Goal: Task Accomplishment & Management: Complete application form

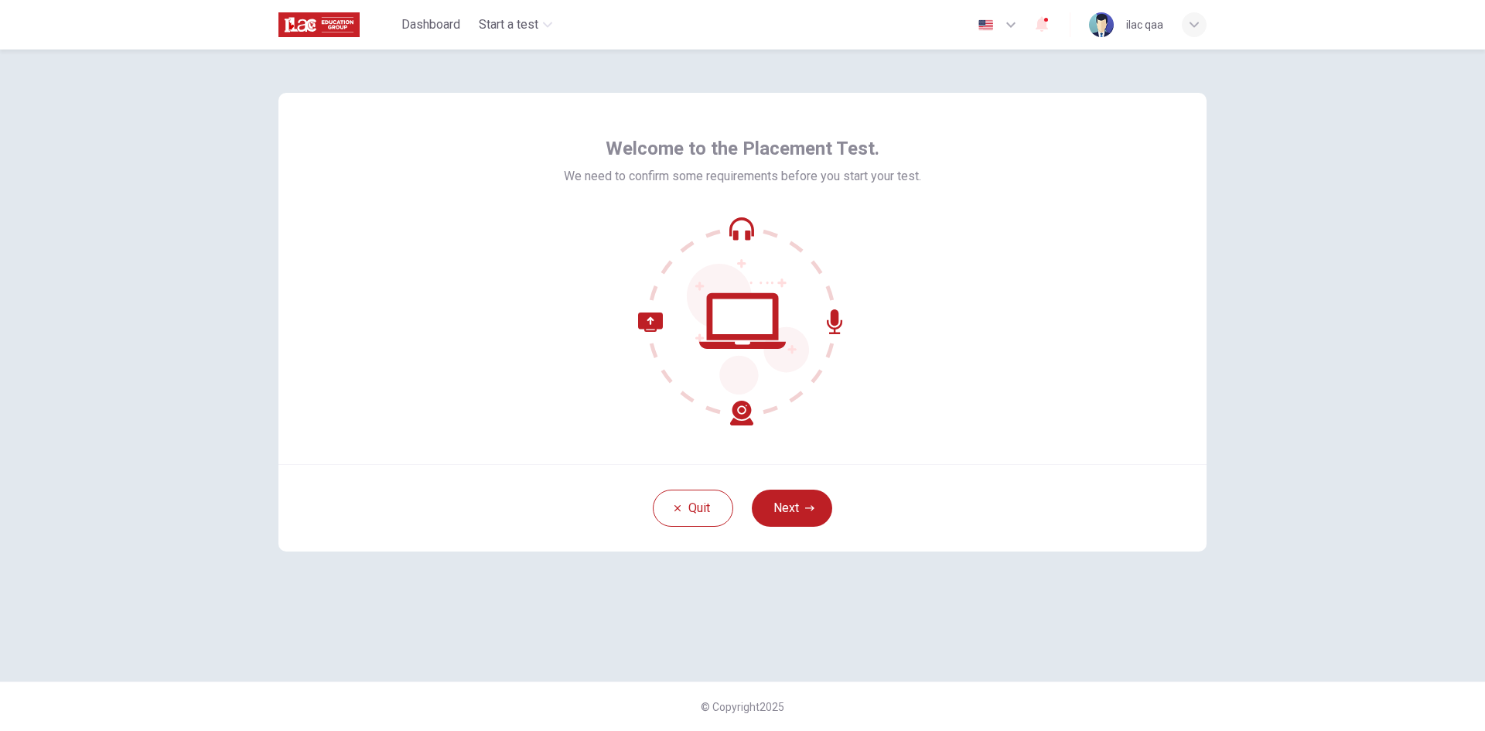
click at [820, 518] on button "Next" at bounding box center [792, 508] width 80 height 37
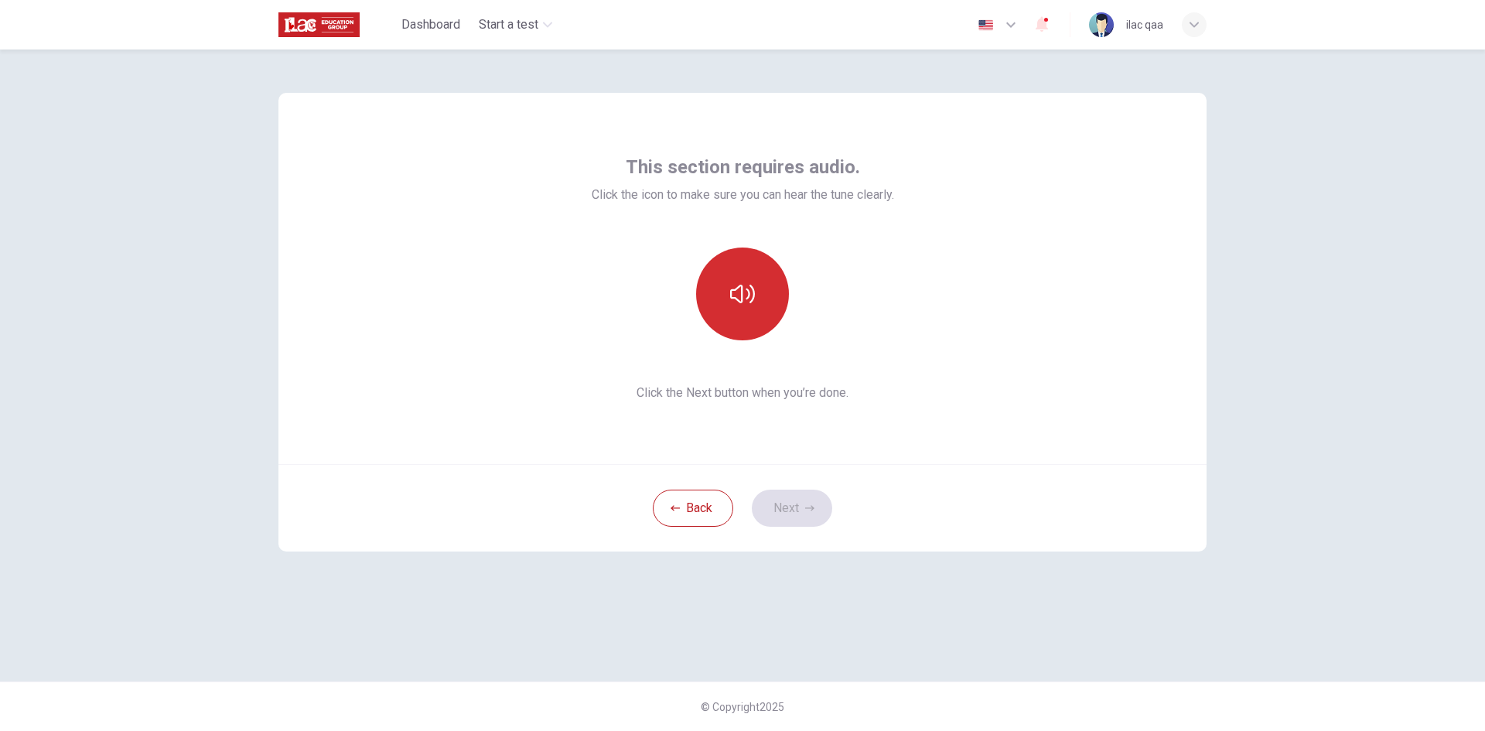
click at [744, 325] on button "button" at bounding box center [742, 294] width 93 height 93
click at [787, 522] on button "Next" at bounding box center [792, 508] width 80 height 37
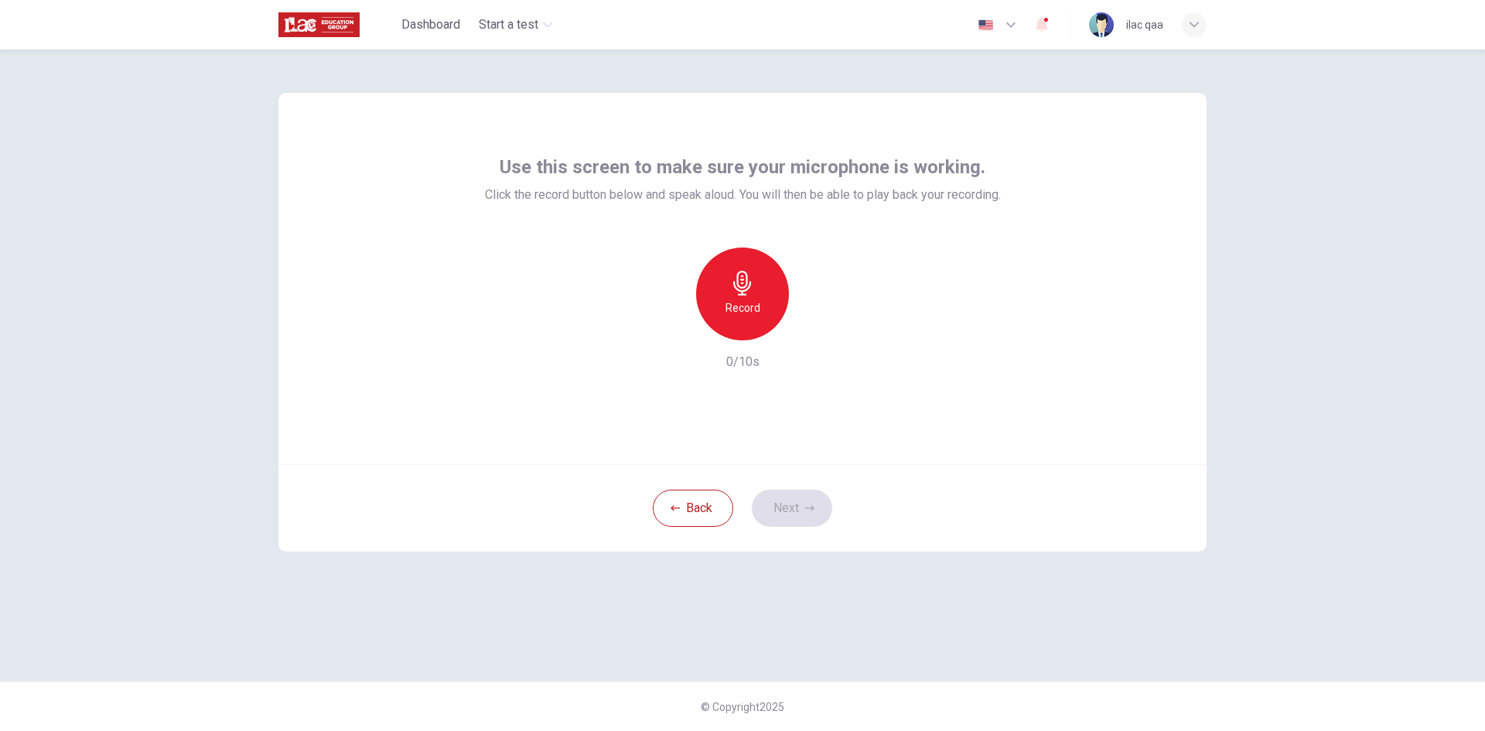
click at [727, 310] on h6 "Record" at bounding box center [743, 308] width 35 height 19
click at [727, 310] on div "Stop" at bounding box center [742, 294] width 93 height 93
click at [792, 516] on button "Next" at bounding box center [792, 508] width 80 height 37
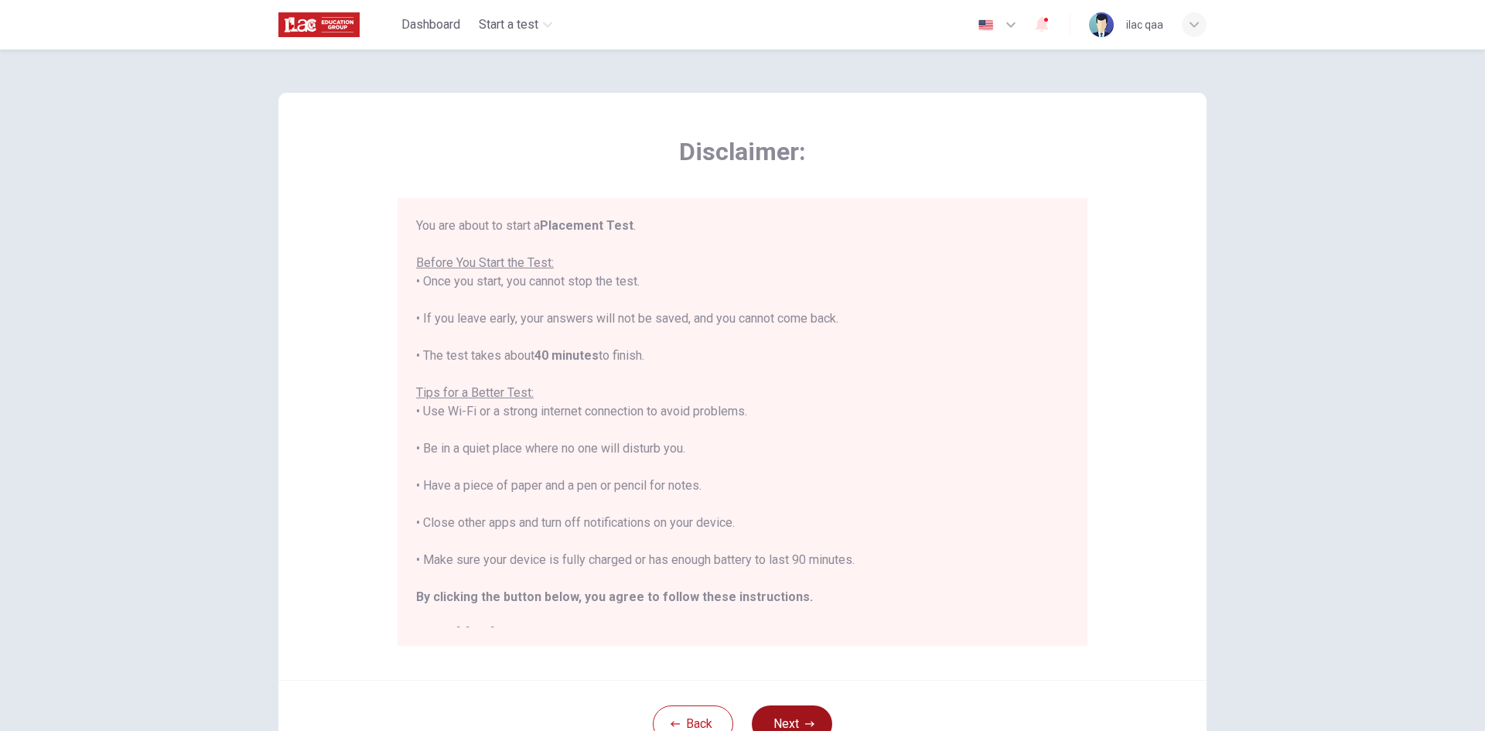
click at [812, 710] on button "Next" at bounding box center [792, 723] width 80 height 37
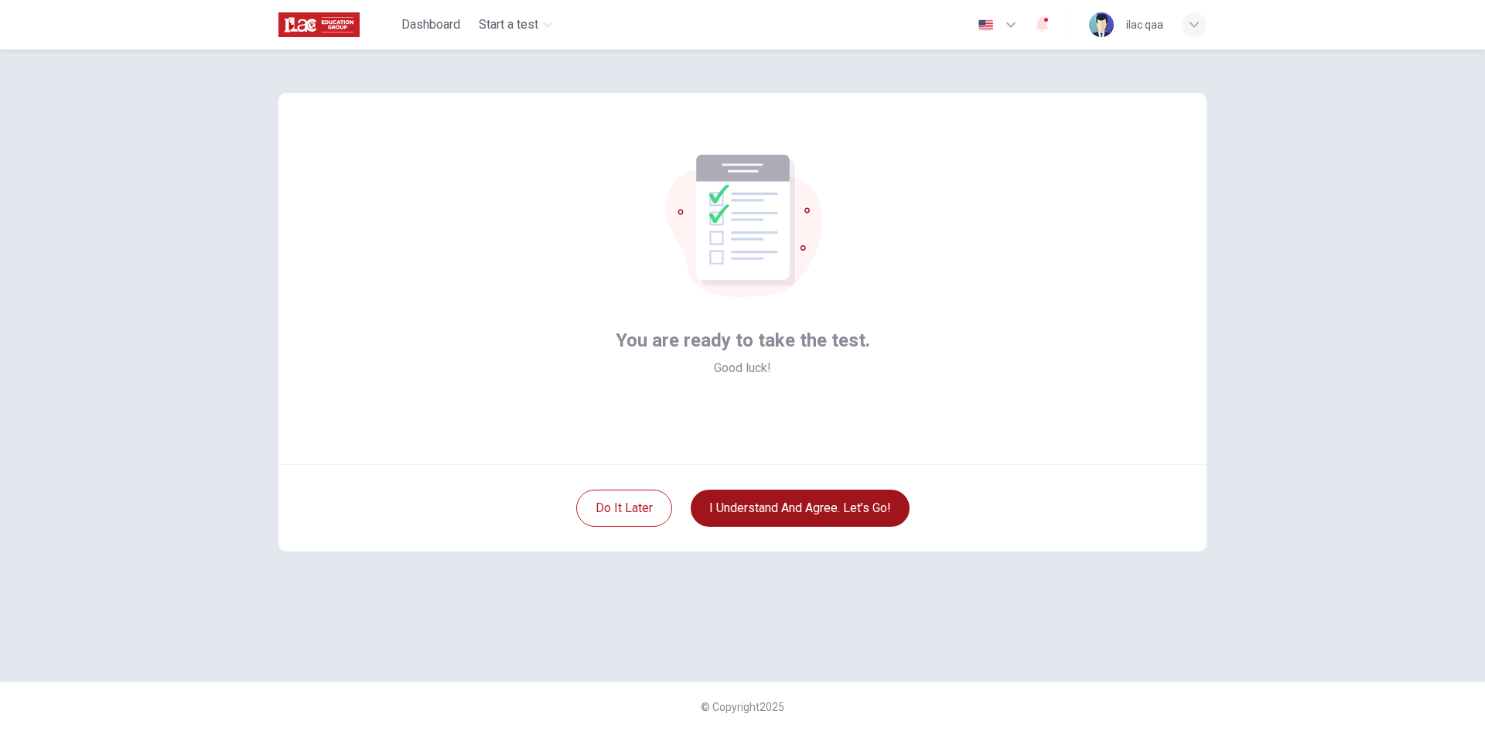
click at [859, 514] on button "I understand and agree. Let’s go!" at bounding box center [800, 508] width 219 height 37
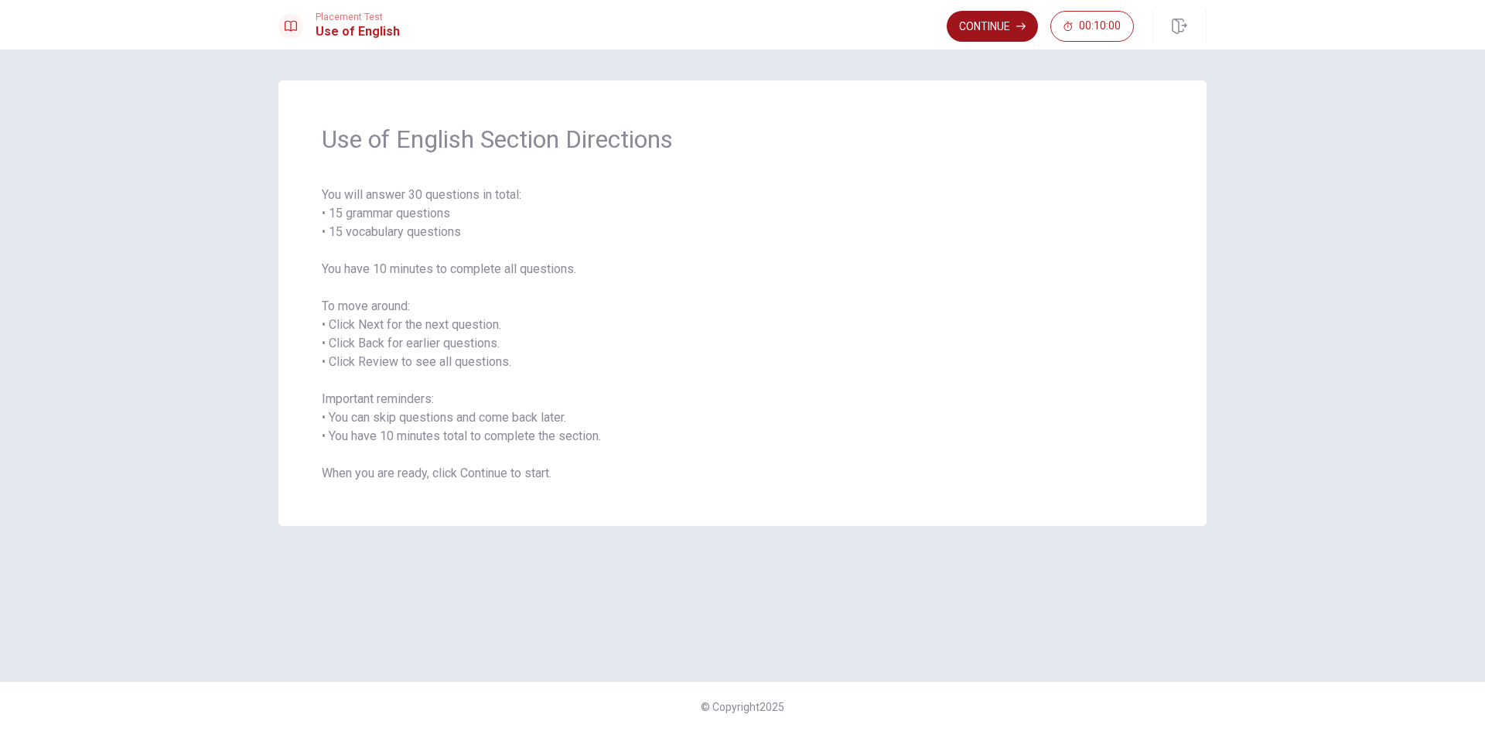
click at [1012, 28] on button "Continue" at bounding box center [992, 26] width 91 height 31
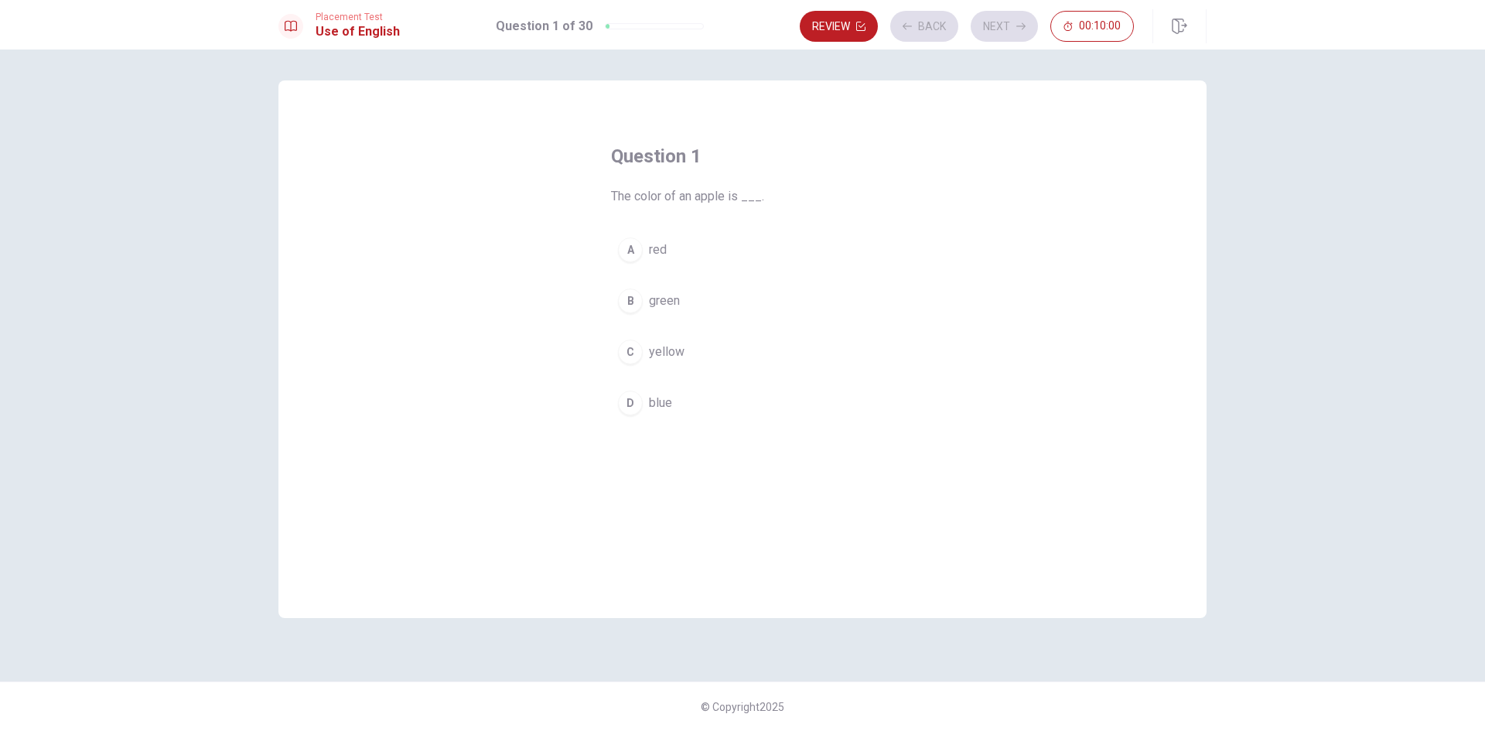
click at [699, 241] on button "A red" at bounding box center [742, 250] width 263 height 39
drag, startPoint x: 1009, startPoint y: 20, endPoint x: 763, endPoint y: 277, distance: 356.2
click at [1009, 21] on button "Next" at bounding box center [1004, 26] width 67 height 31
click at [693, 324] on div "A Do B Does C Are D Is" at bounding box center [742, 327] width 263 height 192
click at [702, 302] on button "B Does" at bounding box center [742, 301] width 263 height 39
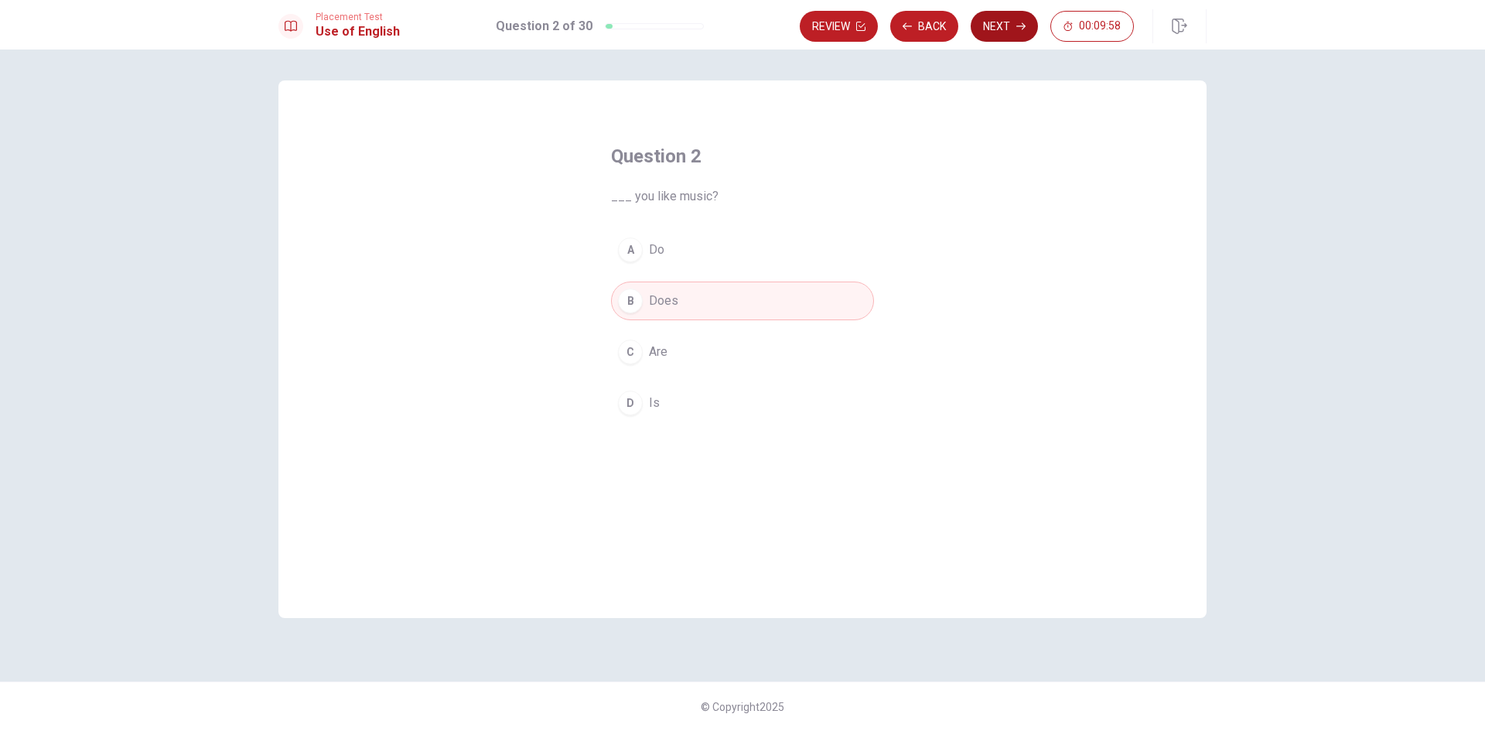
click at [1008, 36] on button "Next" at bounding box center [1004, 26] width 67 height 31
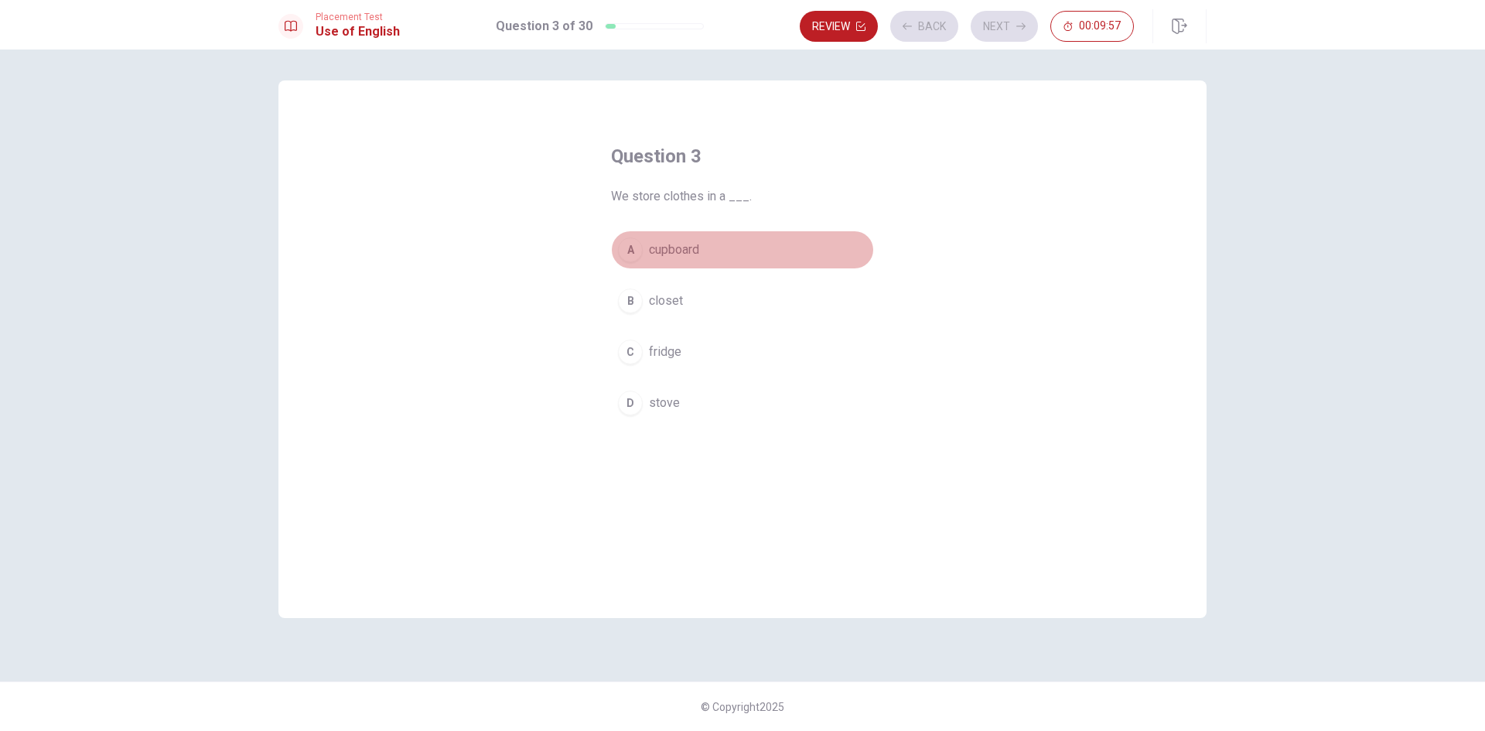
click at [735, 242] on button "A cupboard" at bounding box center [742, 250] width 263 height 39
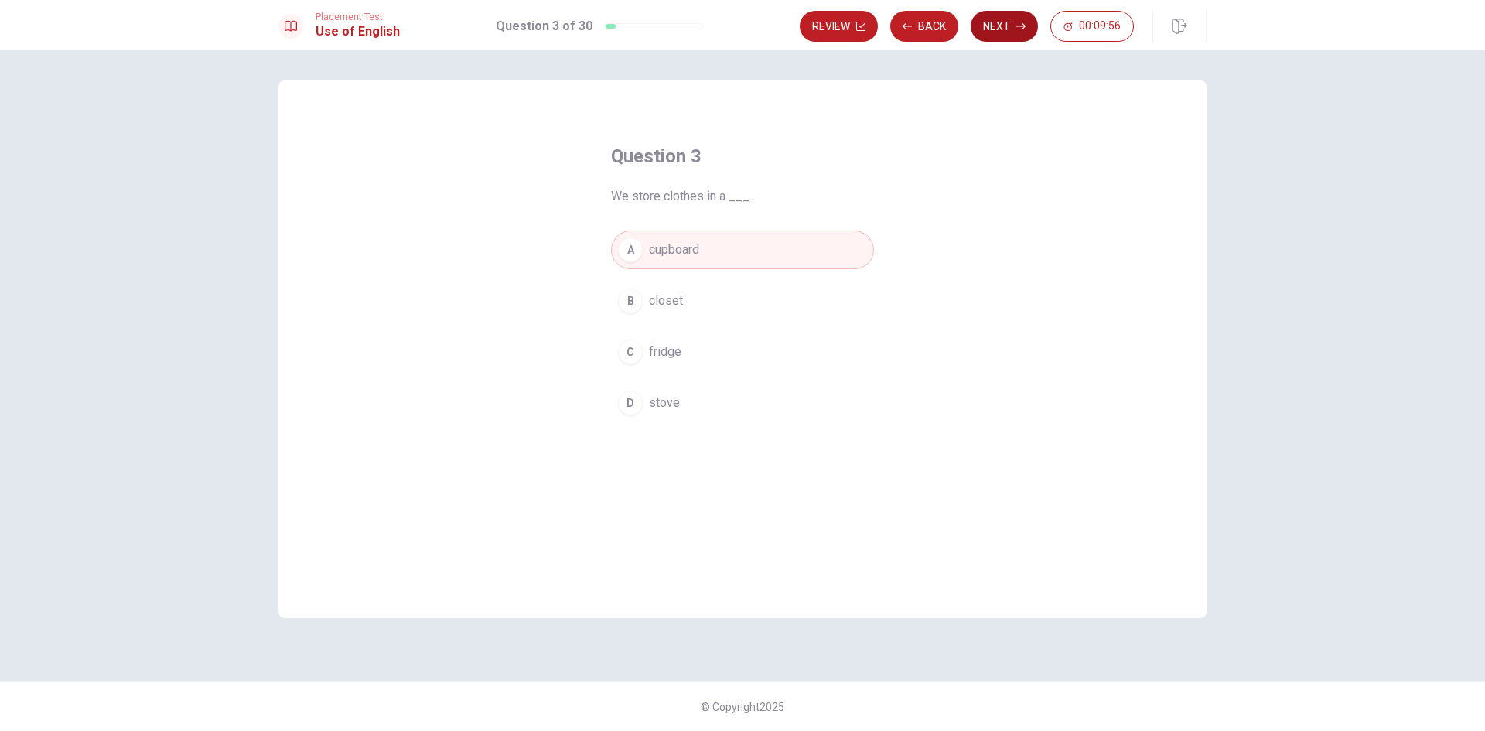
click at [984, 36] on button "Next" at bounding box center [1004, 26] width 67 height 31
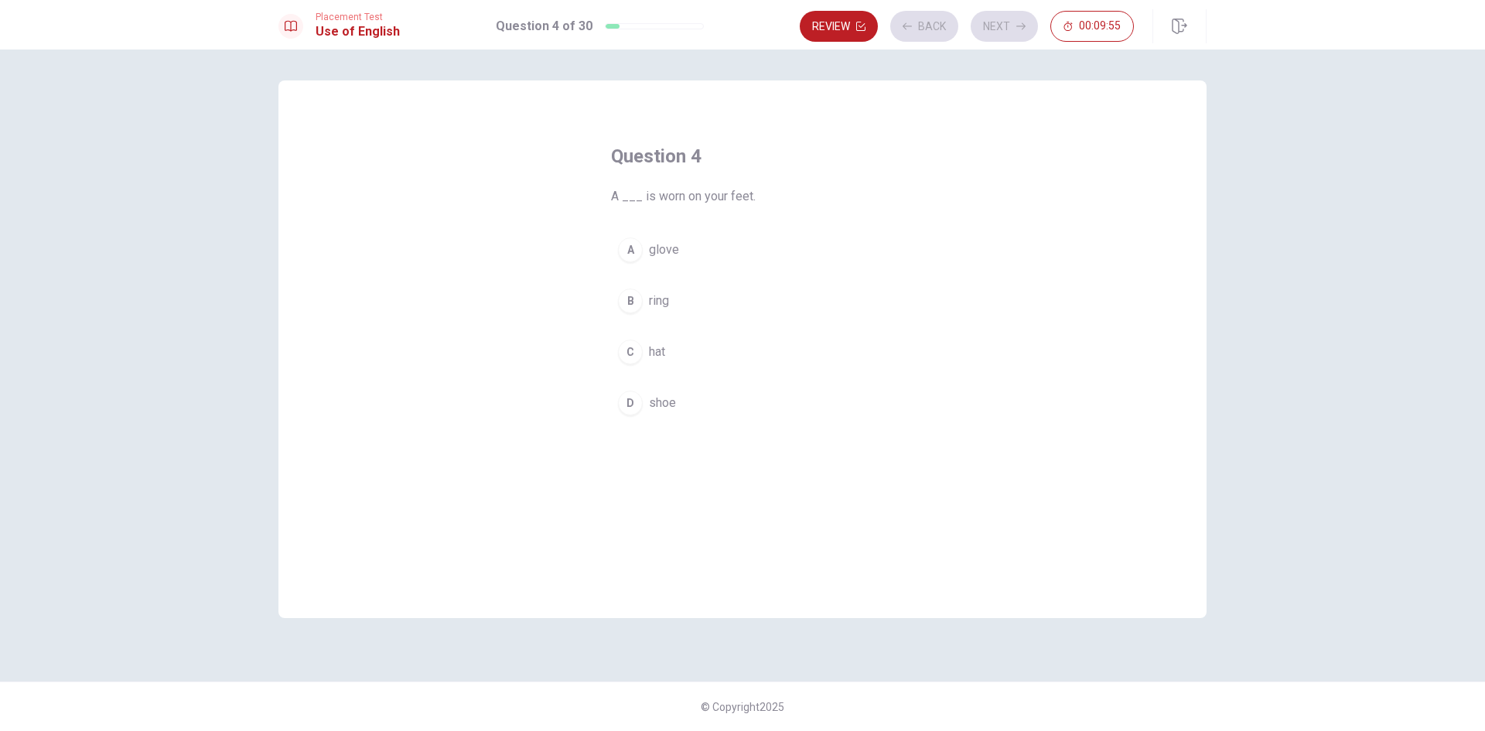
click at [716, 365] on button "C hat" at bounding box center [742, 352] width 263 height 39
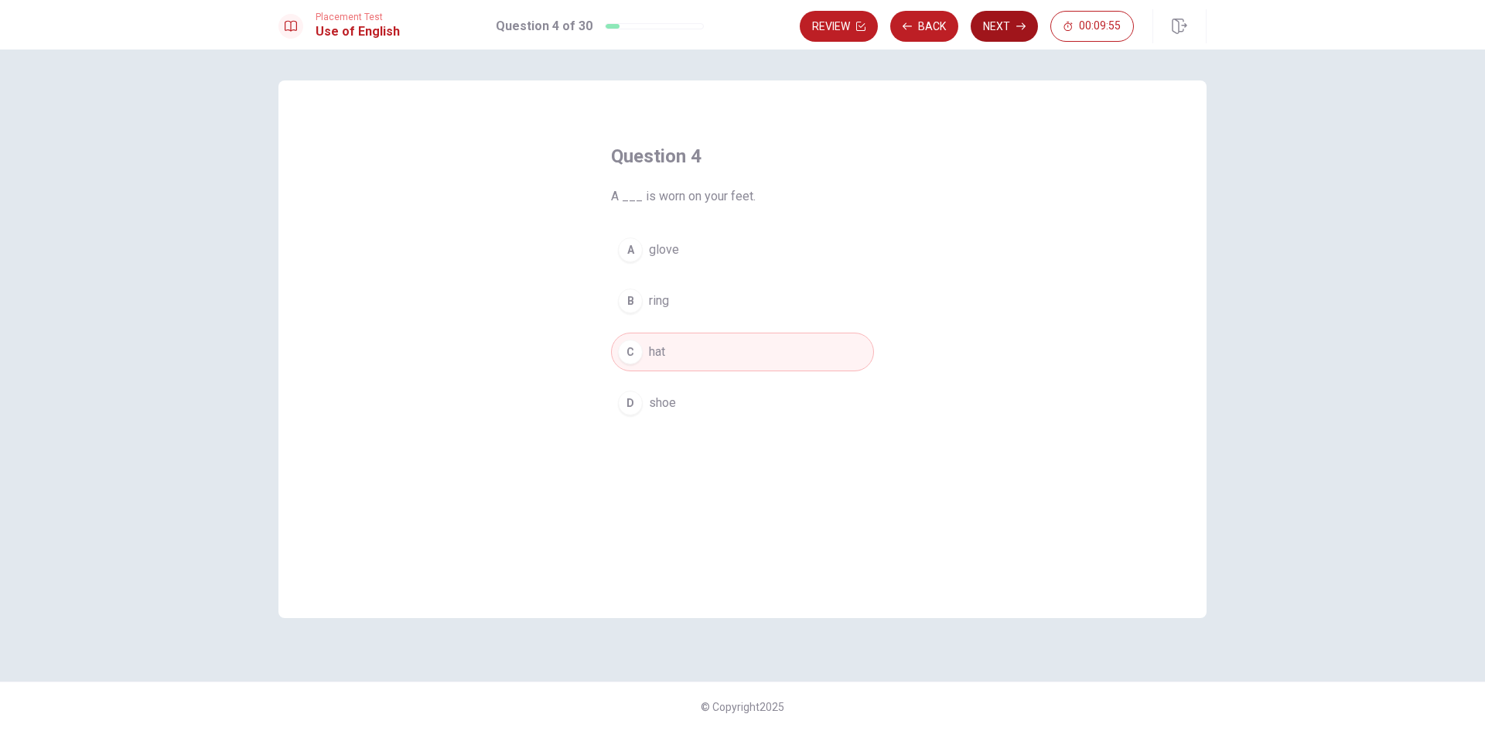
click at [1006, 27] on button "Next" at bounding box center [1004, 26] width 67 height 31
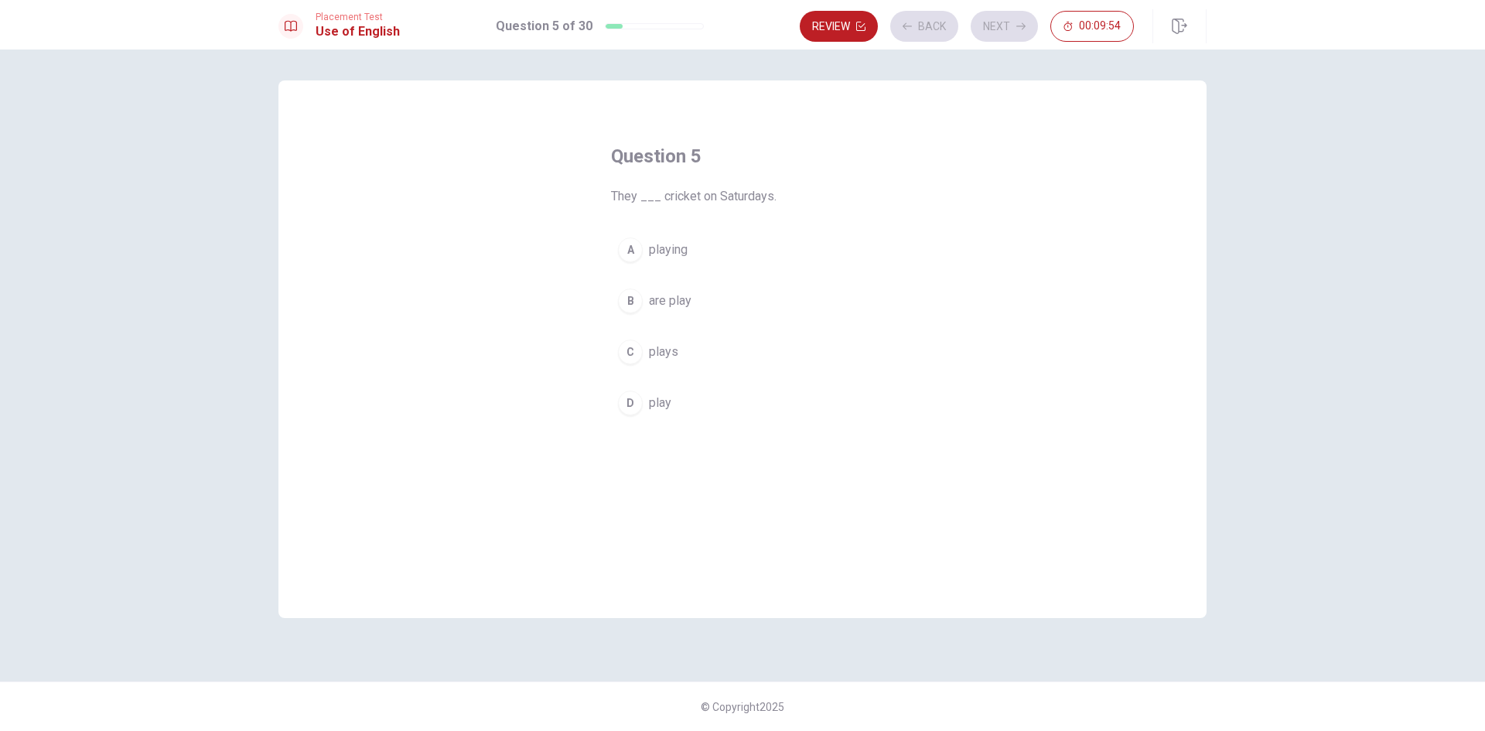
click at [757, 288] on button "B are play" at bounding box center [742, 301] width 263 height 39
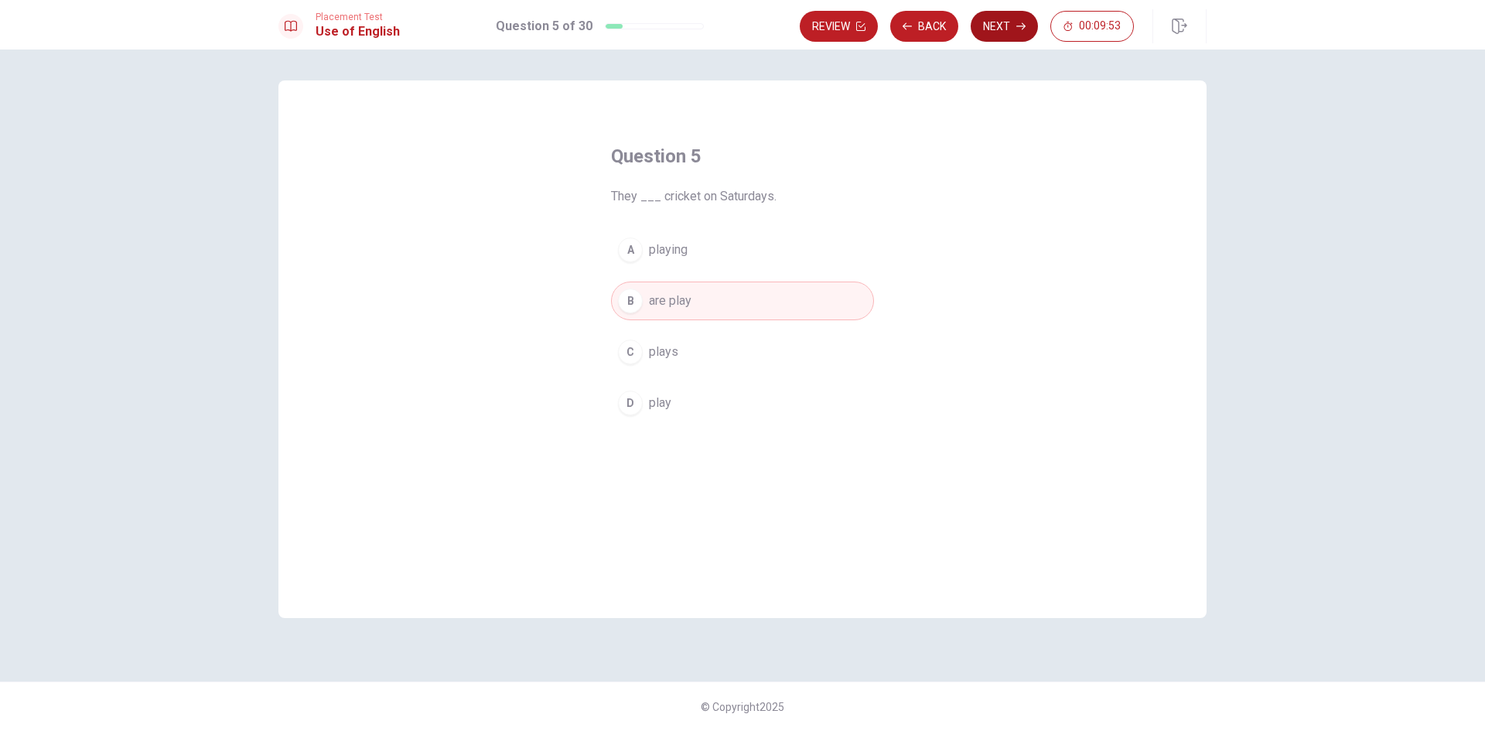
click at [995, 27] on button "Next" at bounding box center [1004, 26] width 67 height 31
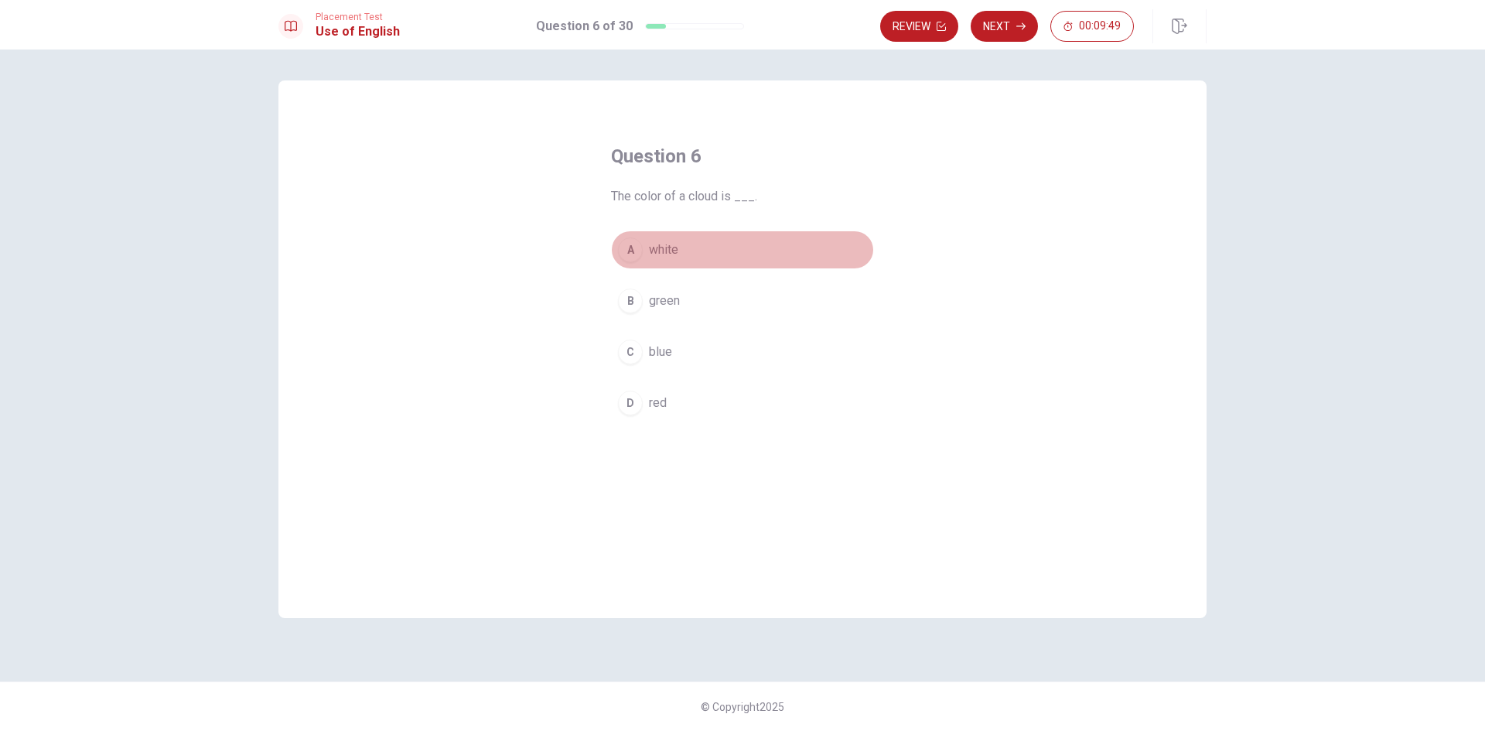
click at [703, 243] on button "A white" at bounding box center [742, 250] width 263 height 39
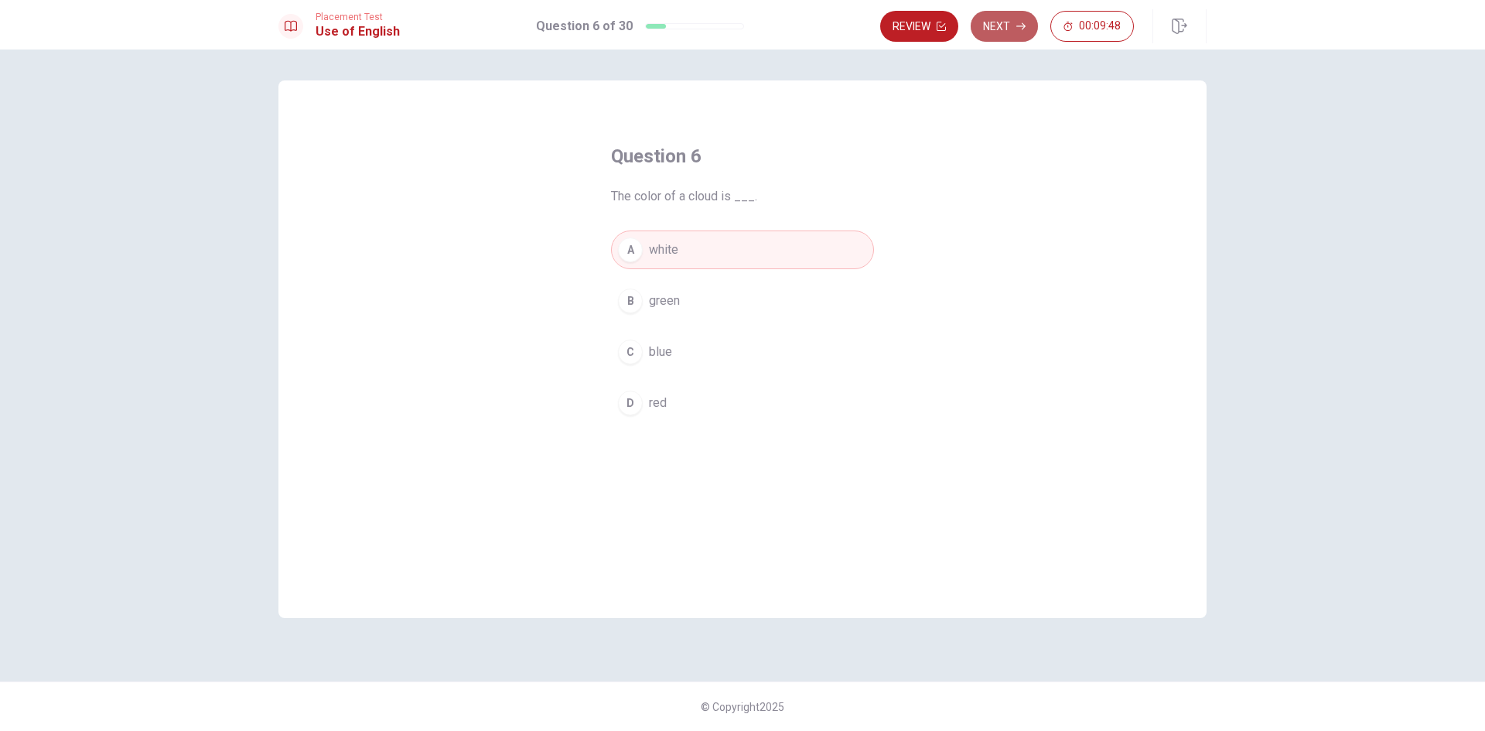
click at [1006, 28] on button "Next" at bounding box center [1004, 26] width 67 height 31
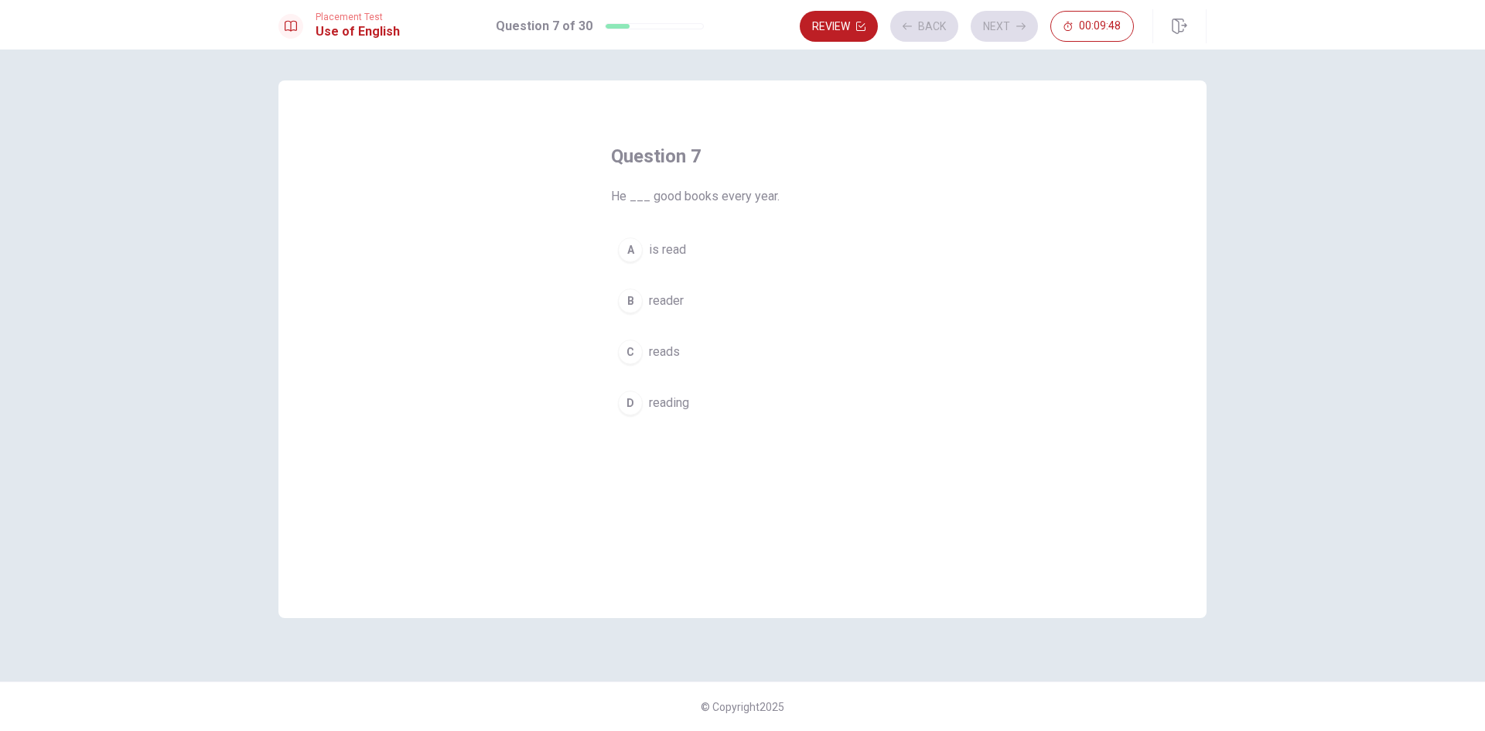
click at [747, 302] on button "B reader" at bounding box center [742, 301] width 263 height 39
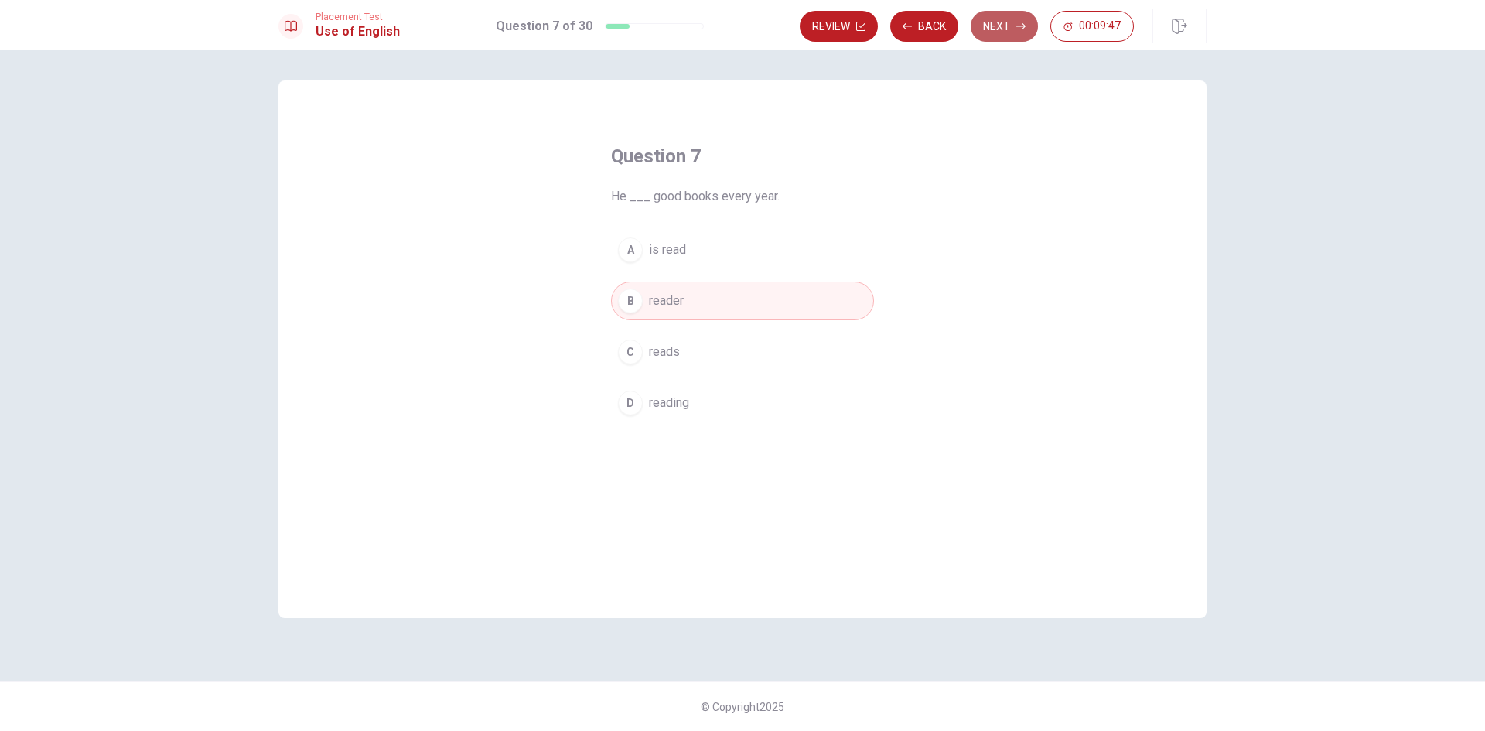
click at [996, 36] on button "Next" at bounding box center [1004, 26] width 67 height 31
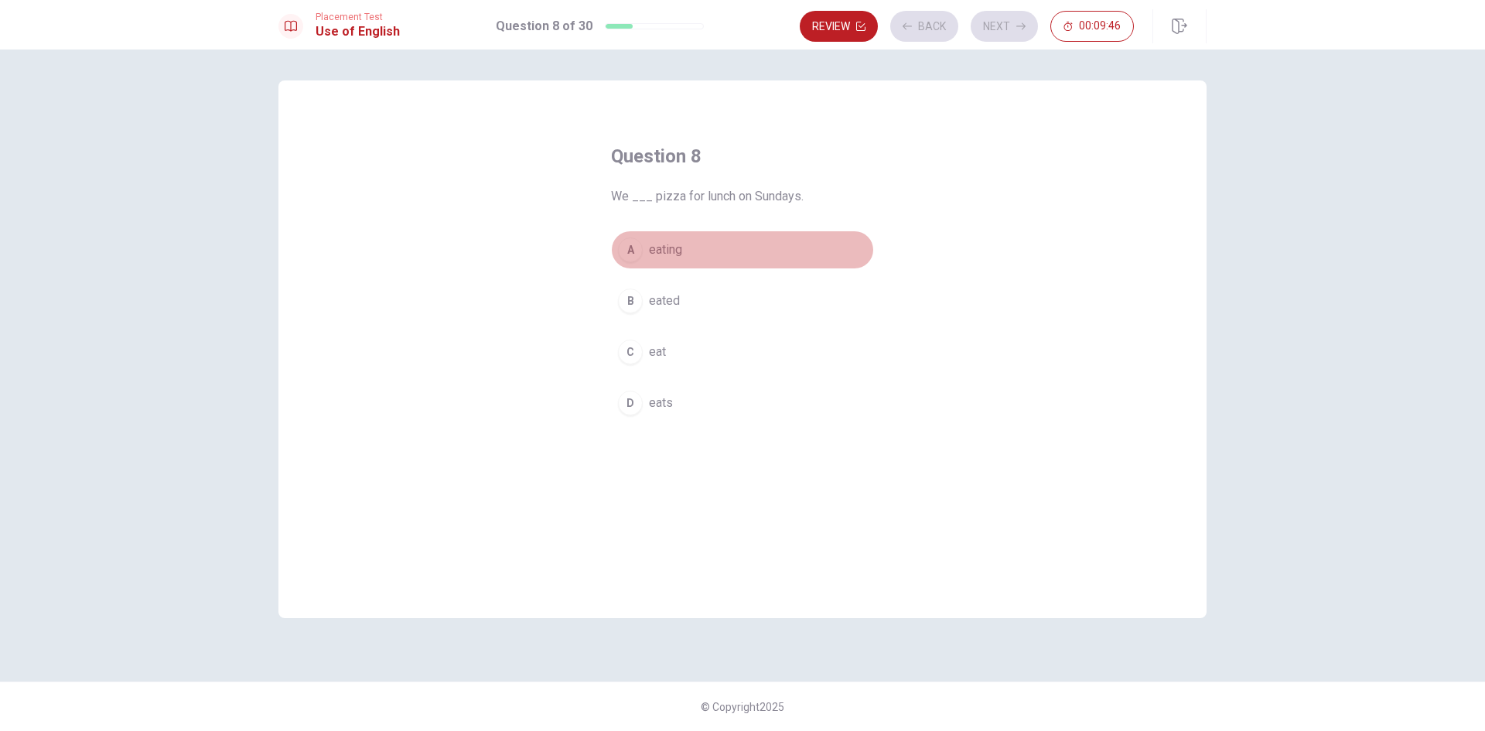
click at [791, 237] on button "A eating" at bounding box center [742, 250] width 263 height 39
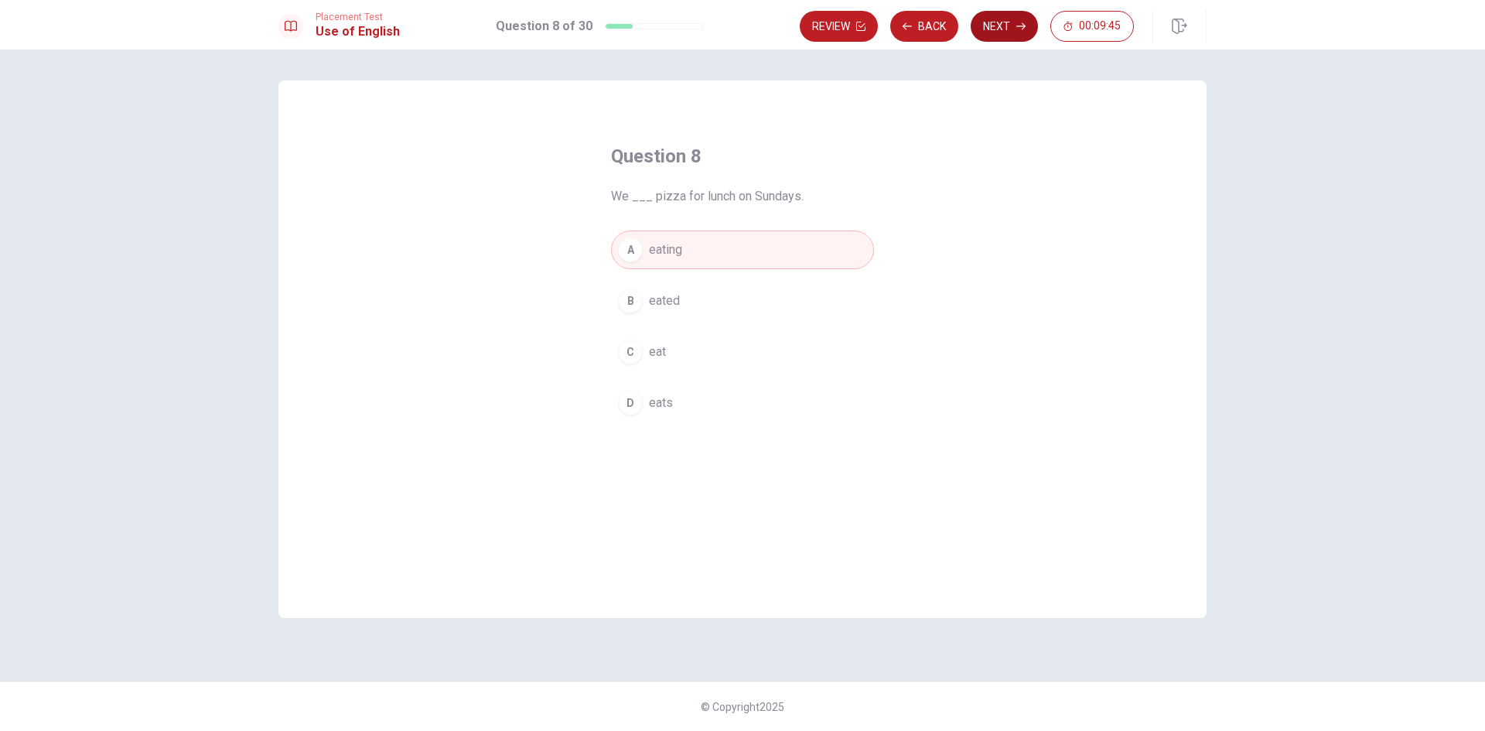
click at [1003, 21] on button "Next" at bounding box center [1004, 26] width 67 height 31
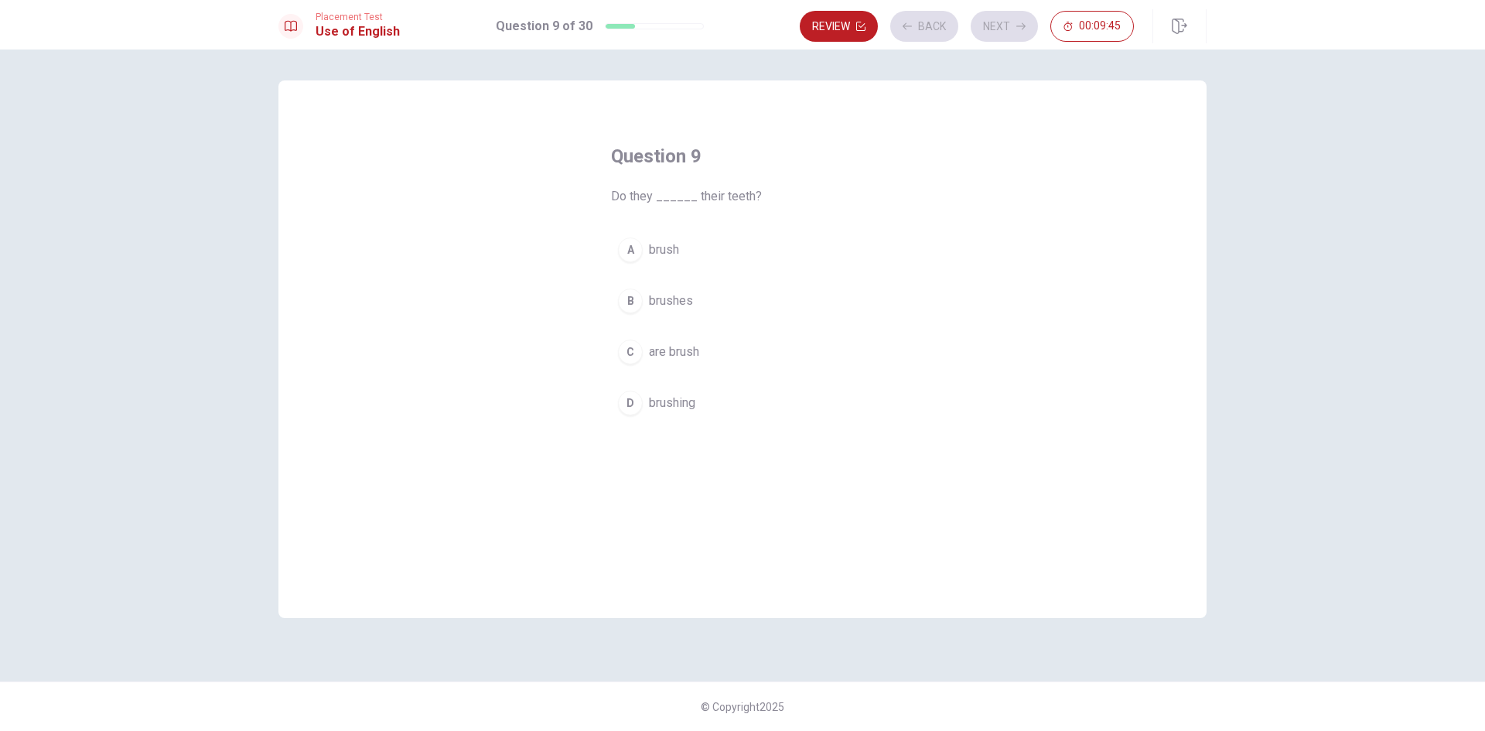
click at [805, 254] on button "A brush" at bounding box center [742, 250] width 263 height 39
click at [1013, 21] on button "Next" at bounding box center [1004, 26] width 67 height 31
click at [768, 349] on button "C Forget" at bounding box center [742, 352] width 263 height 39
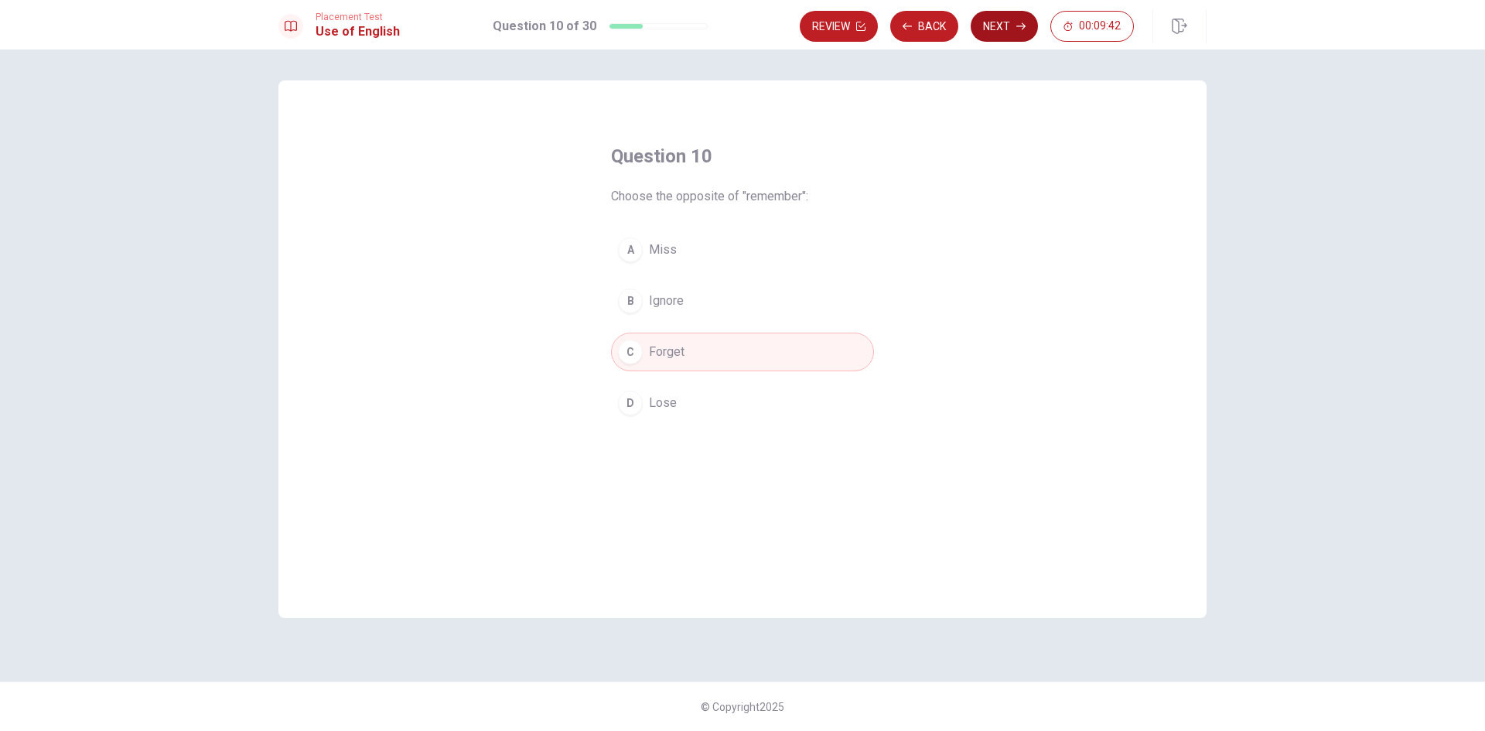
click at [1003, 32] on button "Next" at bounding box center [1004, 26] width 67 height 31
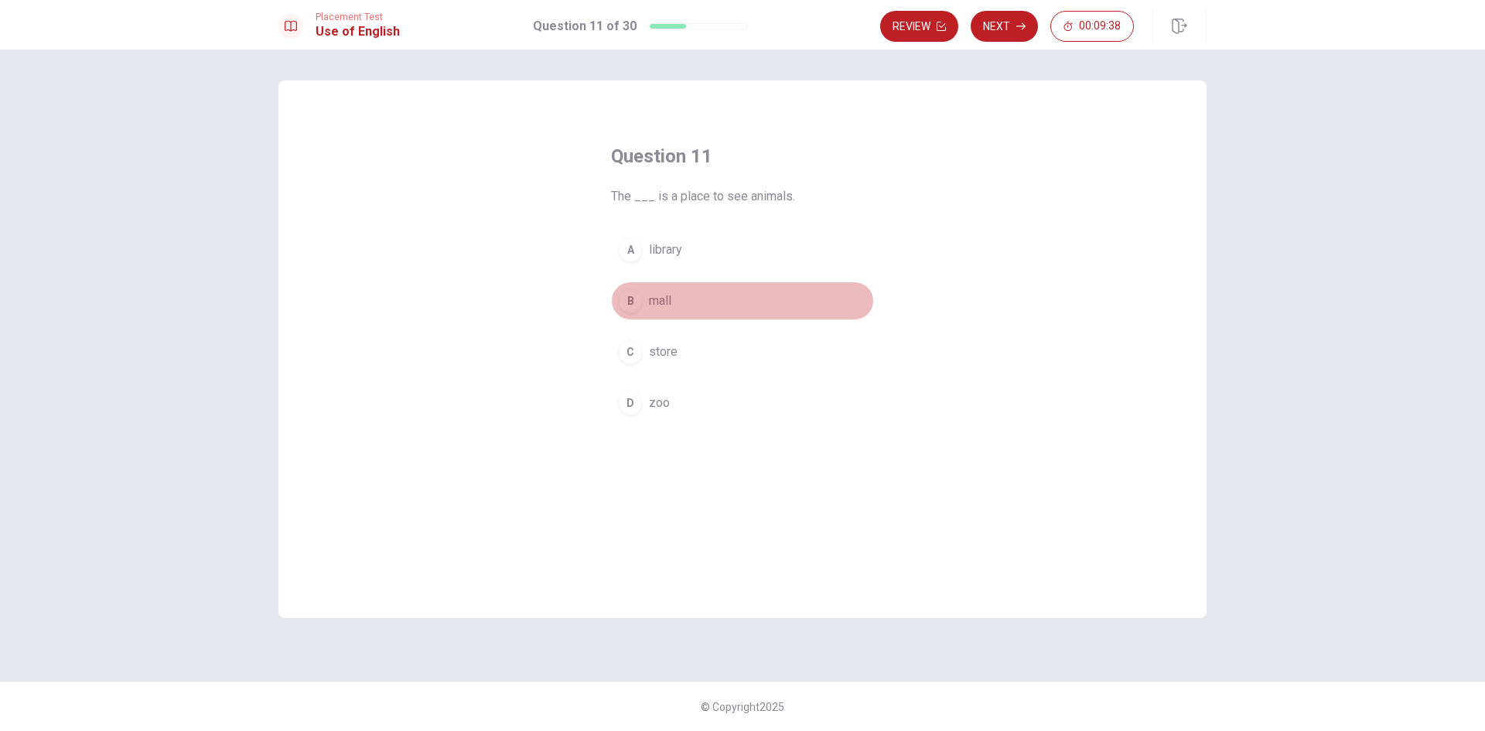
click at [709, 290] on button "B mall" at bounding box center [742, 301] width 263 height 39
click at [1012, 32] on button "Next" at bounding box center [1004, 26] width 67 height 31
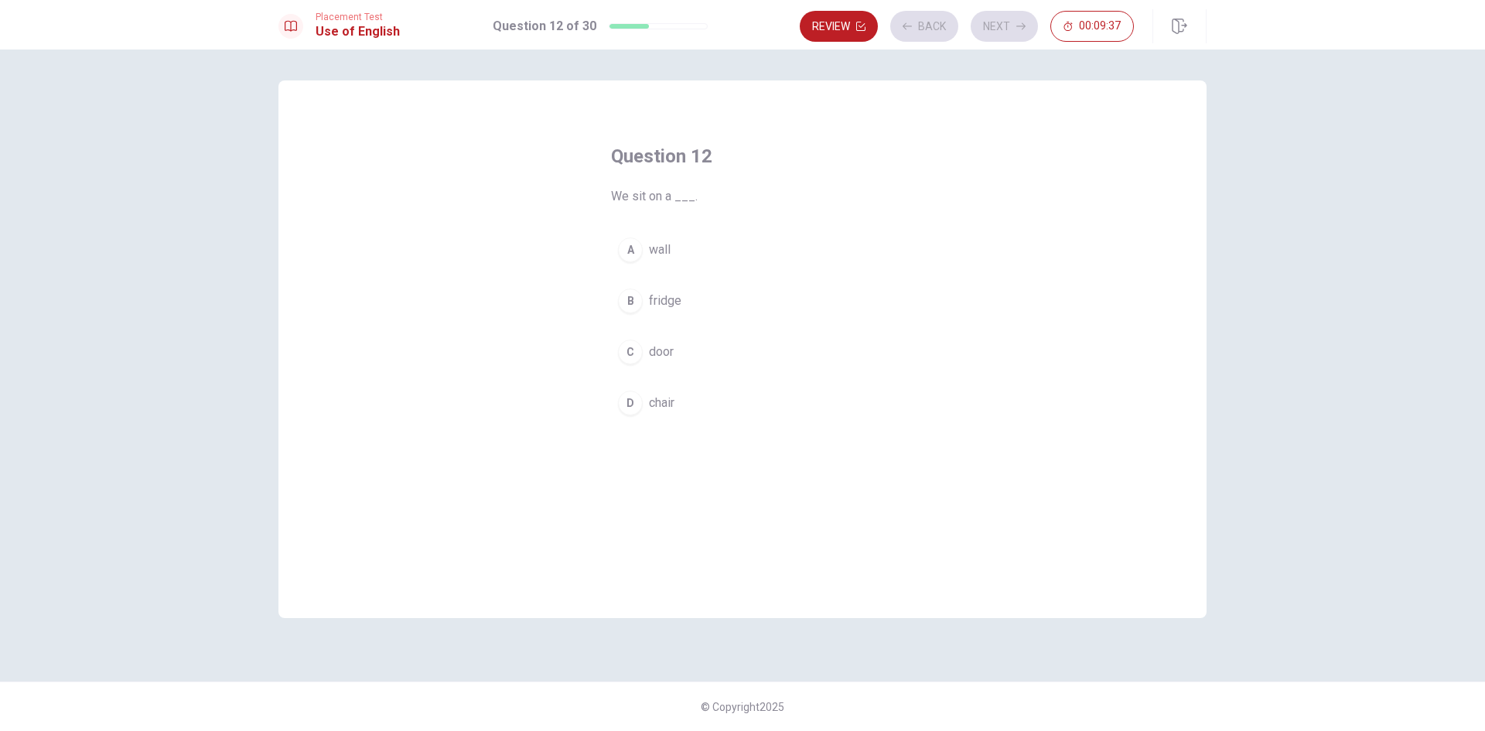
click at [746, 255] on button "A wall" at bounding box center [742, 250] width 263 height 39
click at [993, 24] on button "Next" at bounding box center [1004, 26] width 67 height 31
click at [740, 297] on button "B read" at bounding box center [742, 301] width 263 height 39
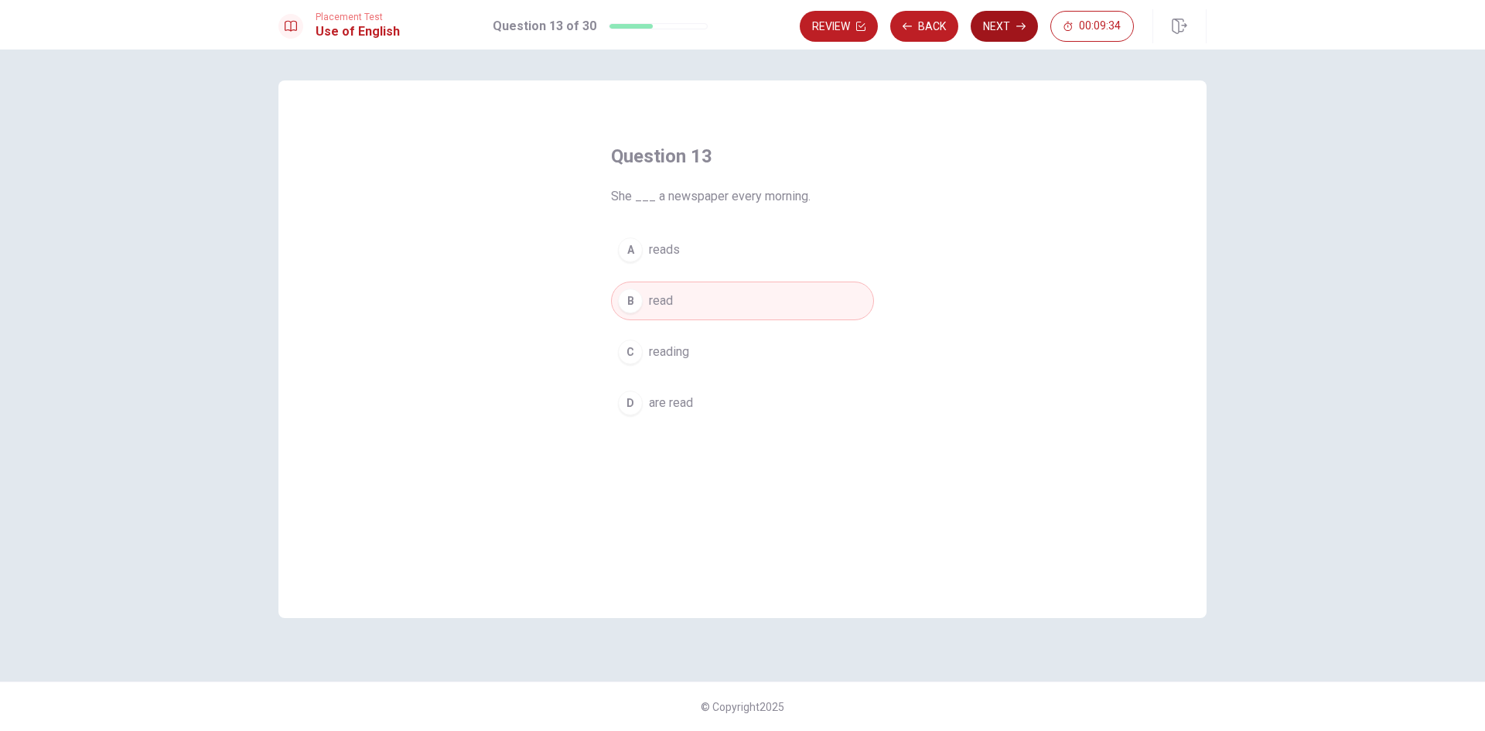
click at [1003, 40] on button "Next" at bounding box center [1004, 26] width 67 height 31
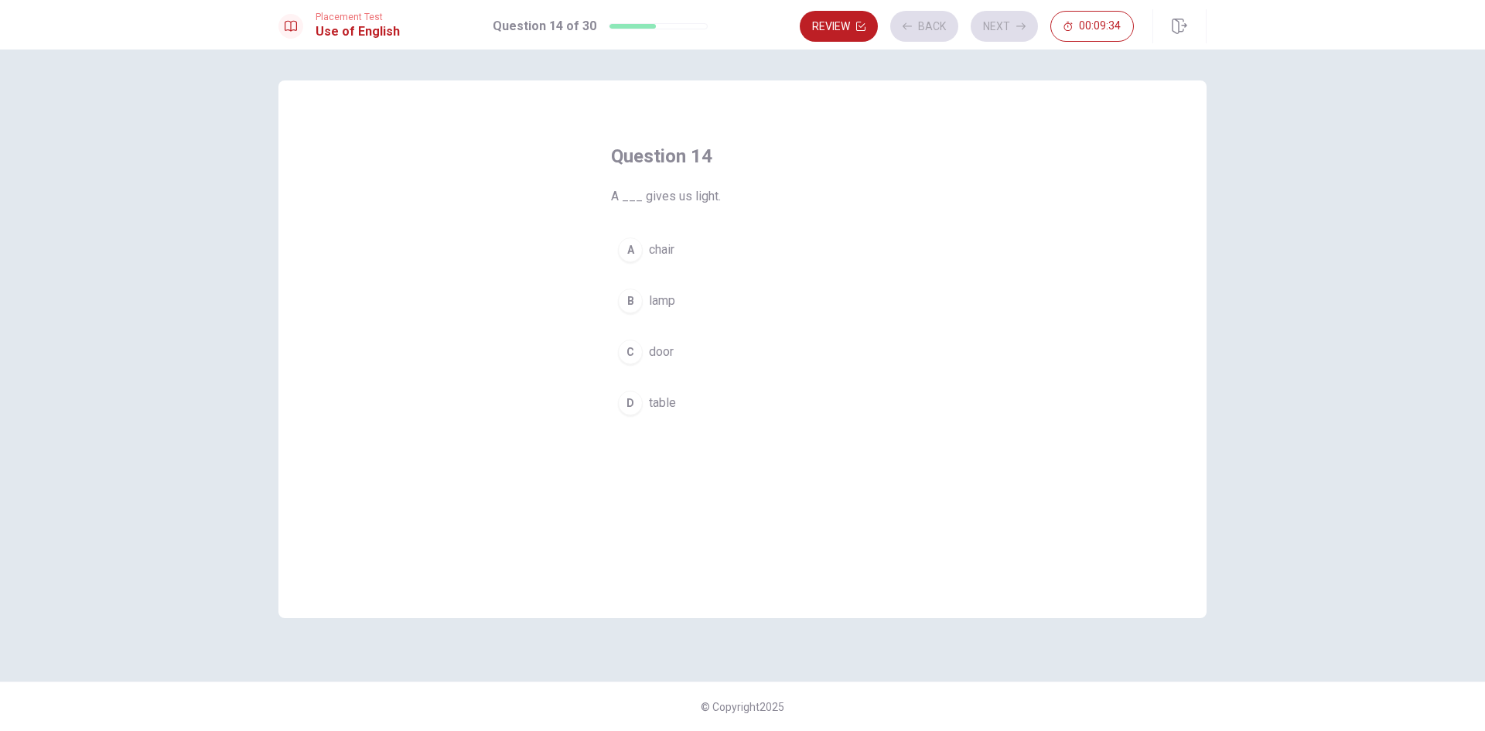
click at [753, 265] on button "A chair" at bounding box center [742, 250] width 263 height 39
click at [1008, 33] on button "Next" at bounding box center [1004, 26] width 67 height 31
click at [743, 340] on button "C haves" at bounding box center [742, 352] width 263 height 39
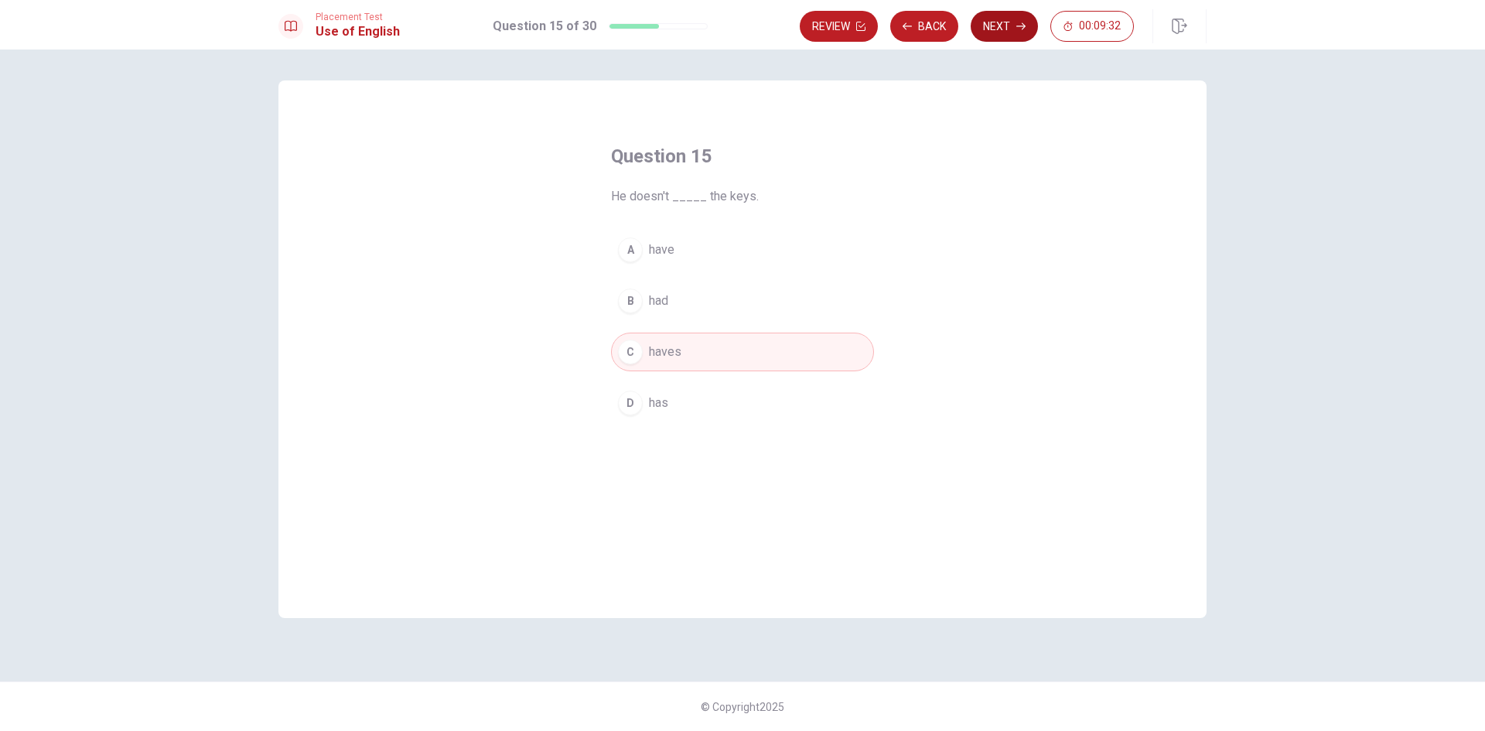
click at [998, 33] on button "Next" at bounding box center [1004, 26] width 67 height 31
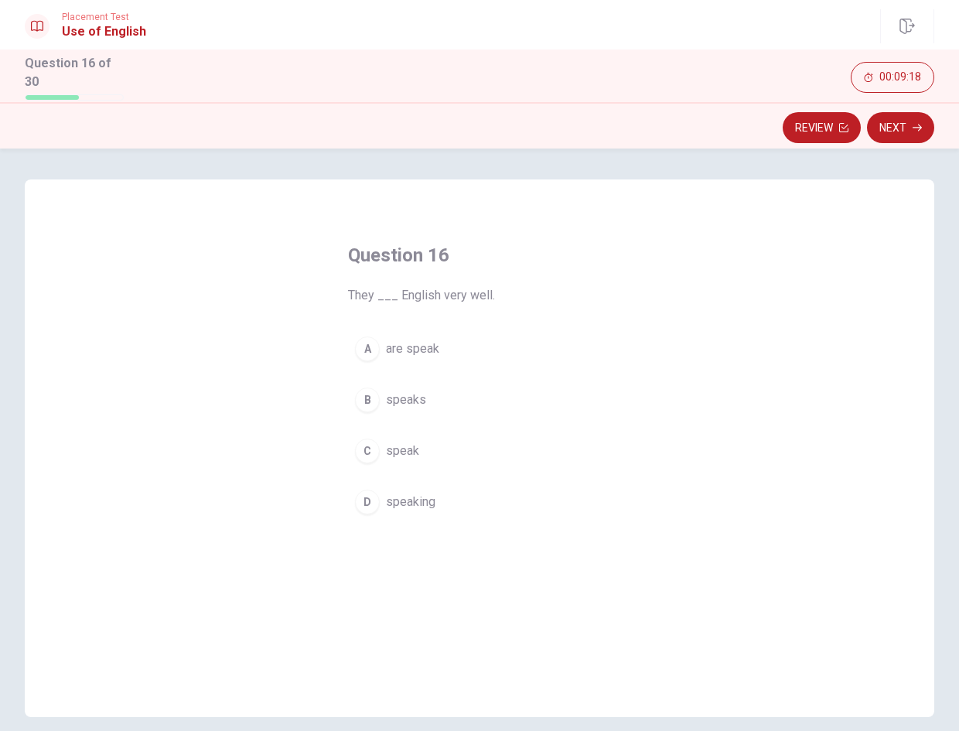
click at [473, 333] on button "A are speak" at bounding box center [479, 349] width 263 height 39
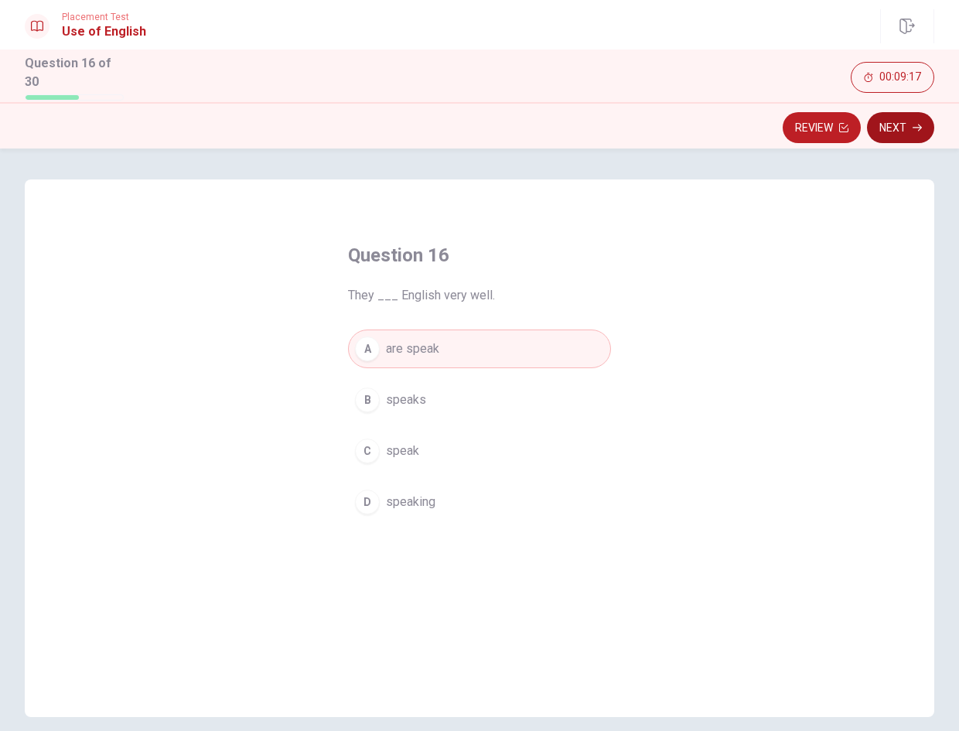
click at [904, 120] on button "Next" at bounding box center [900, 127] width 67 height 31
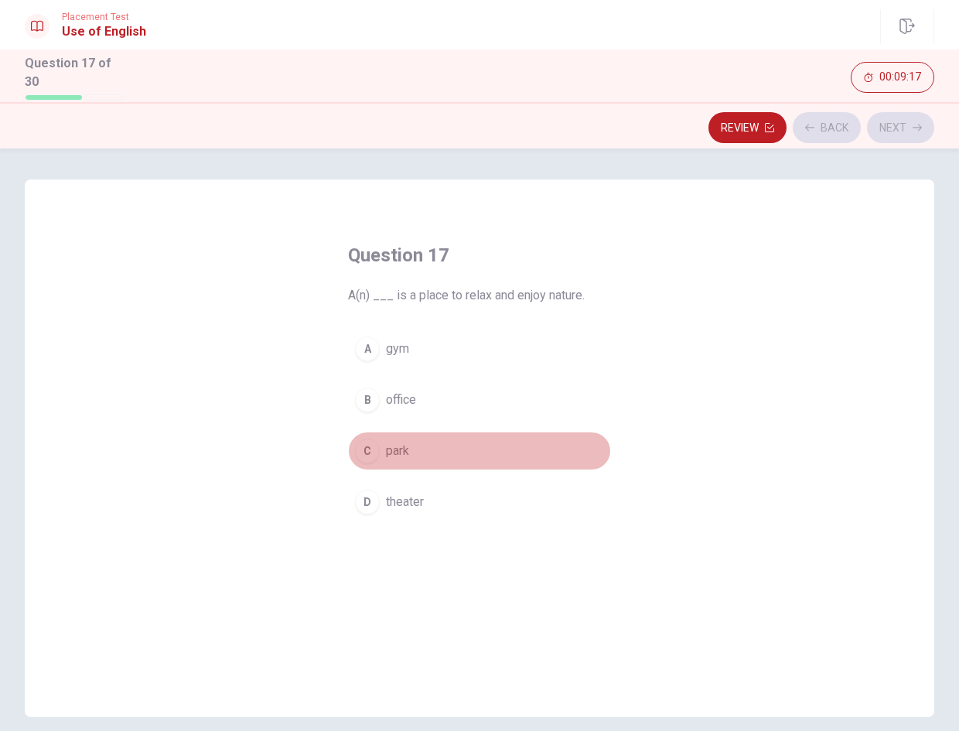
click at [465, 461] on button "C park" at bounding box center [479, 451] width 263 height 39
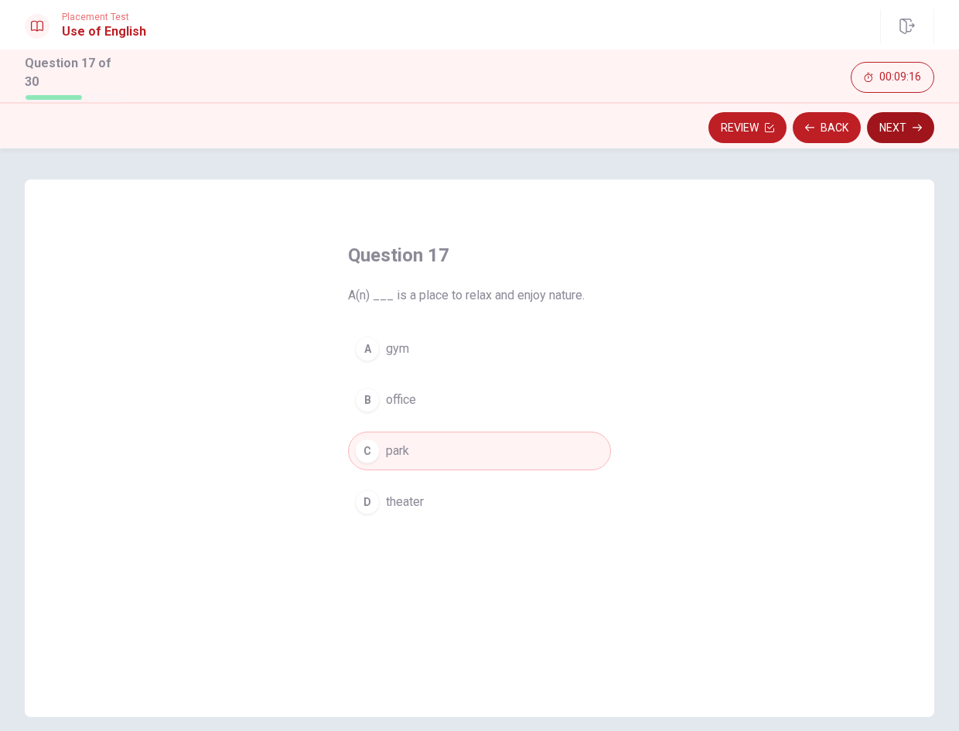
drag, startPoint x: 895, startPoint y: 132, endPoint x: 701, endPoint y: 269, distance: 238.0
click at [895, 131] on button "Next" at bounding box center [900, 127] width 67 height 31
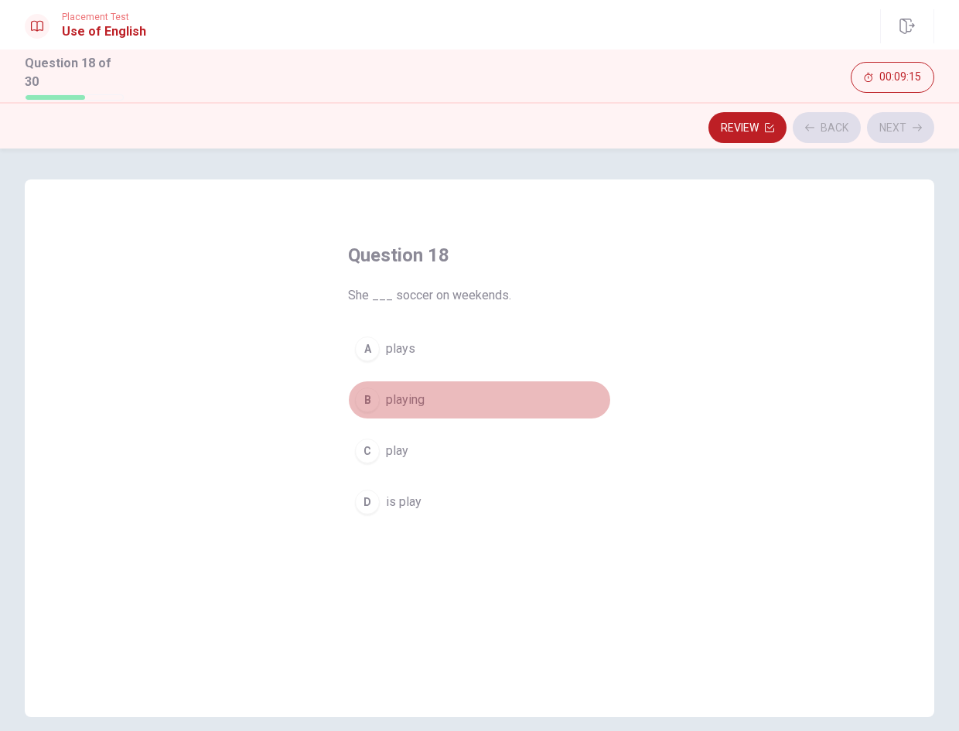
click at [476, 391] on button "B playing" at bounding box center [479, 400] width 263 height 39
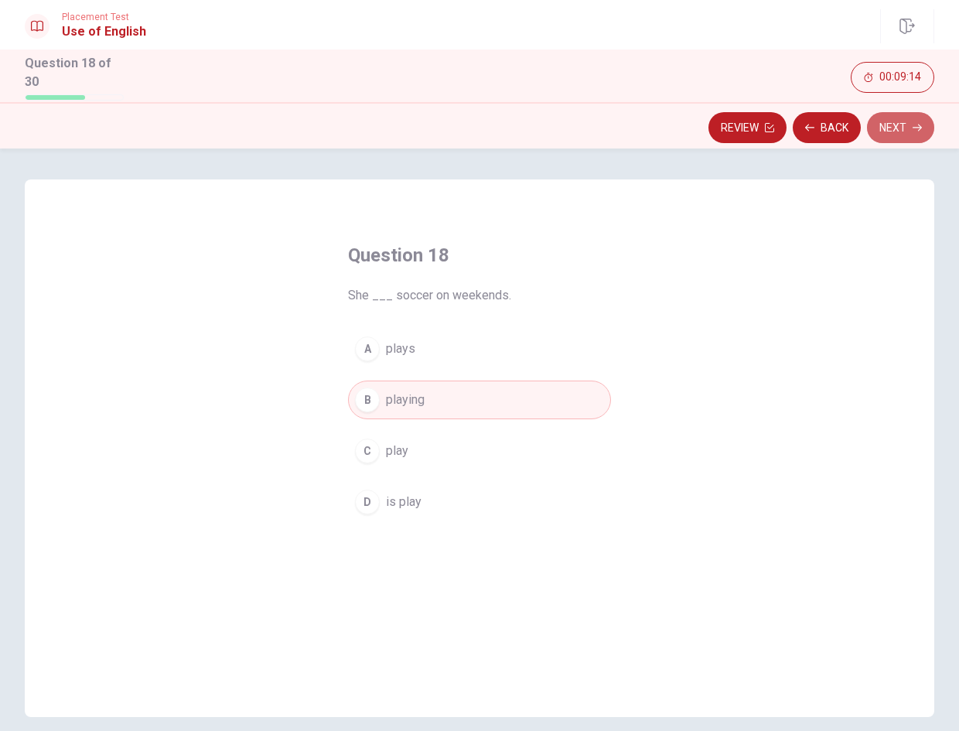
drag, startPoint x: 898, startPoint y: 126, endPoint x: 697, endPoint y: 254, distance: 238.6
click at [898, 125] on button "Next" at bounding box center [900, 127] width 67 height 31
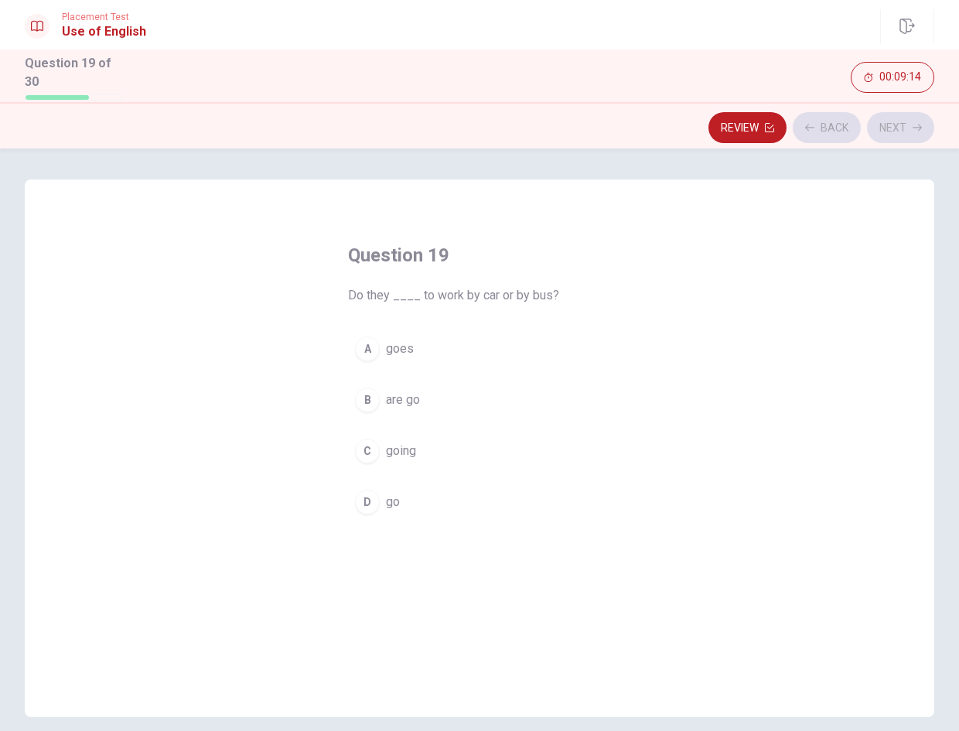
click at [543, 350] on button "A goes" at bounding box center [479, 349] width 263 height 39
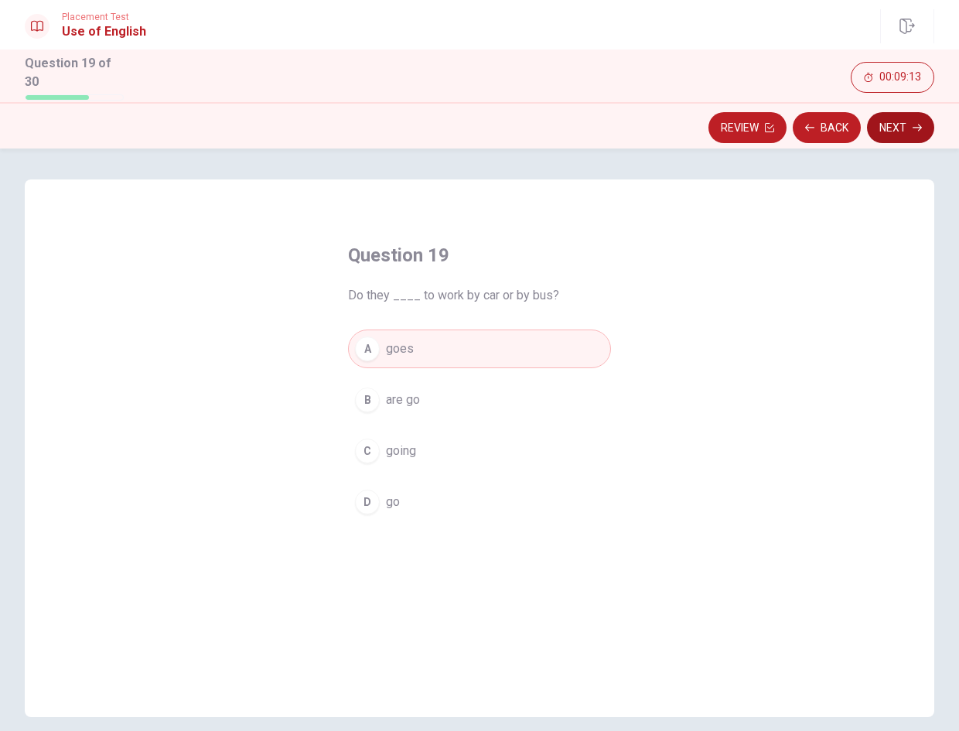
click at [913, 124] on icon "button" at bounding box center [917, 127] width 9 height 9
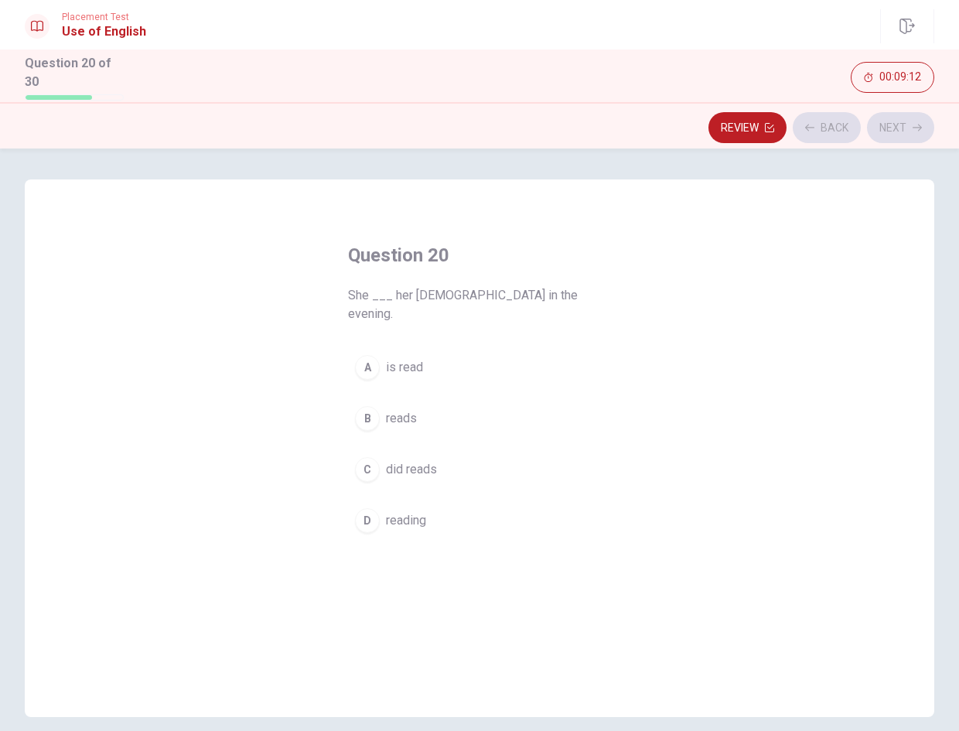
click at [545, 400] on button "B reads" at bounding box center [479, 418] width 263 height 39
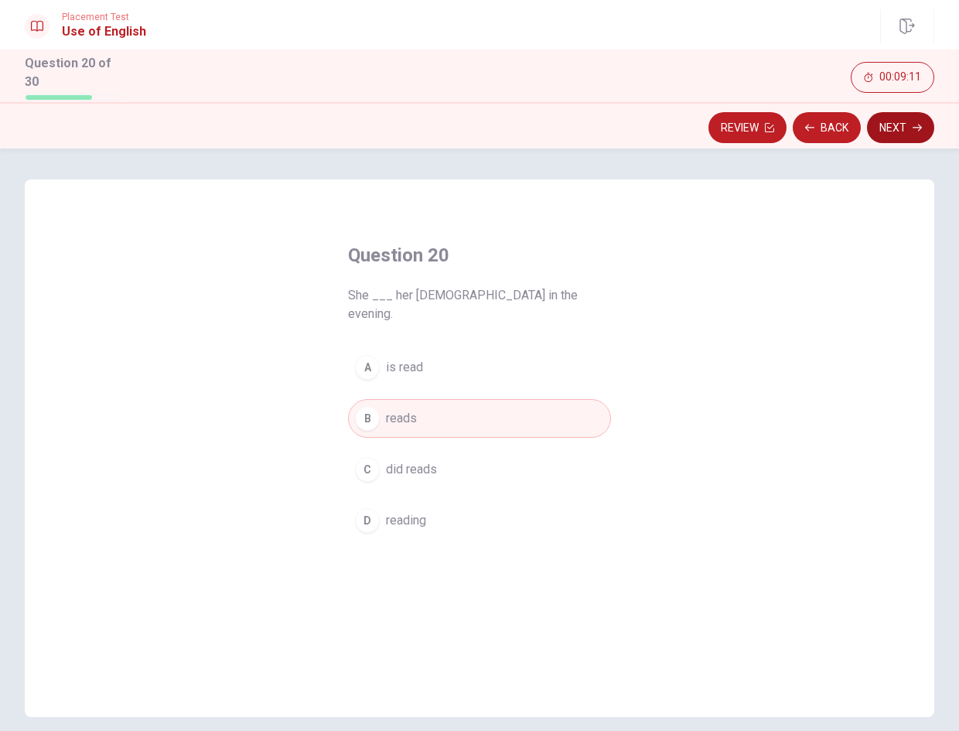
click at [905, 131] on button "Next" at bounding box center [900, 127] width 67 height 31
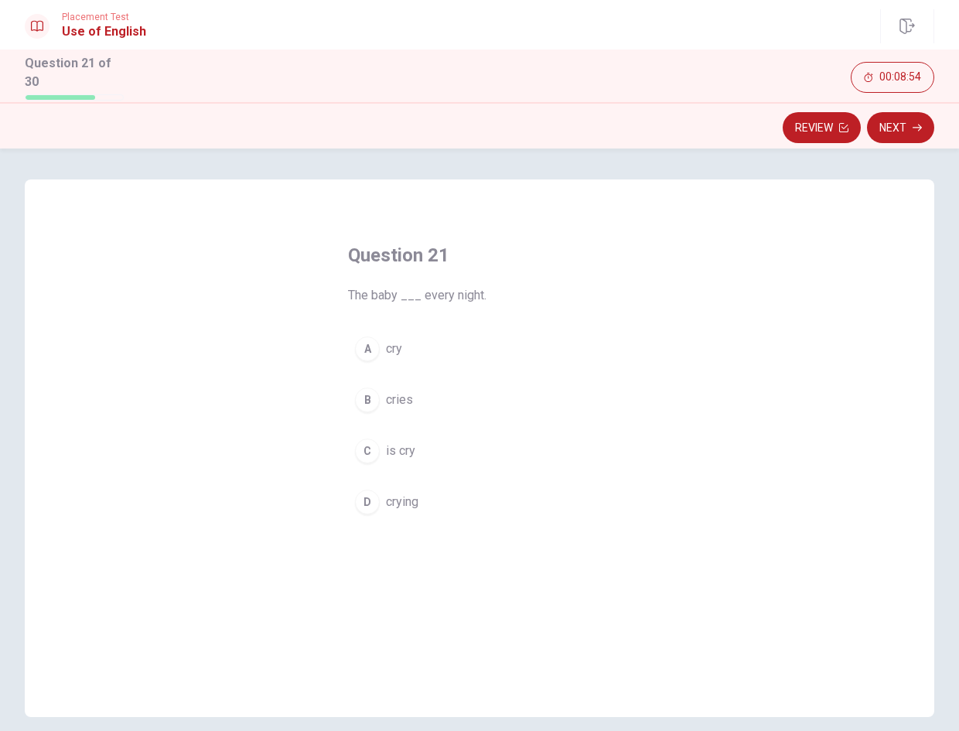
click at [477, 347] on button "A cry" at bounding box center [479, 349] width 263 height 39
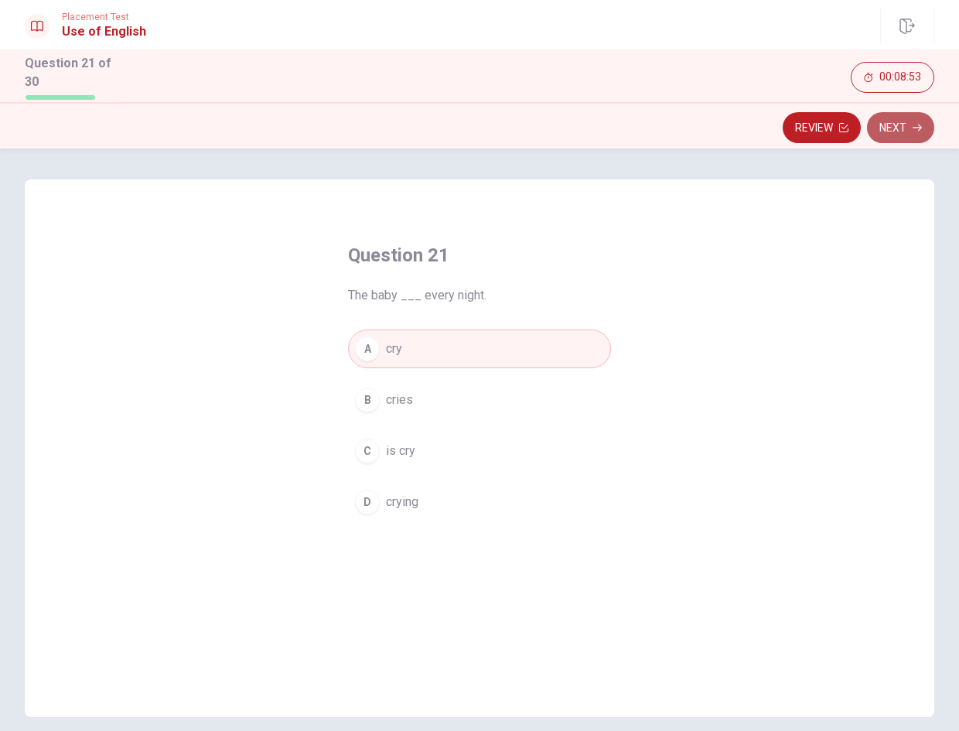
click at [902, 128] on button "Next" at bounding box center [900, 127] width 67 height 31
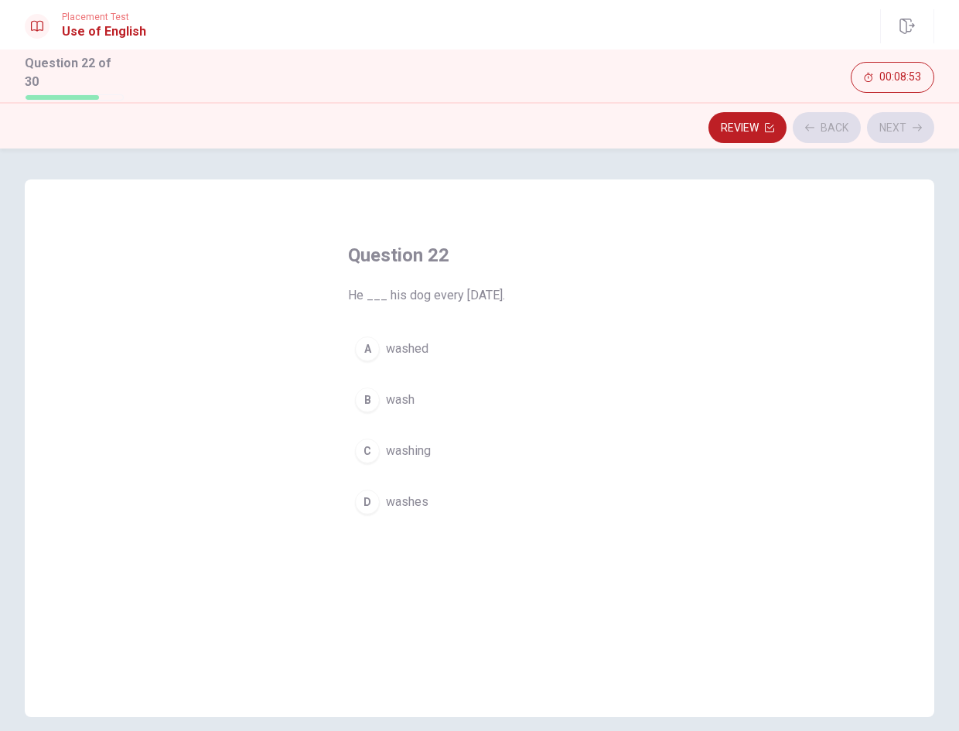
click at [535, 432] on button "C washing" at bounding box center [479, 451] width 263 height 39
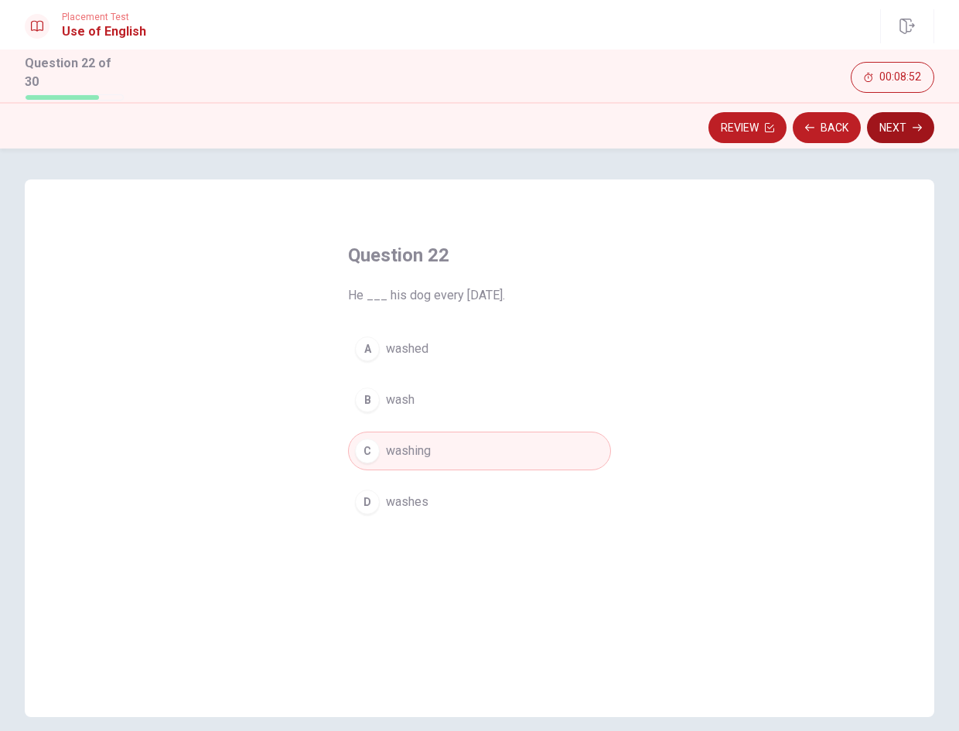
click at [897, 115] on button "Next" at bounding box center [900, 127] width 67 height 31
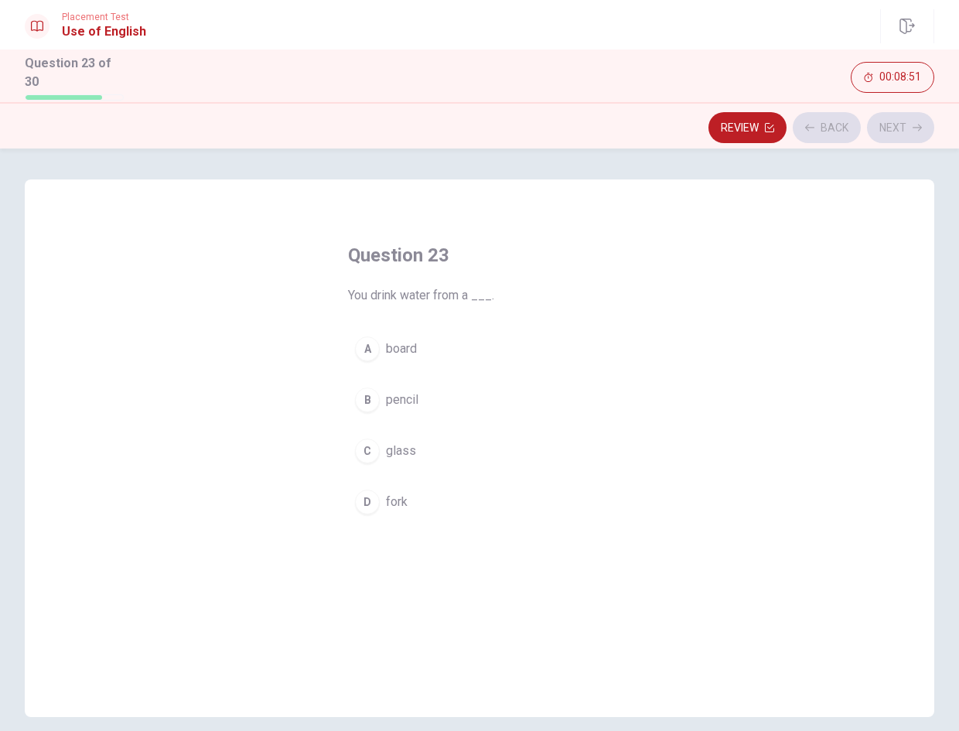
drag, startPoint x: 554, startPoint y: 394, endPoint x: 565, endPoint y: 390, distance: 11.5
click at [555, 393] on button "B pencil" at bounding box center [479, 400] width 263 height 39
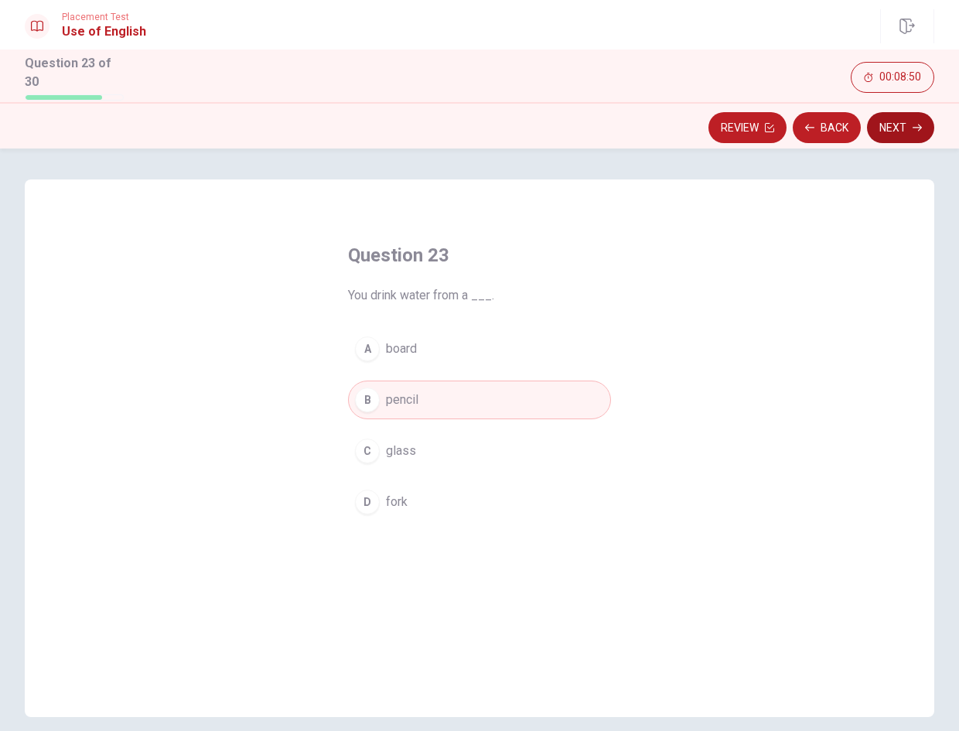
click at [895, 125] on button "Next" at bounding box center [900, 127] width 67 height 31
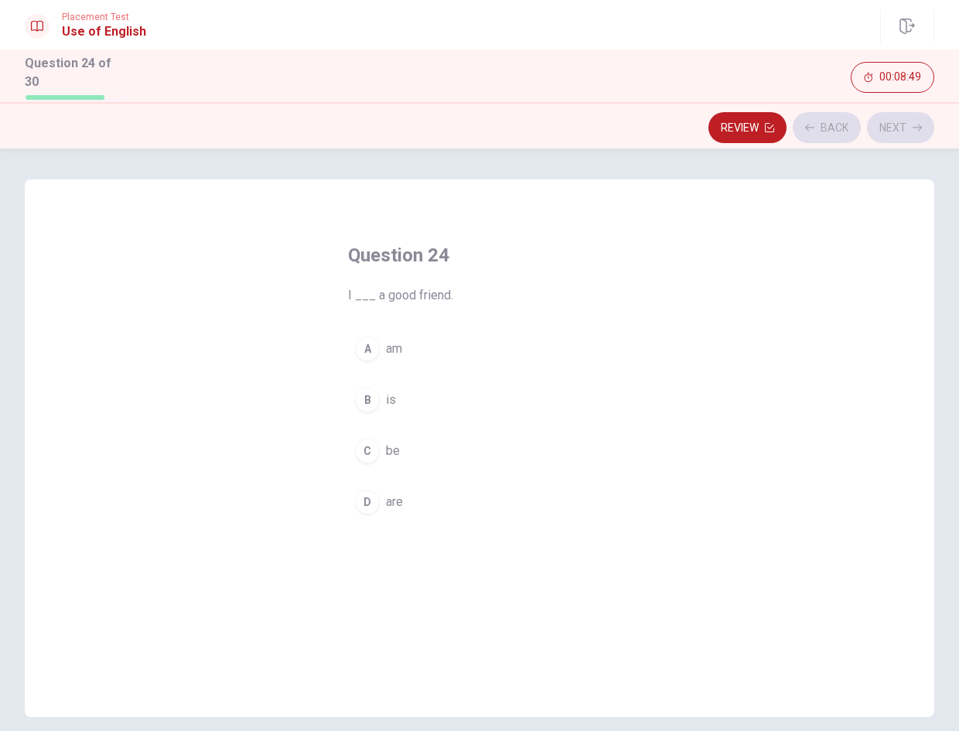
click at [582, 343] on button "A am" at bounding box center [479, 349] width 263 height 39
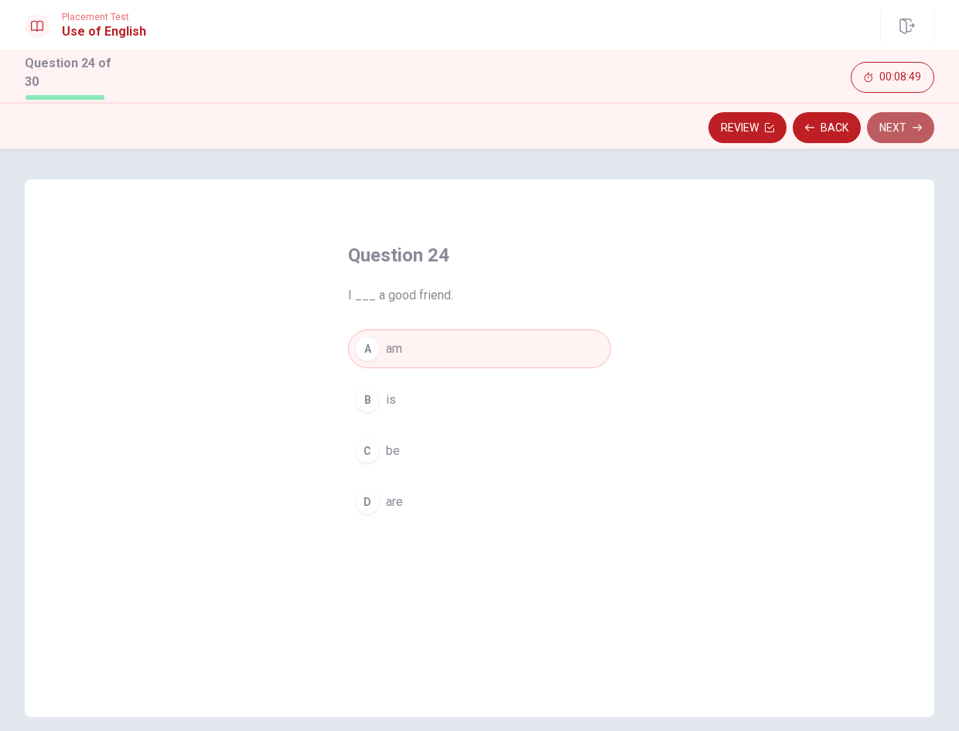
click at [904, 118] on button "Next" at bounding box center [900, 127] width 67 height 31
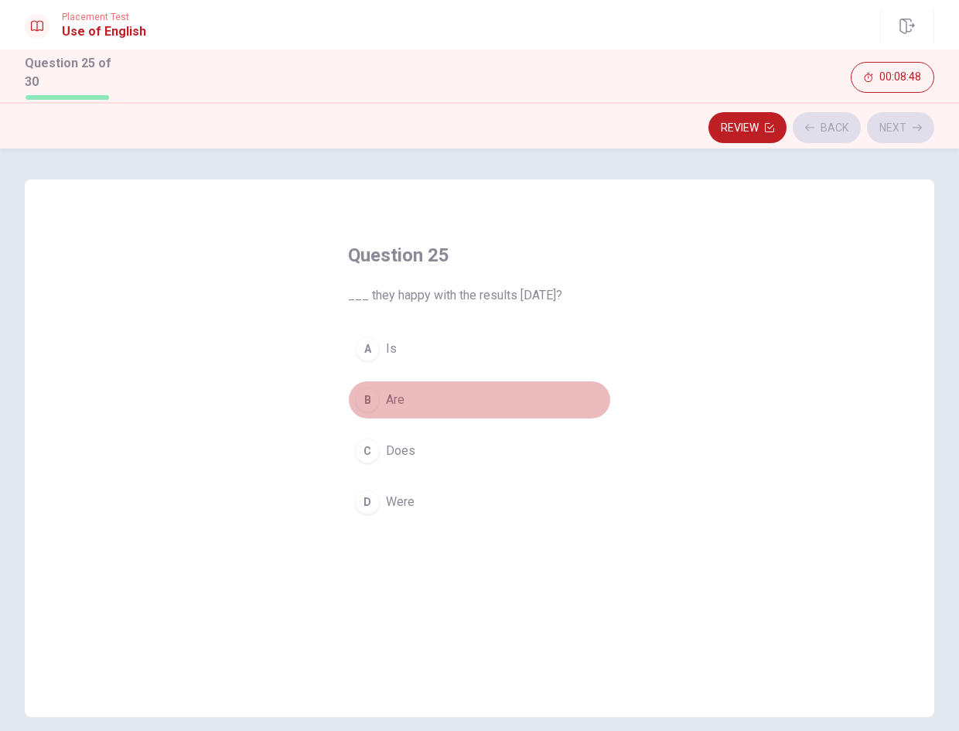
click at [525, 388] on button "B Are" at bounding box center [479, 400] width 263 height 39
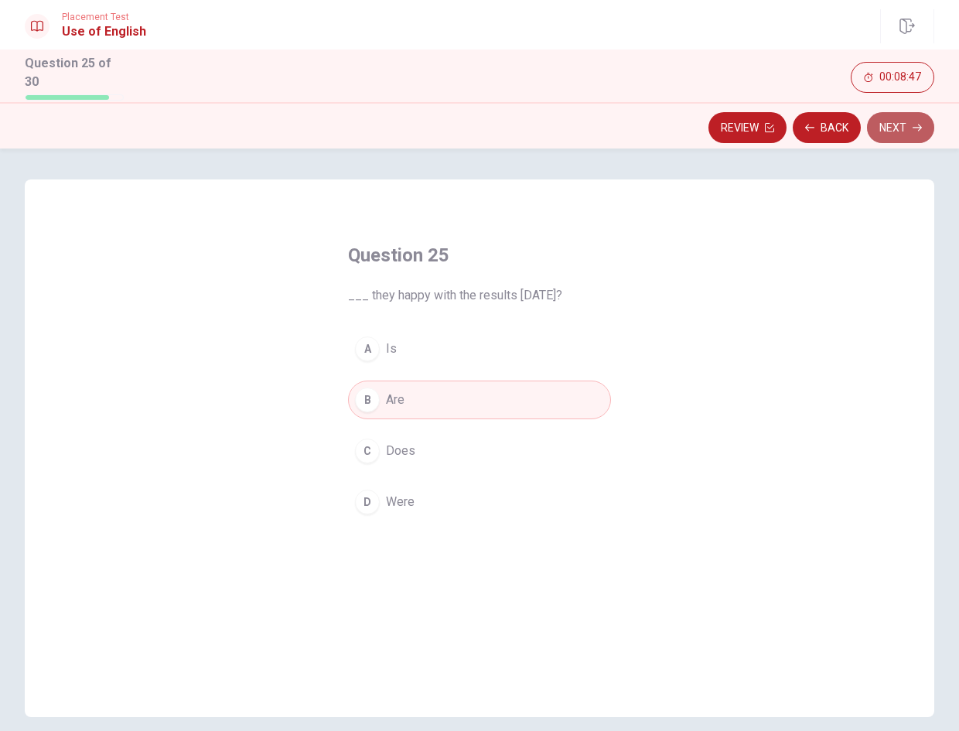
click at [900, 128] on button "Next" at bounding box center [900, 127] width 67 height 31
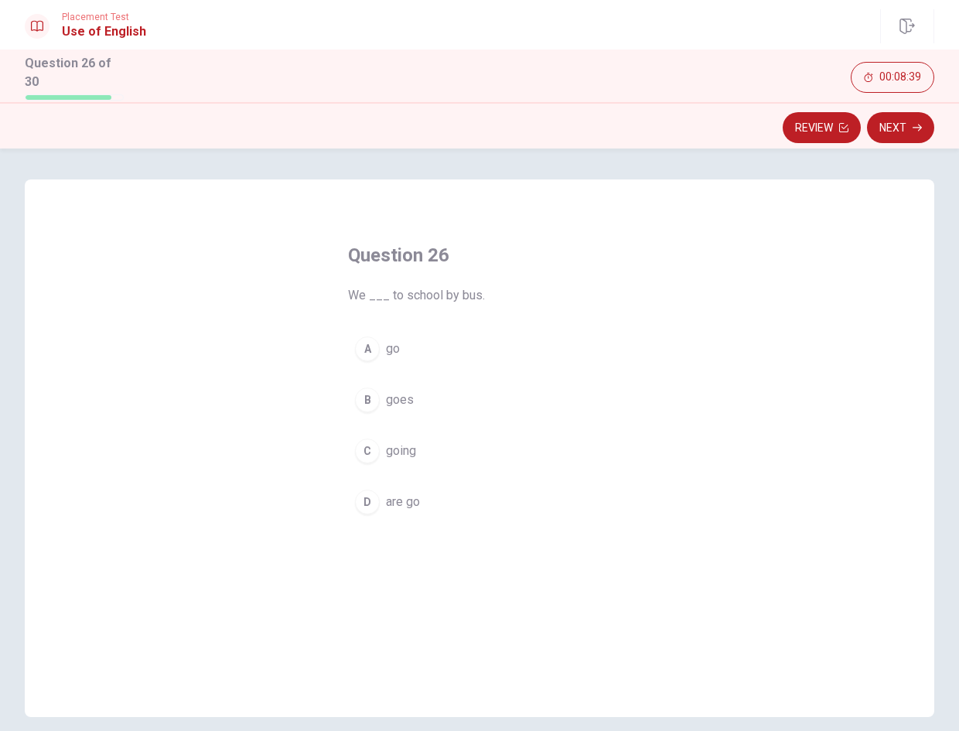
drag, startPoint x: 449, startPoint y: 336, endPoint x: 790, endPoint y: 207, distance: 365.1
click at [449, 336] on button "A go" at bounding box center [479, 349] width 263 height 39
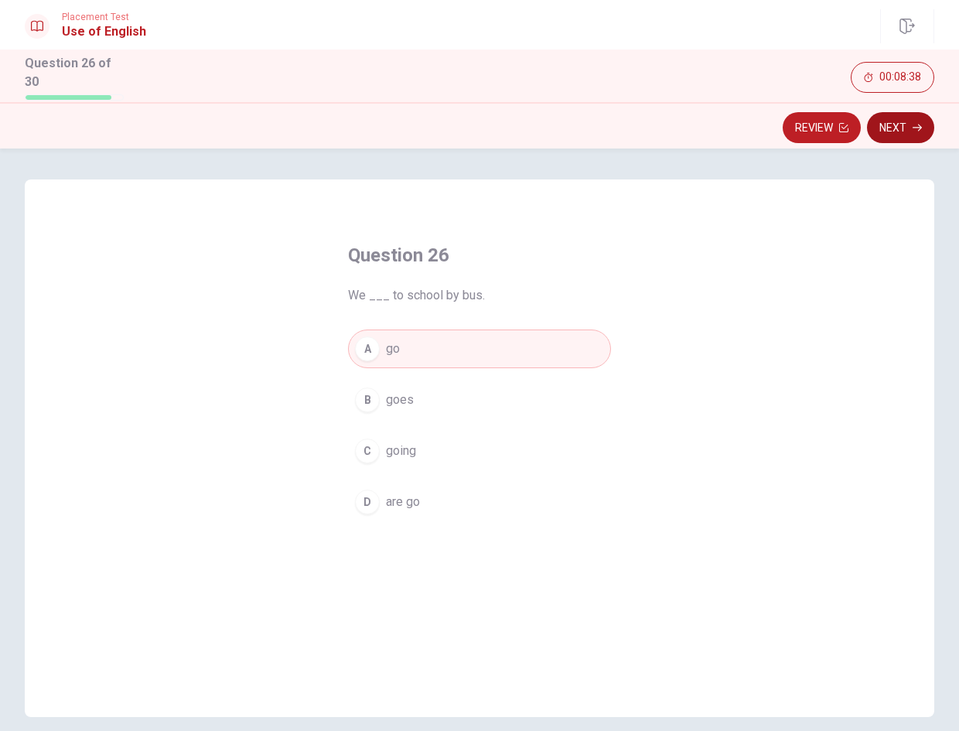
click at [900, 118] on button "Next" at bounding box center [900, 127] width 67 height 31
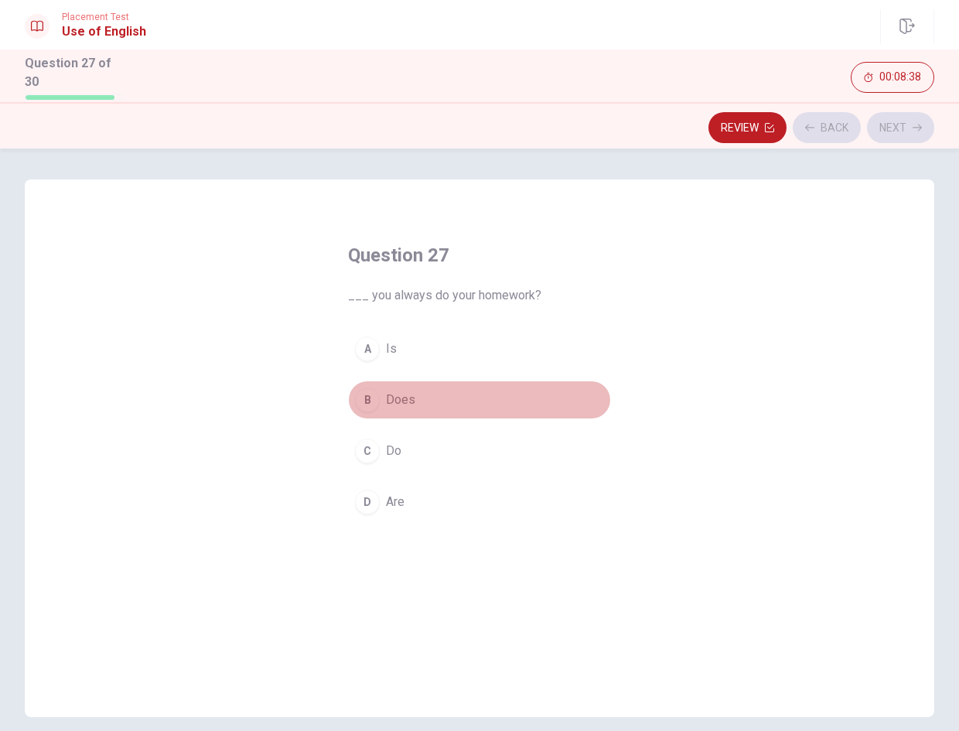
click at [425, 411] on button "B Does" at bounding box center [479, 400] width 263 height 39
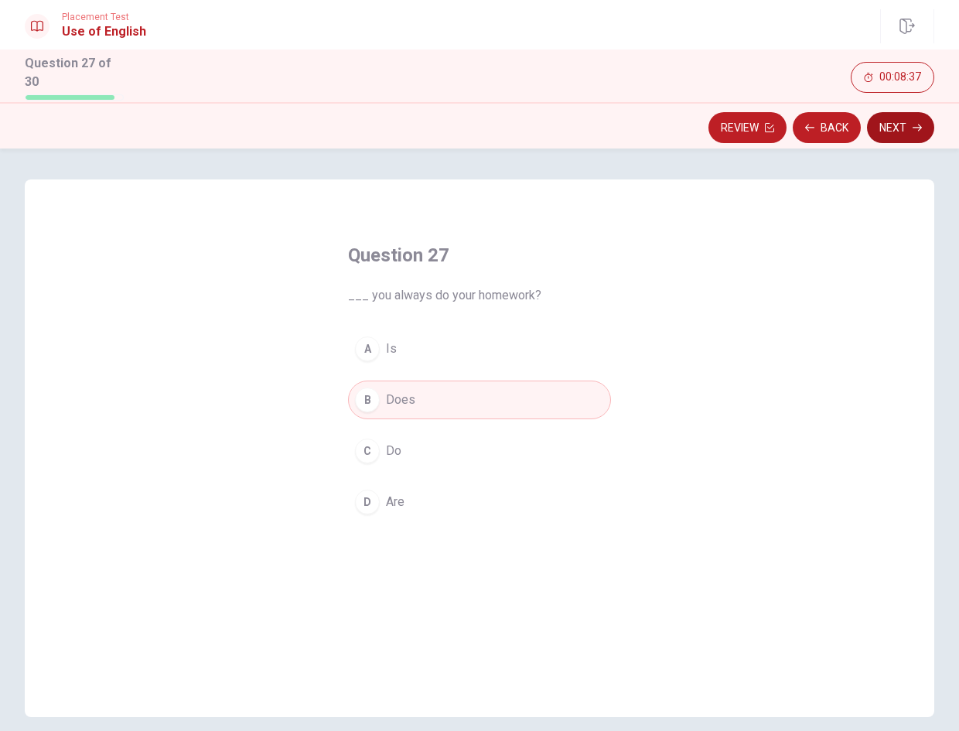
click at [890, 122] on button "Next" at bounding box center [900, 127] width 67 height 31
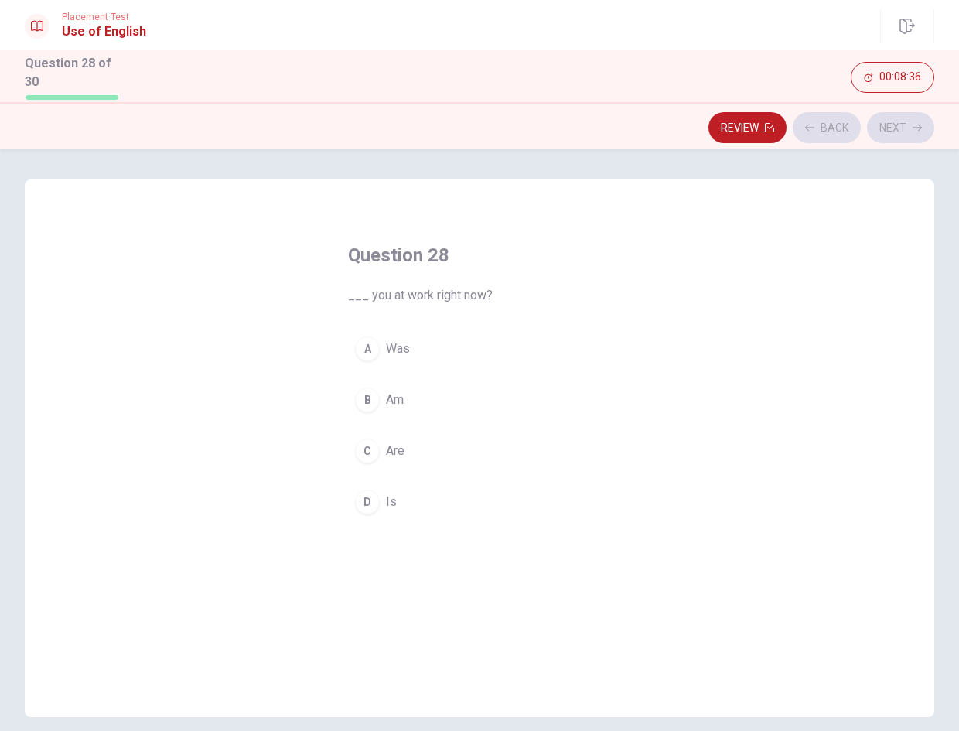
click at [511, 330] on button "A Was" at bounding box center [479, 349] width 263 height 39
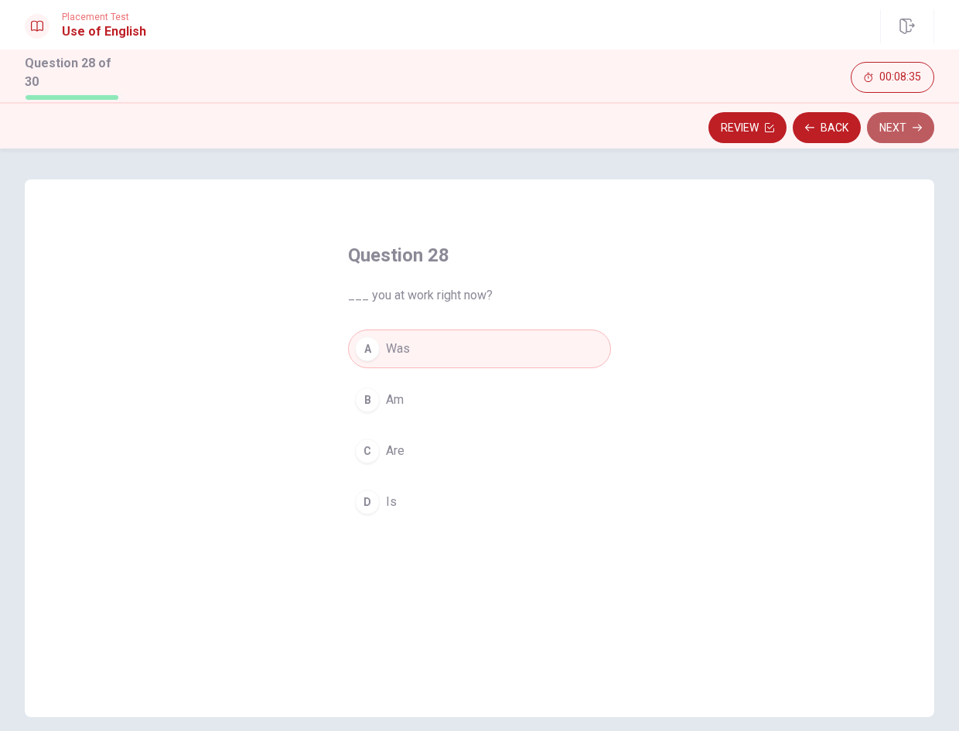
click at [893, 121] on button "Next" at bounding box center [900, 127] width 67 height 31
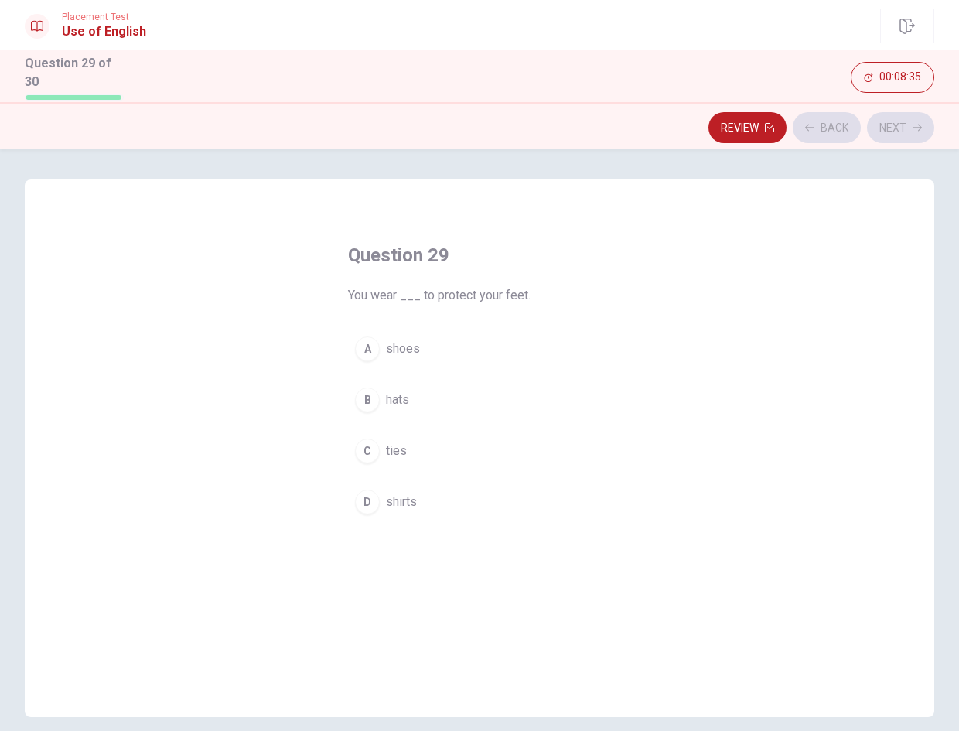
click at [482, 442] on button "C ties" at bounding box center [479, 451] width 263 height 39
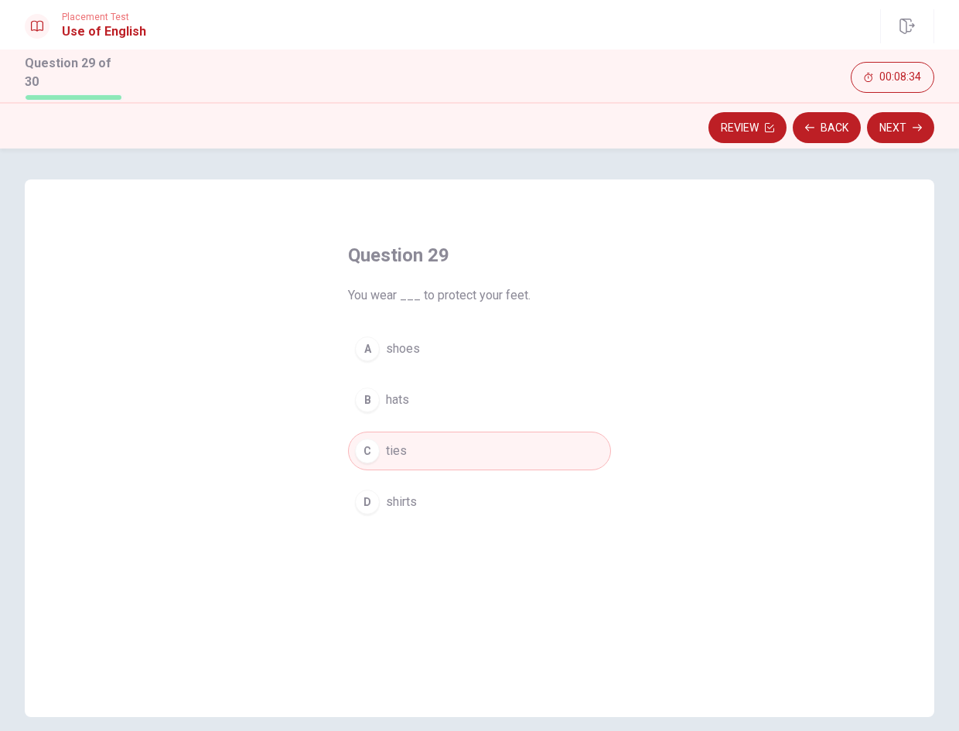
drag, startPoint x: 902, startPoint y: 121, endPoint x: 669, endPoint y: 290, distance: 287.9
click at [902, 120] on button "Next" at bounding box center [900, 127] width 67 height 31
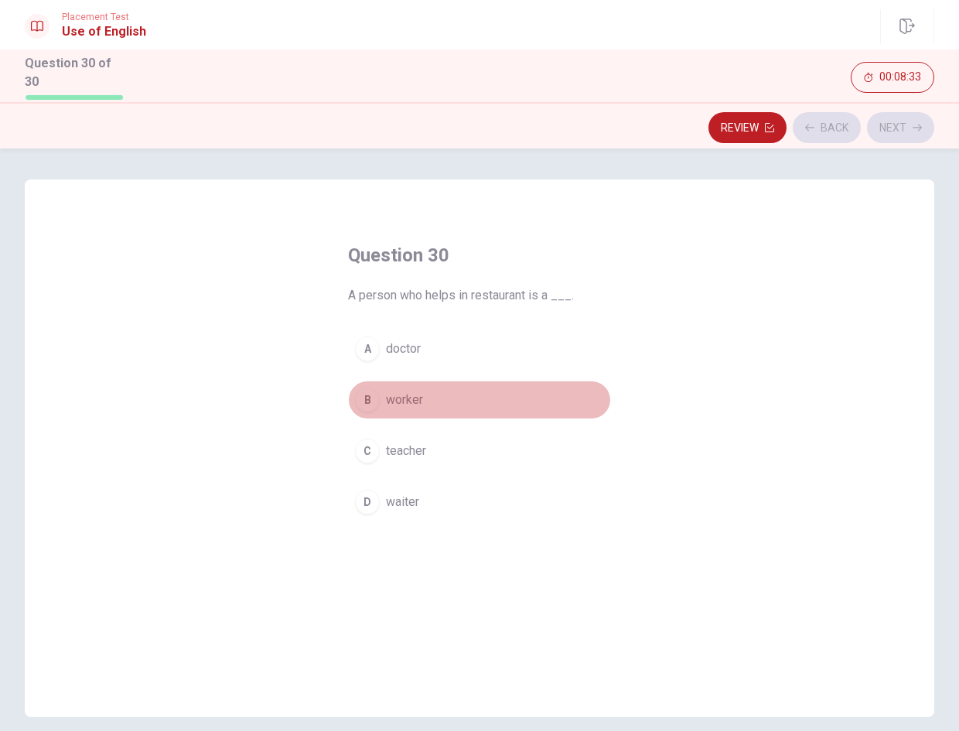
click at [522, 381] on button "B worker" at bounding box center [479, 400] width 263 height 39
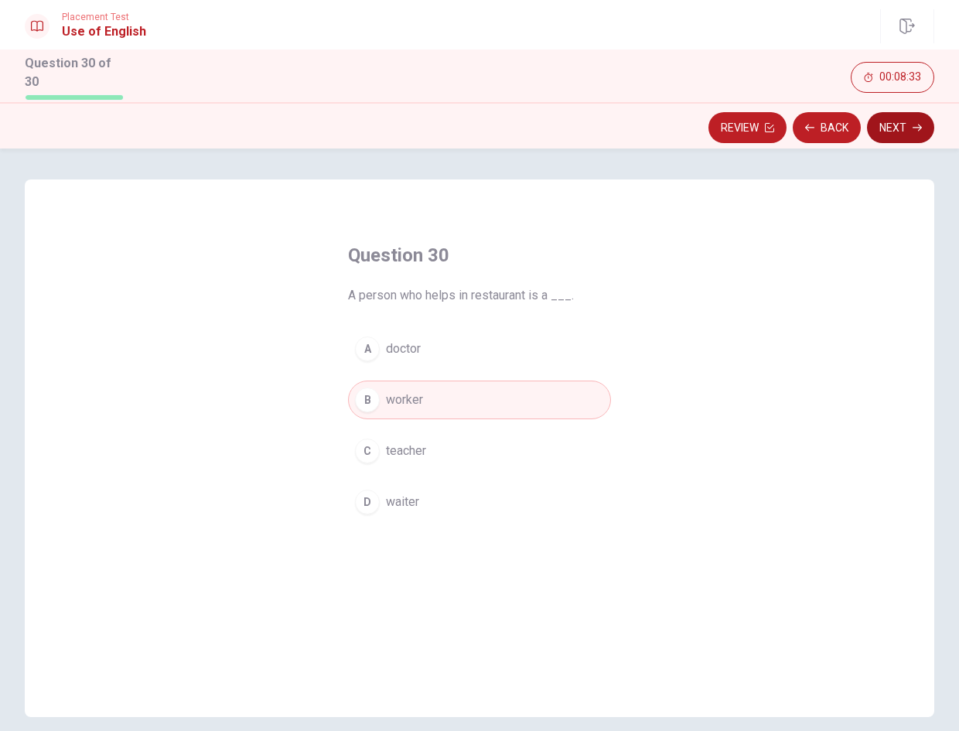
click at [908, 128] on button "Next" at bounding box center [900, 127] width 67 height 31
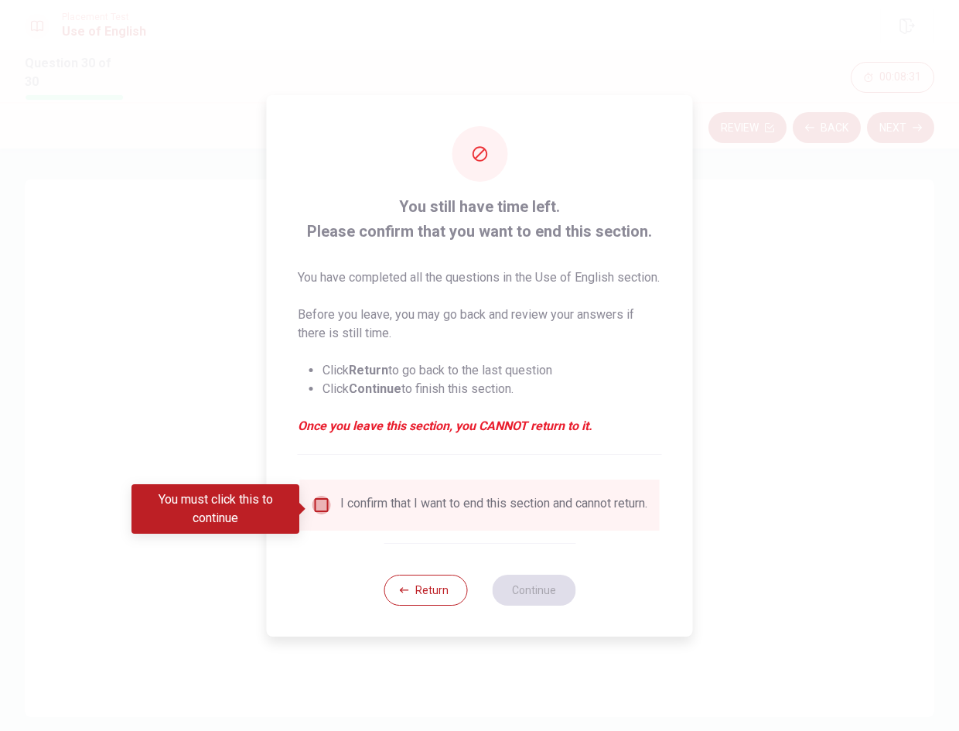
click at [319, 511] on input "You must click this to continue" at bounding box center [322, 505] width 19 height 19
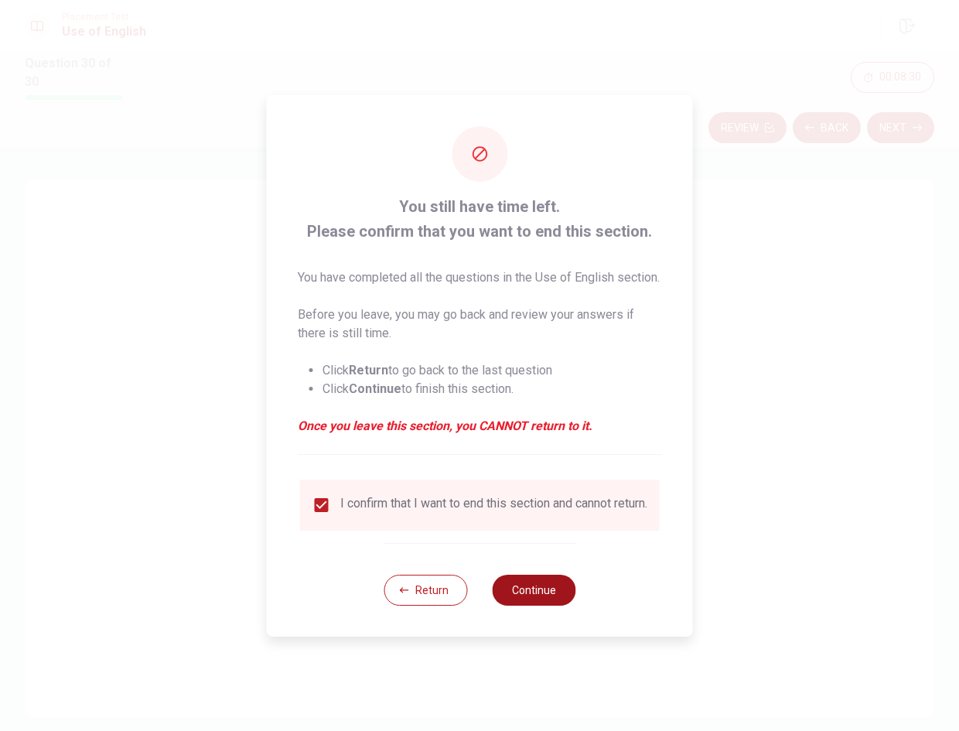
click at [514, 603] on button "Continue" at bounding box center [534, 590] width 84 height 31
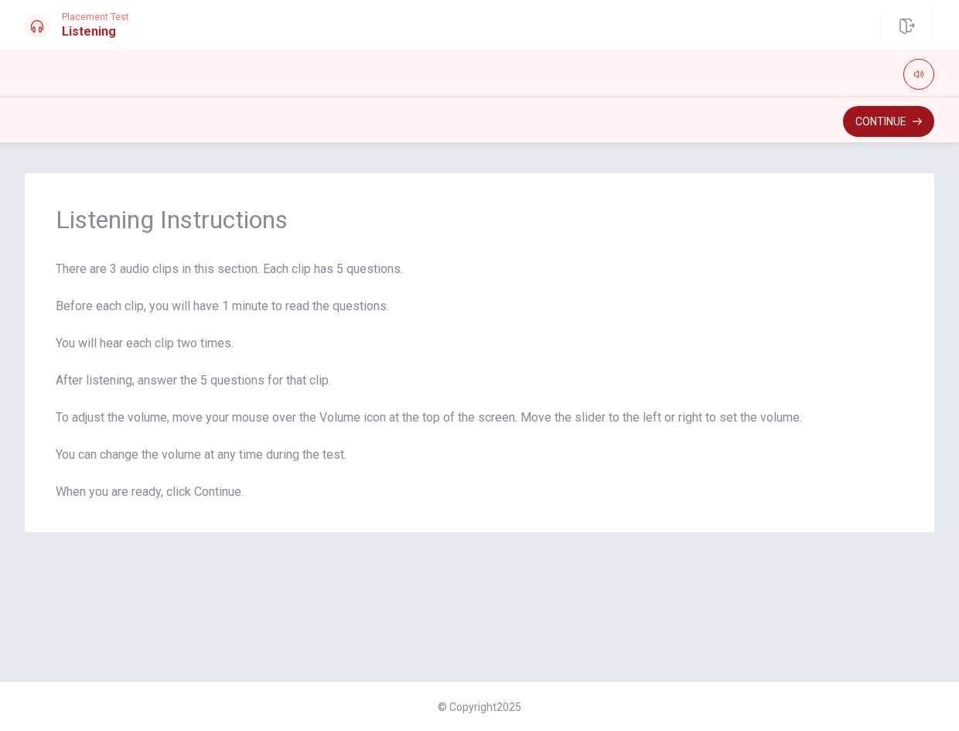
click at [876, 130] on button "Continue" at bounding box center [888, 121] width 91 height 31
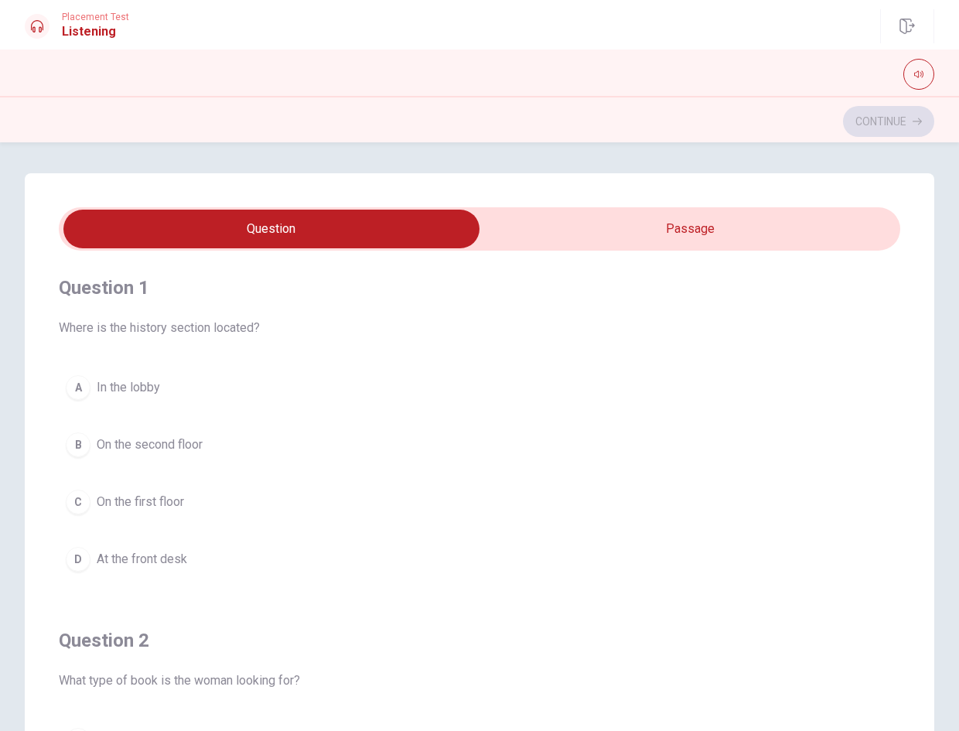
click at [289, 442] on button "B On the second floor" at bounding box center [480, 444] width 842 height 39
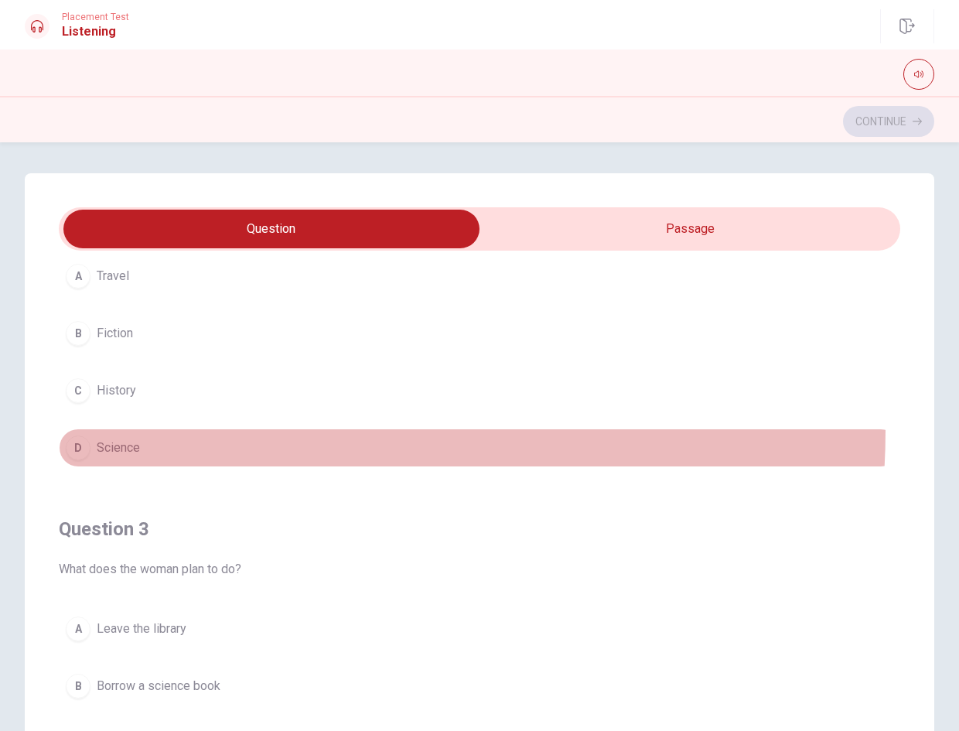
click at [248, 431] on button "D Science" at bounding box center [480, 448] width 842 height 39
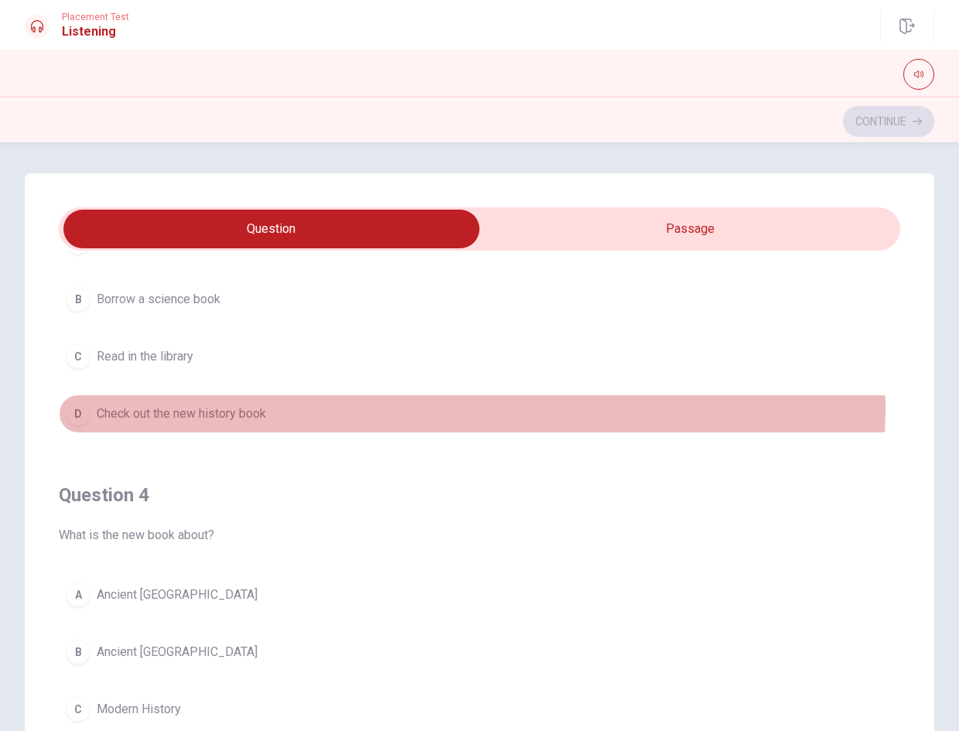
click at [258, 404] on button "D Check out the new history book" at bounding box center [480, 414] width 842 height 39
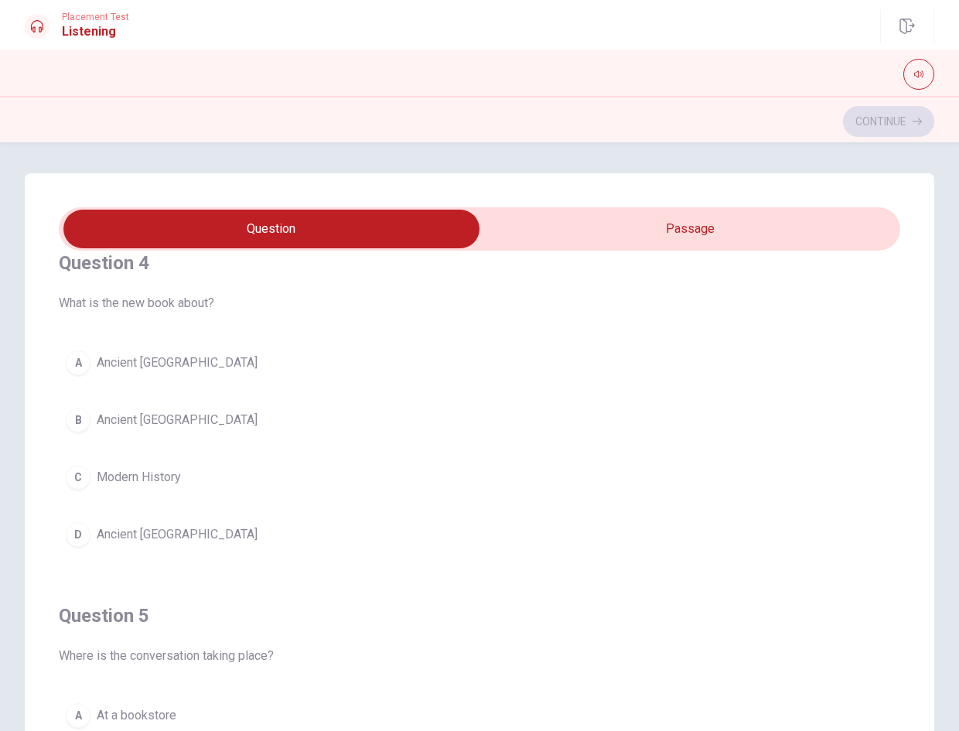
click at [277, 427] on button "B Ancient [GEOGRAPHIC_DATA]" at bounding box center [480, 420] width 842 height 39
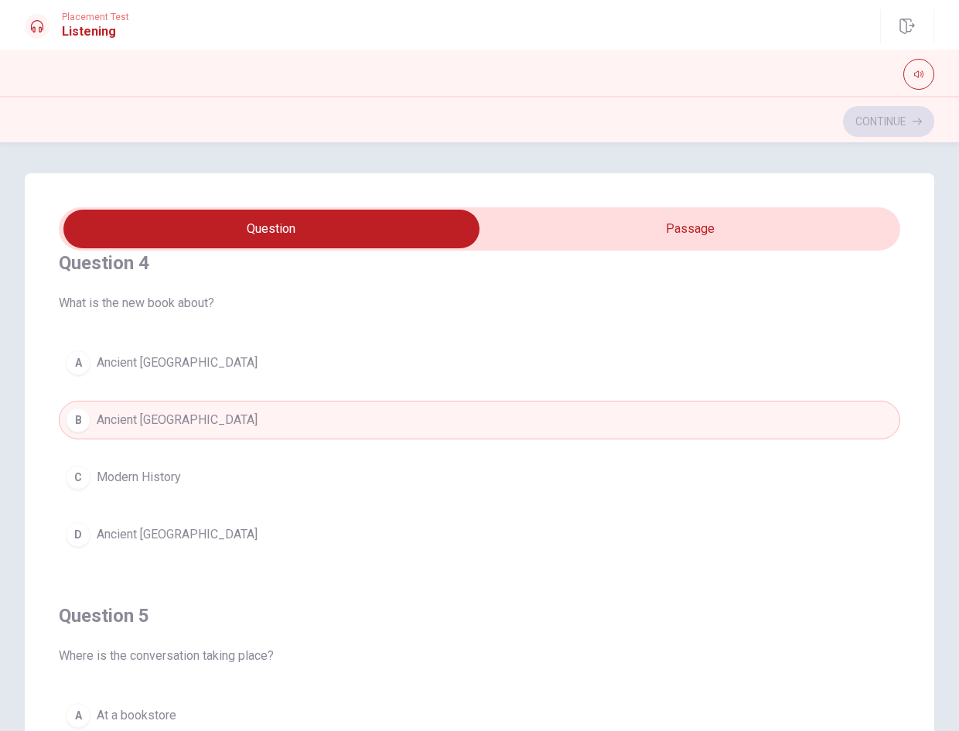
scroll to position [1253, 0]
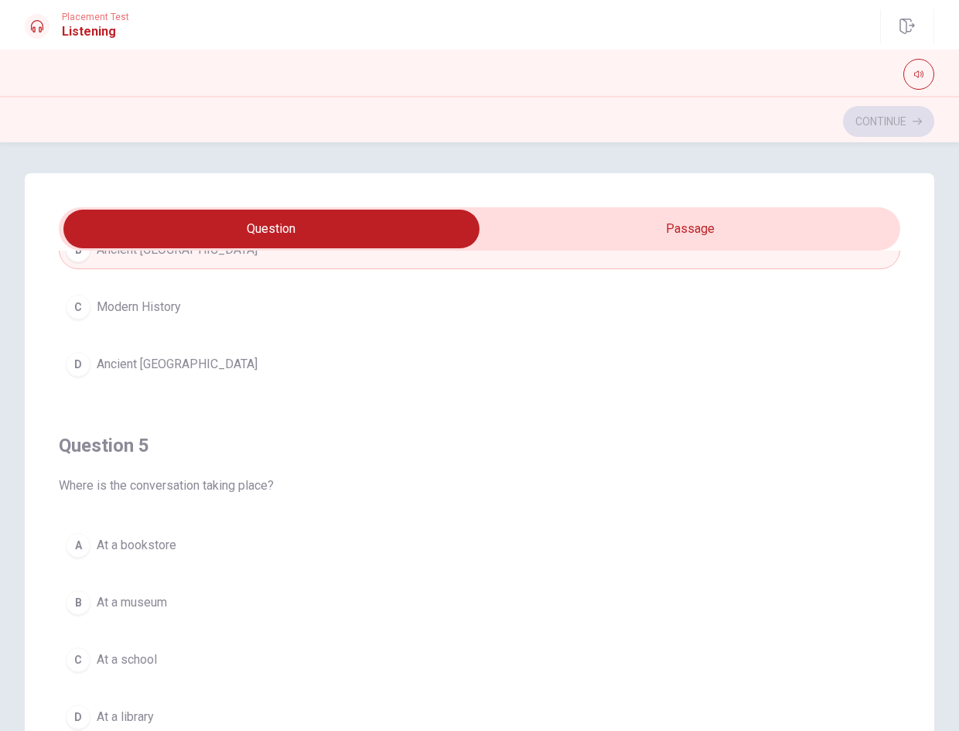
click at [288, 553] on button "A At a bookstore" at bounding box center [480, 545] width 842 height 39
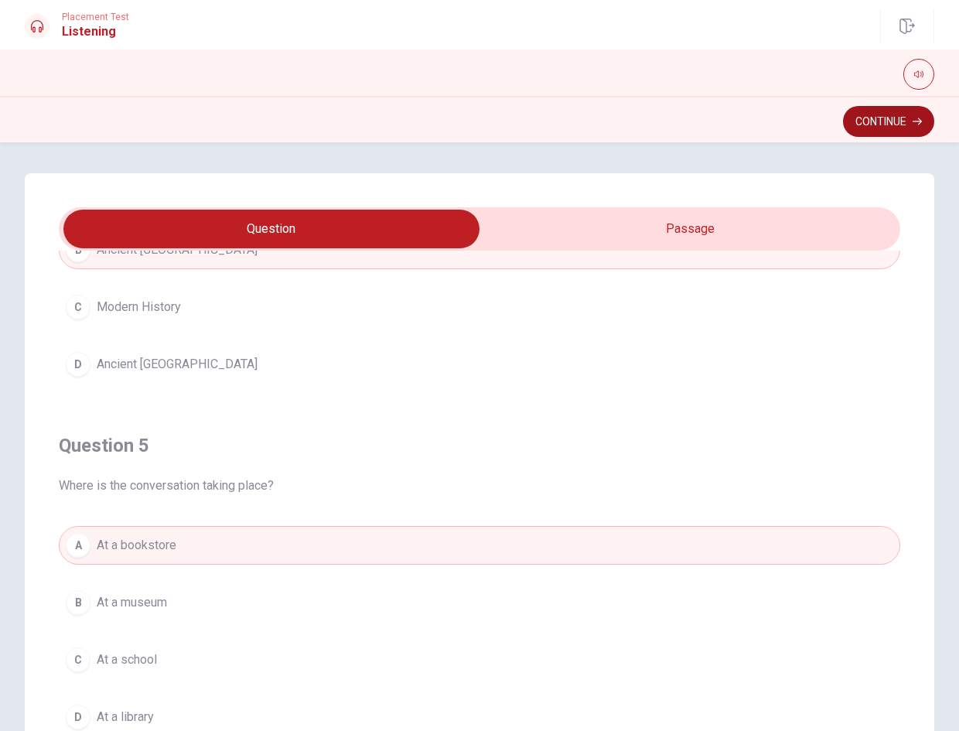
click at [868, 114] on button "Continue" at bounding box center [888, 121] width 91 height 31
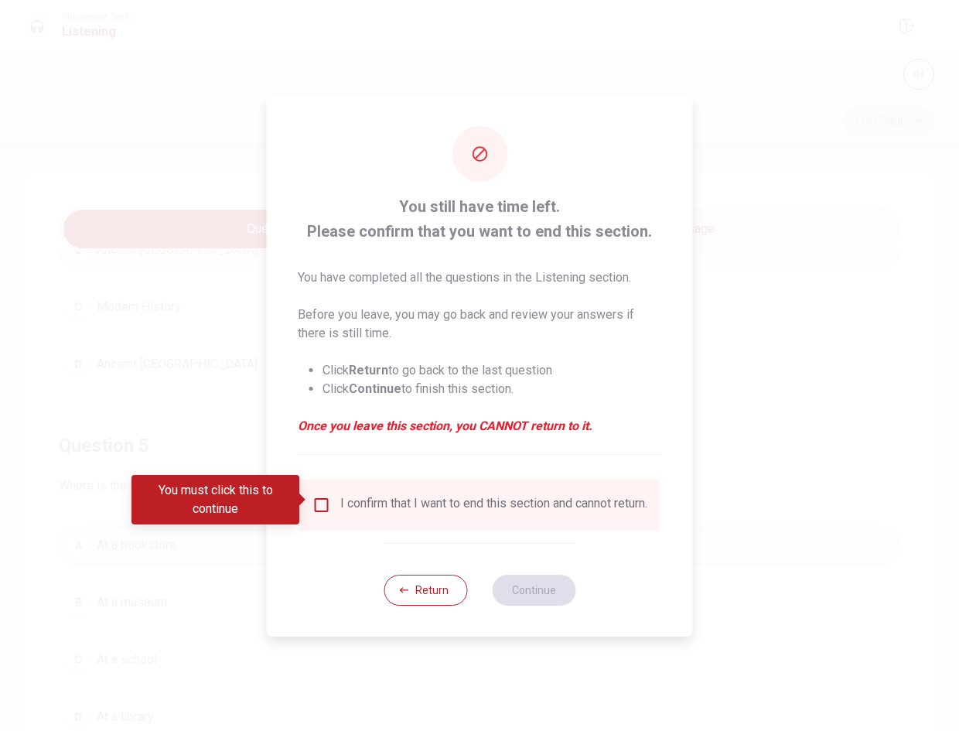
click at [323, 496] on input "You must click this to continue" at bounding box center [322, 505] width 19 height 19
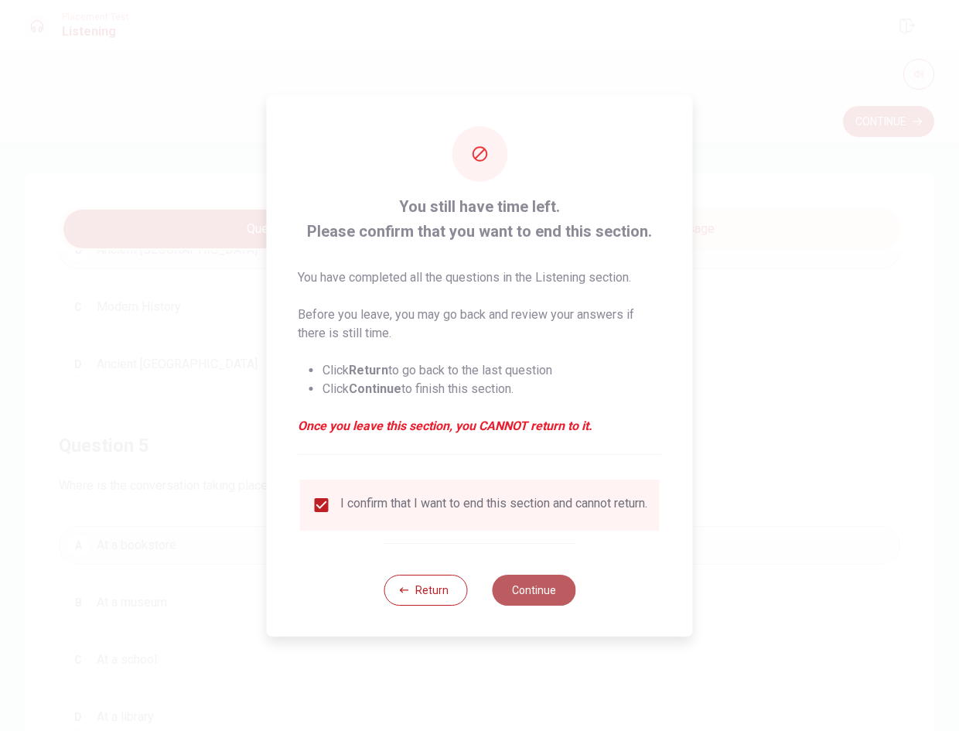
click at [571, 596] on button "Continue" at bounding box center [534, 590] width 84 height 31
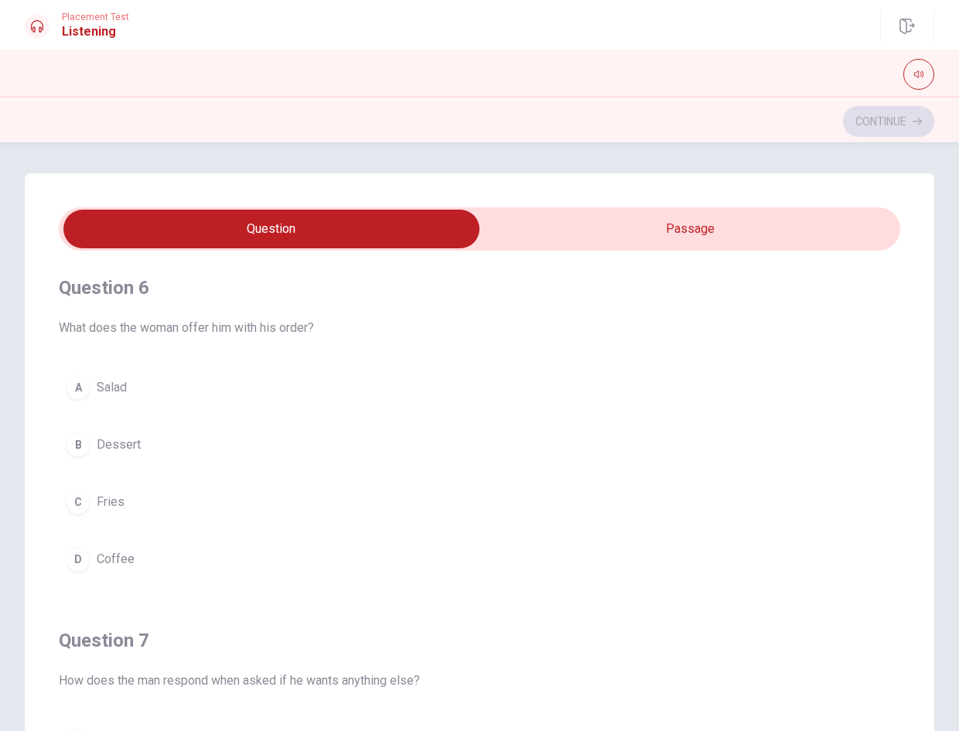
click at [171, 427] on button "B Dessert" at bounding box center [480, 444] width 842 height 39
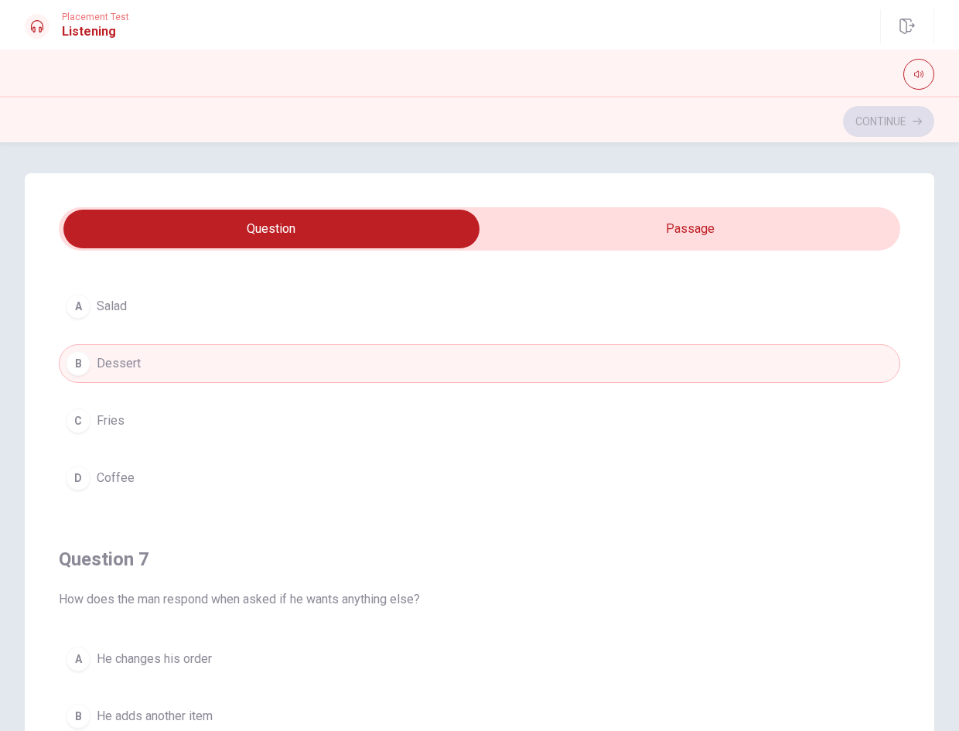
scroll to position [232, 0]
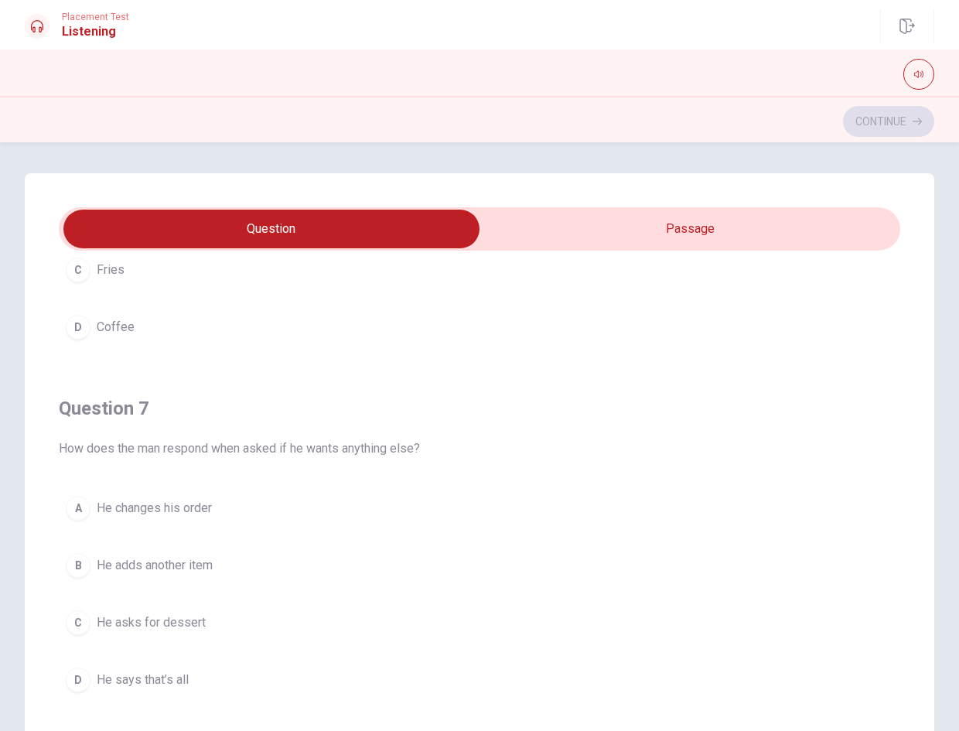
click at [176, 497] on button "A He changes his order" at bounding box center [480, 508] width 842 height 39
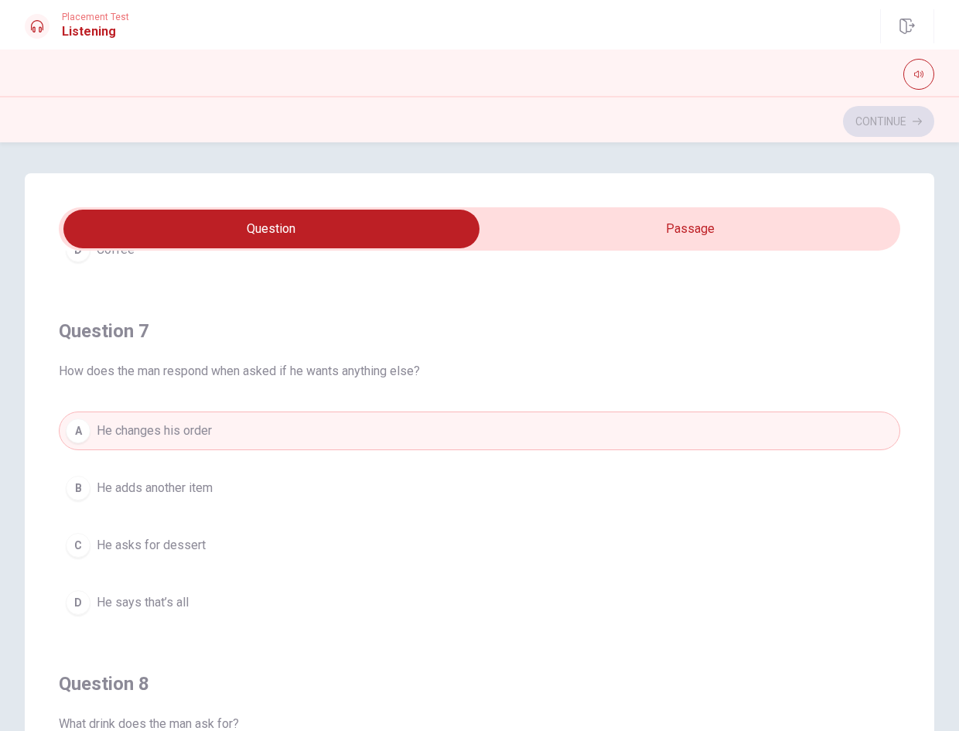
scroll to position [696, 0]
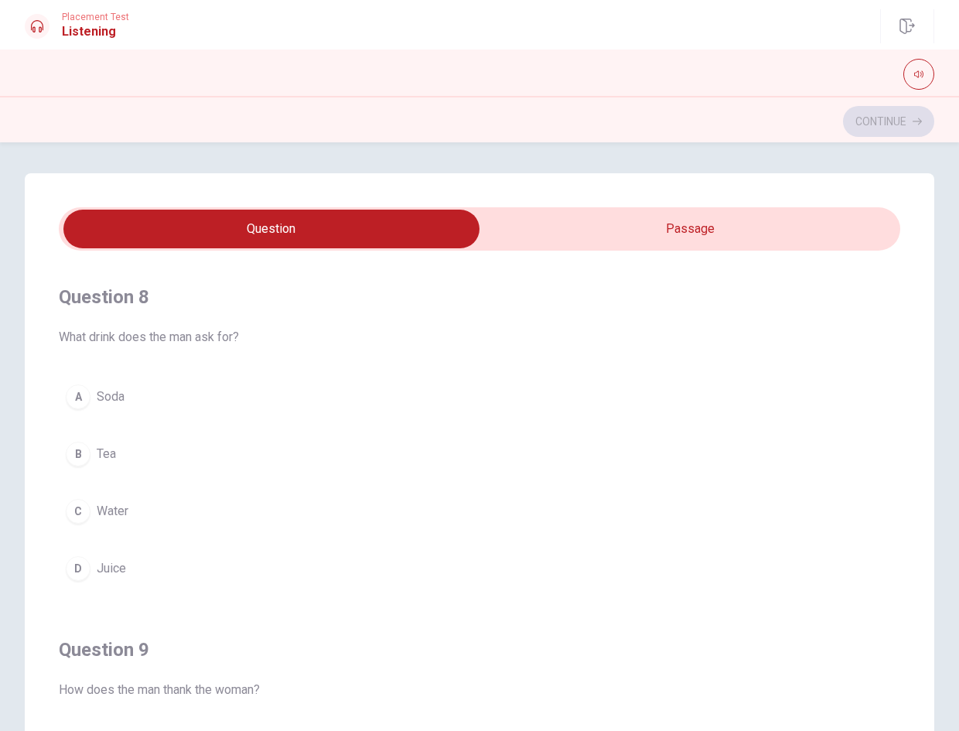
click at [160, 505] on button "C Water" at bounding box center [480, 511] width 842 height 39
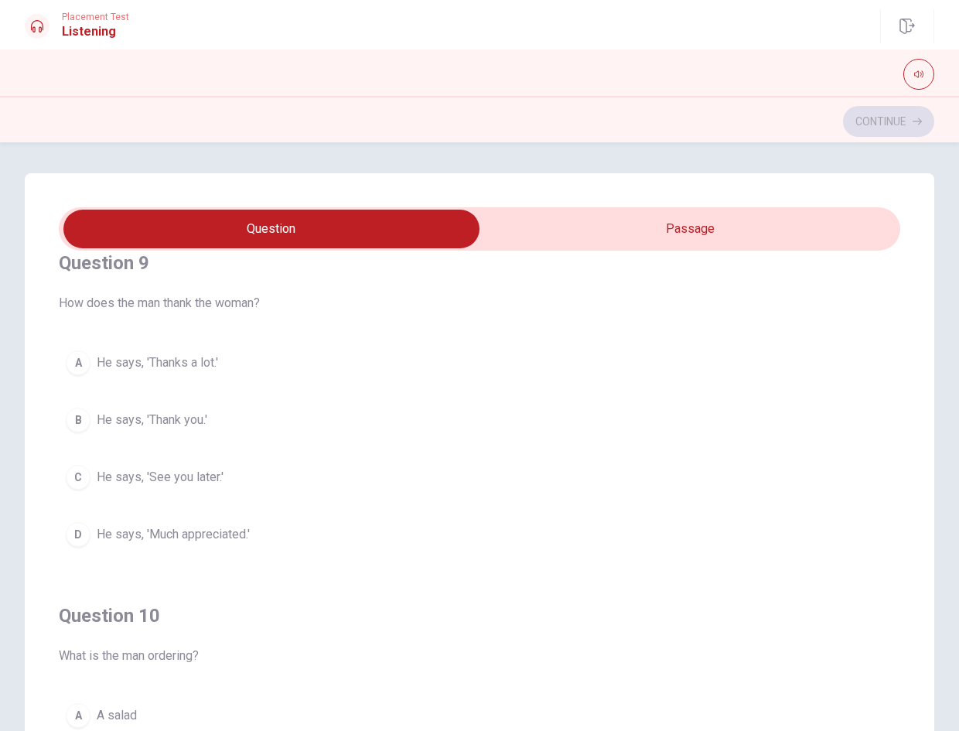
click at [173, 470] on span "He says, 'See you later.'" at bounding box center [160, 477] width 127 height 19
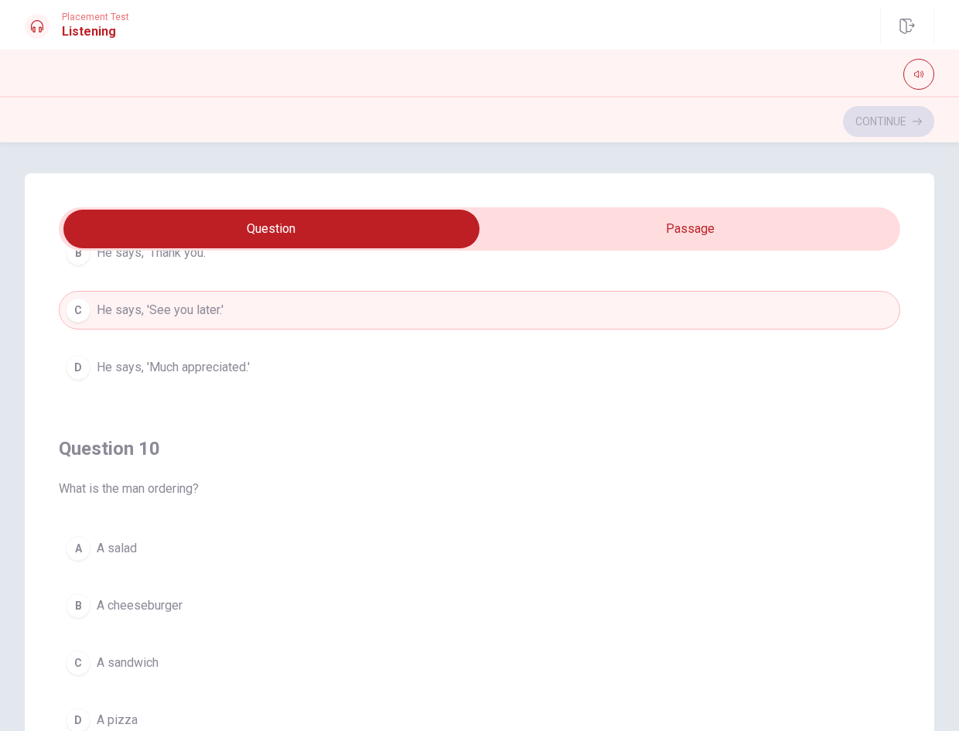
scroll to position [1253, 0]
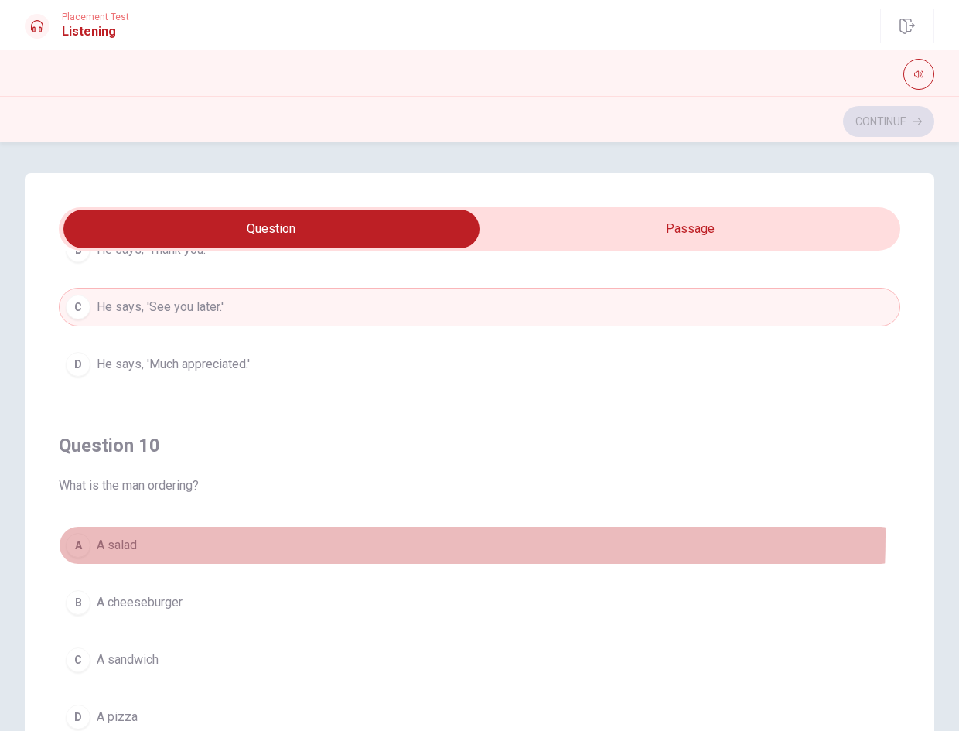
click at [169, 535] on button "A A salad" at bounding box center [480, 545] width 842 height 39
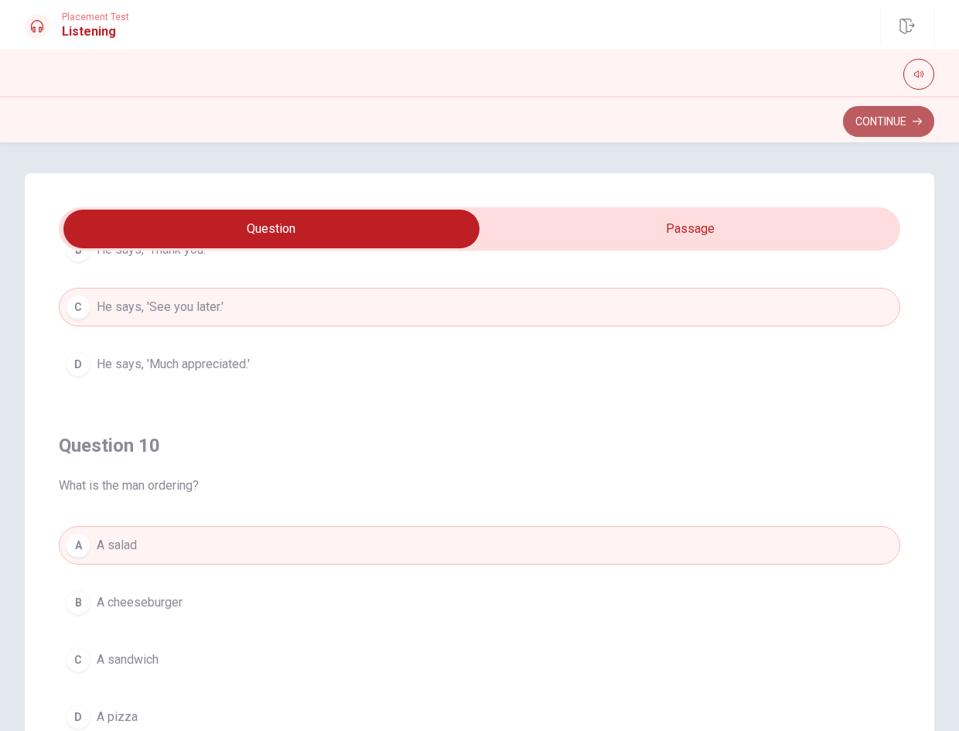
click at [891, 134] on button "Continue" at bounding box center [888, 121] width 91 height 31
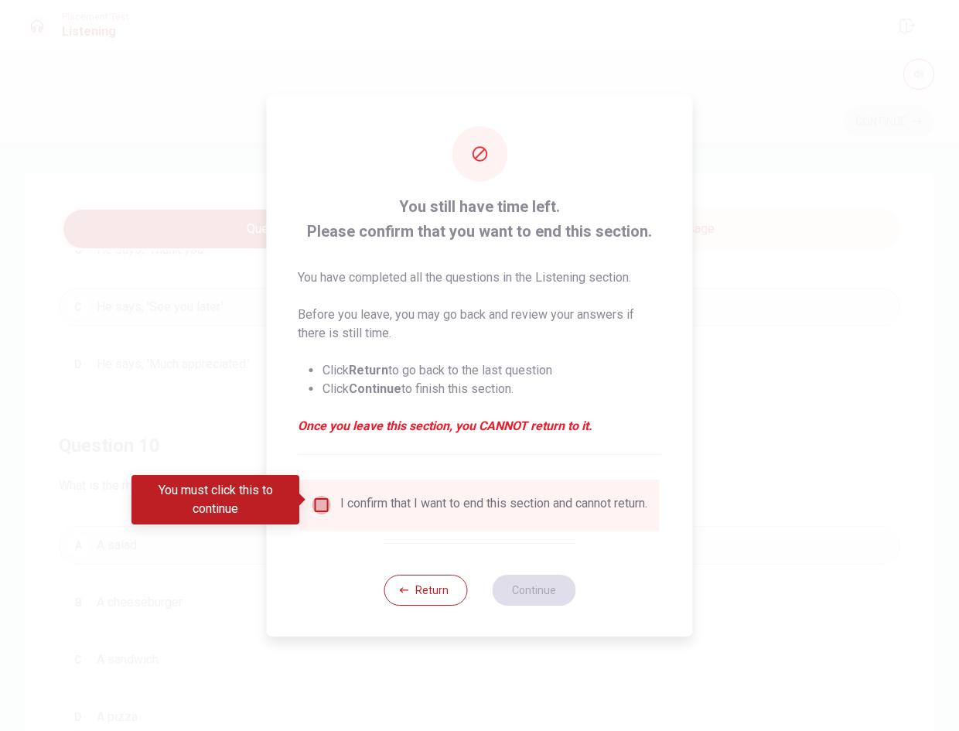
click at [319, 496] on input "You must click this to continue" at bounding box center [322, 505] width 19 height 19
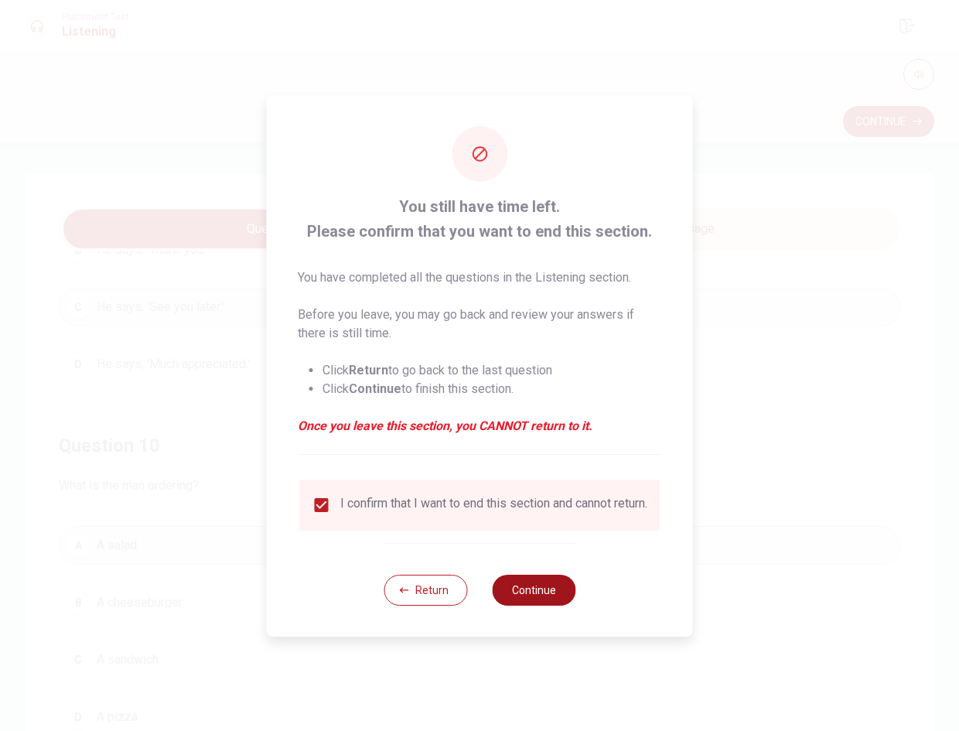
click at [524, 589] on button "Continue" at bounding box center [534, 590] width 84 height 31
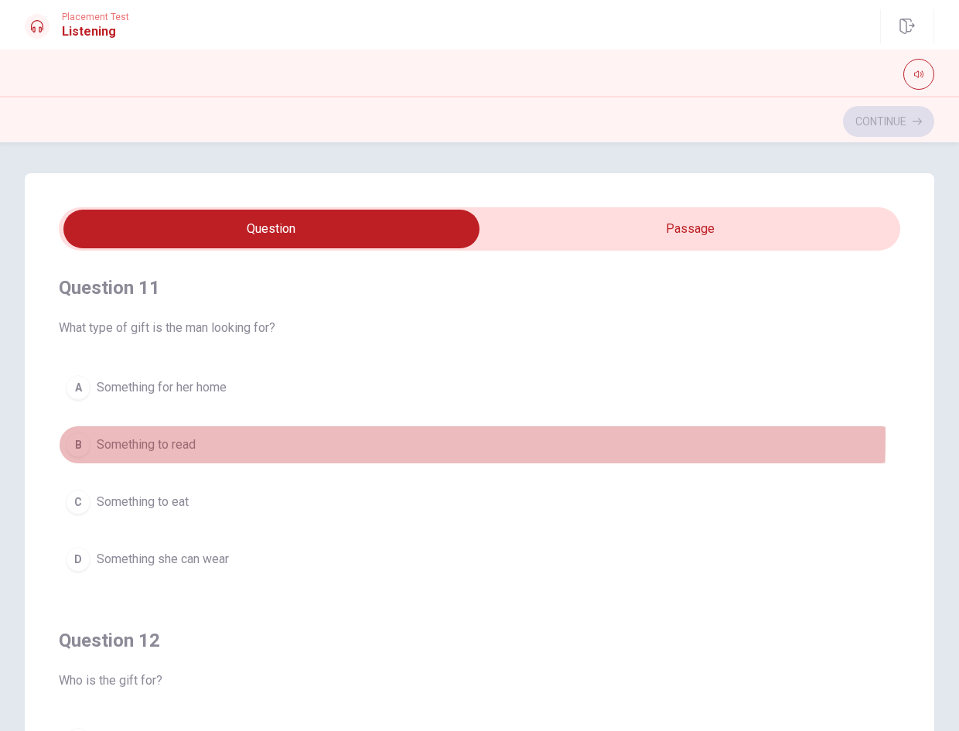
click at [219, 438] on button "B Something to read" at bounding box center [480, 444] width 842 height 39
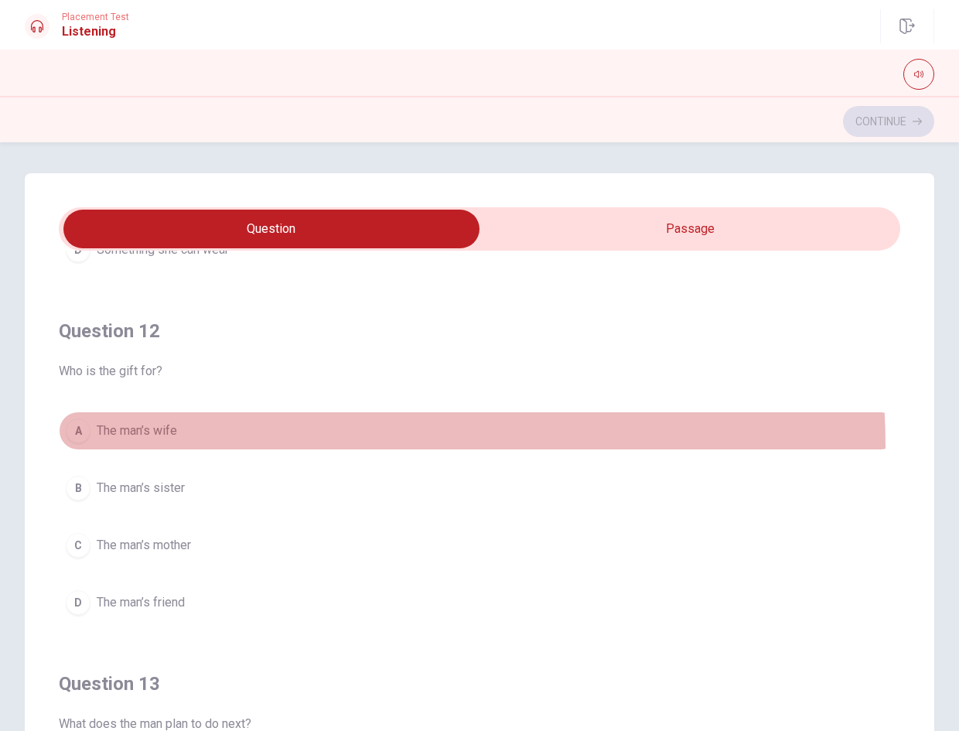
click at [201, 448] on button "A The man’s wife" at bounding box center [480, 431] width 842 height 39
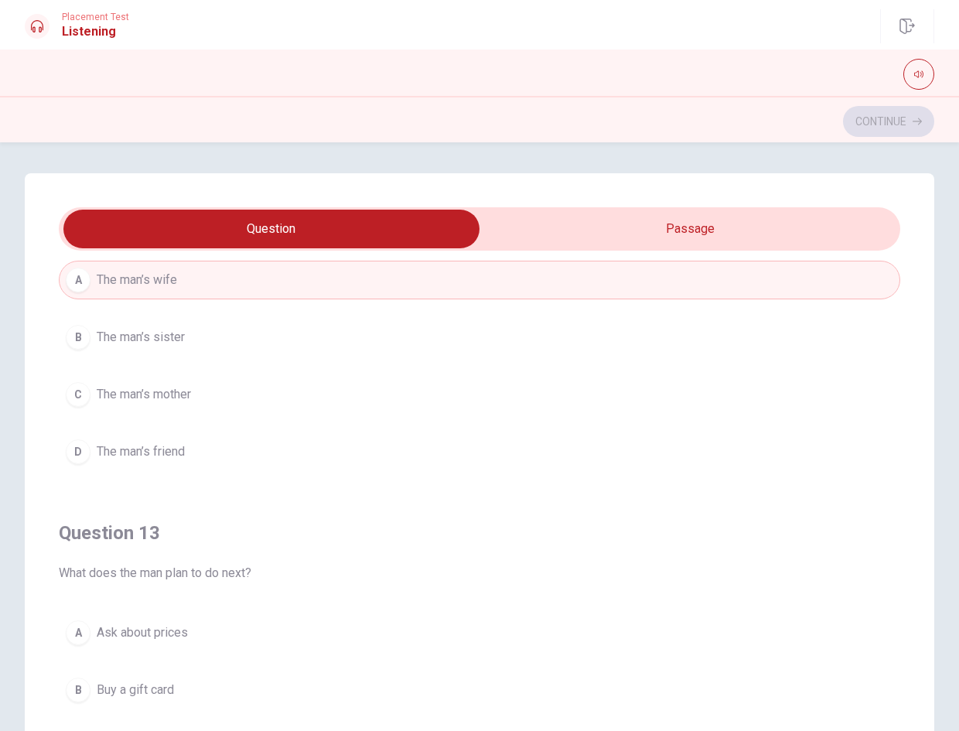
scroll to position [696, 0]
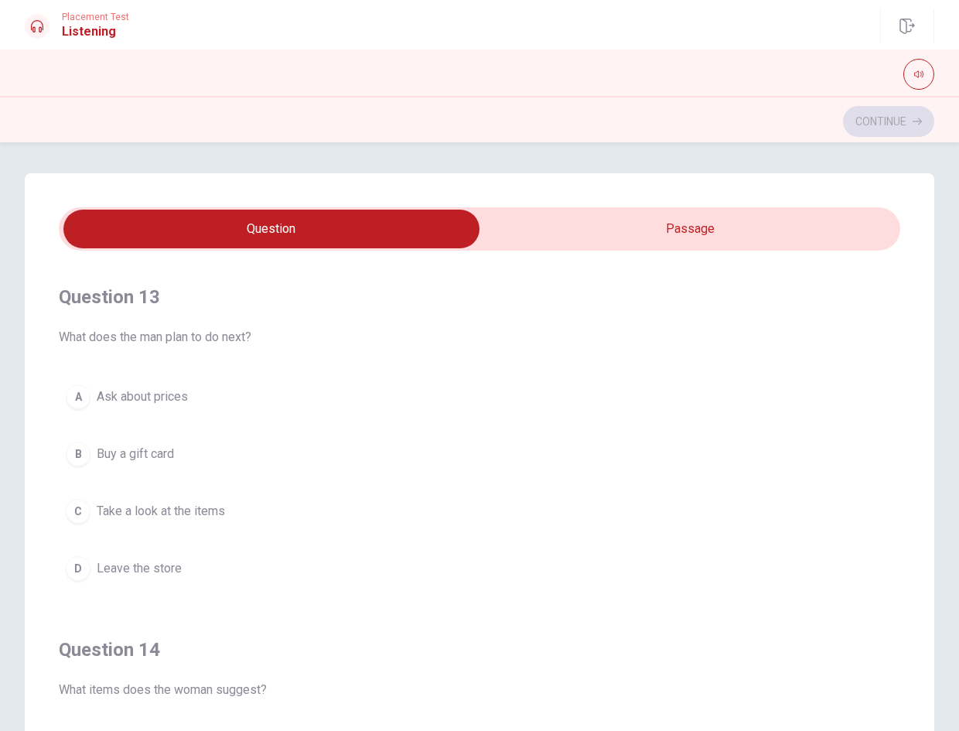
click at [215, 453] on button "B Buy a gift card" at bounding box center [480, 454] width 842 height 39
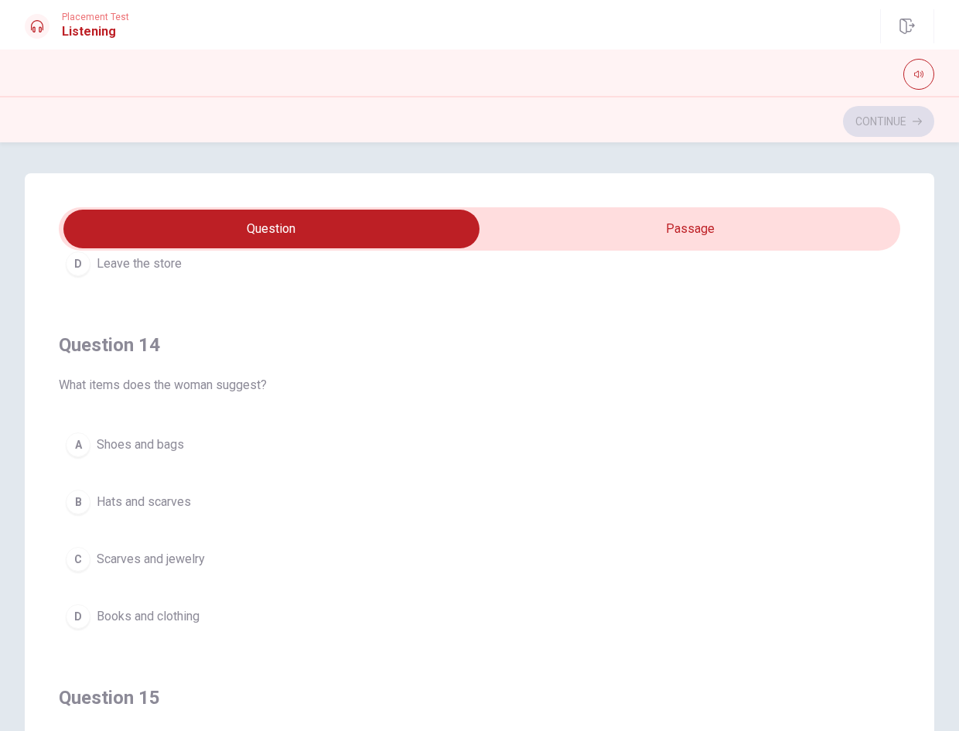
scroll to position [1006, 0]
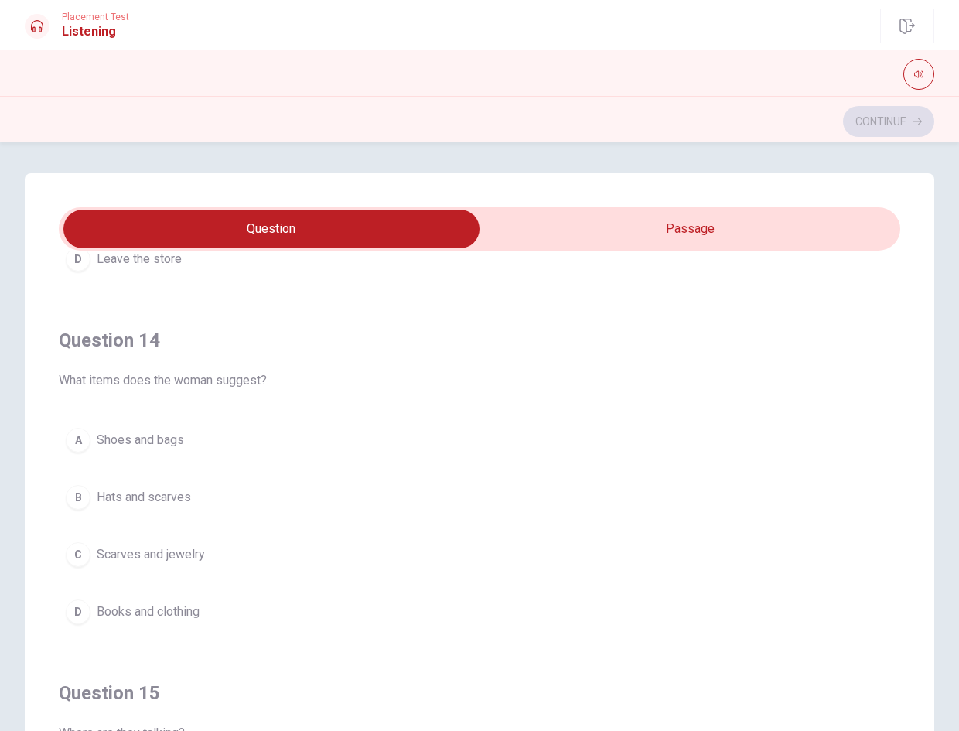
click at [210, 489] on button "B Hats and scarves" at bounding box center [480, 497] width 842 height 39
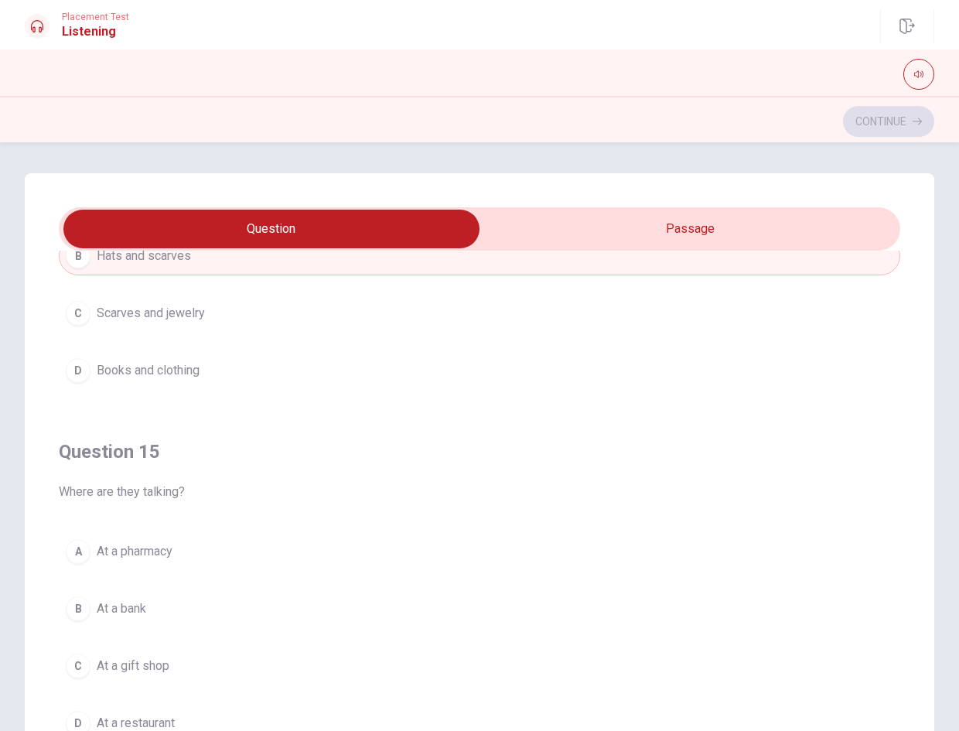
scroll to position [1253, 0]
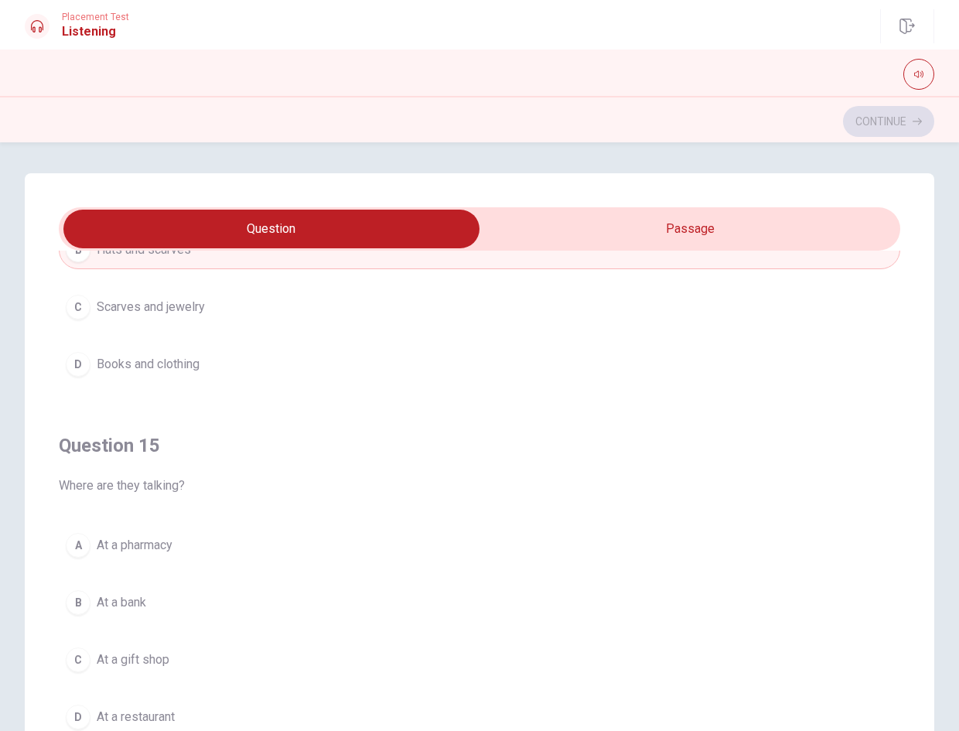
click at [225, 541] on button "A At a pharmacy" at bounding box center [480, 545] width 842 height 39
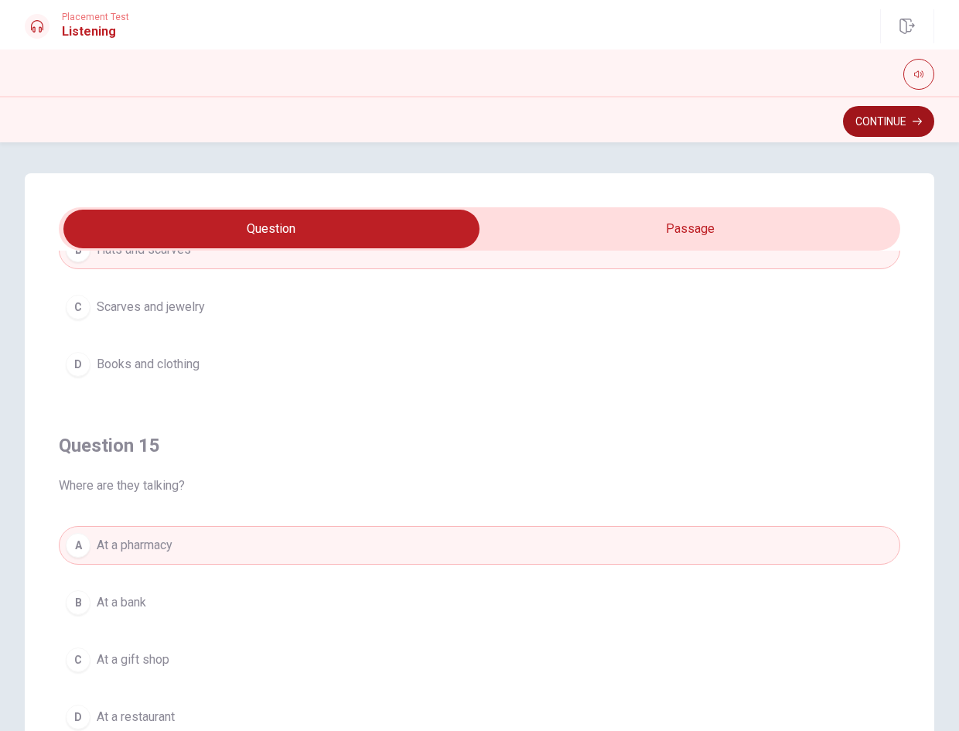
click at [867, 129] on button "Continue" at bounding box center [888, 121] width 91 height 31
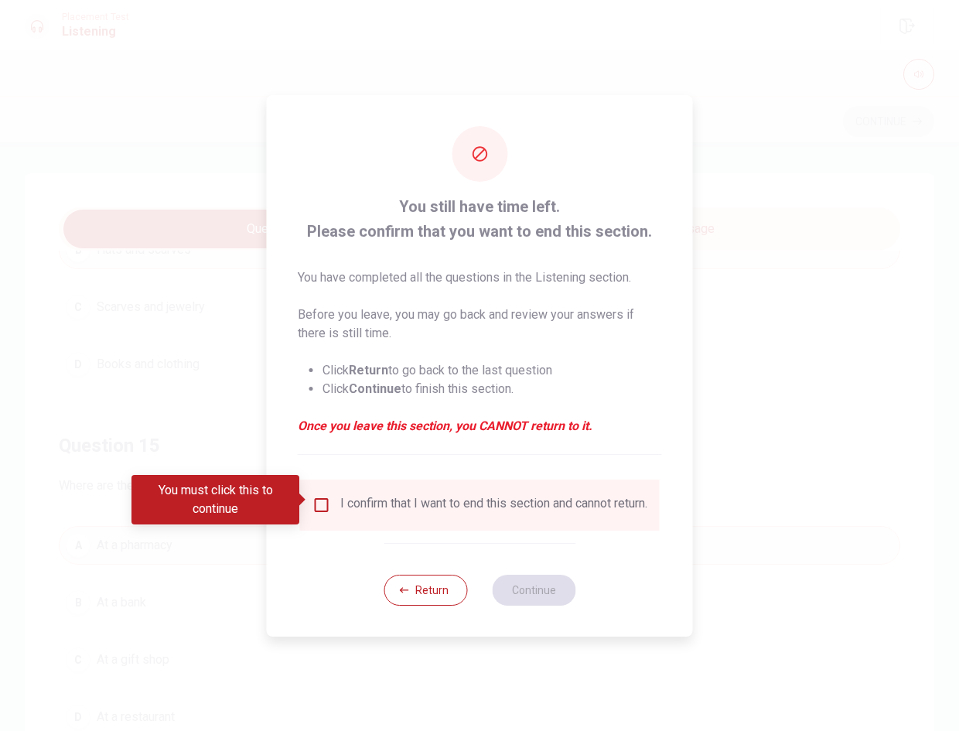
click at [316, 497] on input "You must click this to continue" at bounding box center [322, 505] width 19 height 19
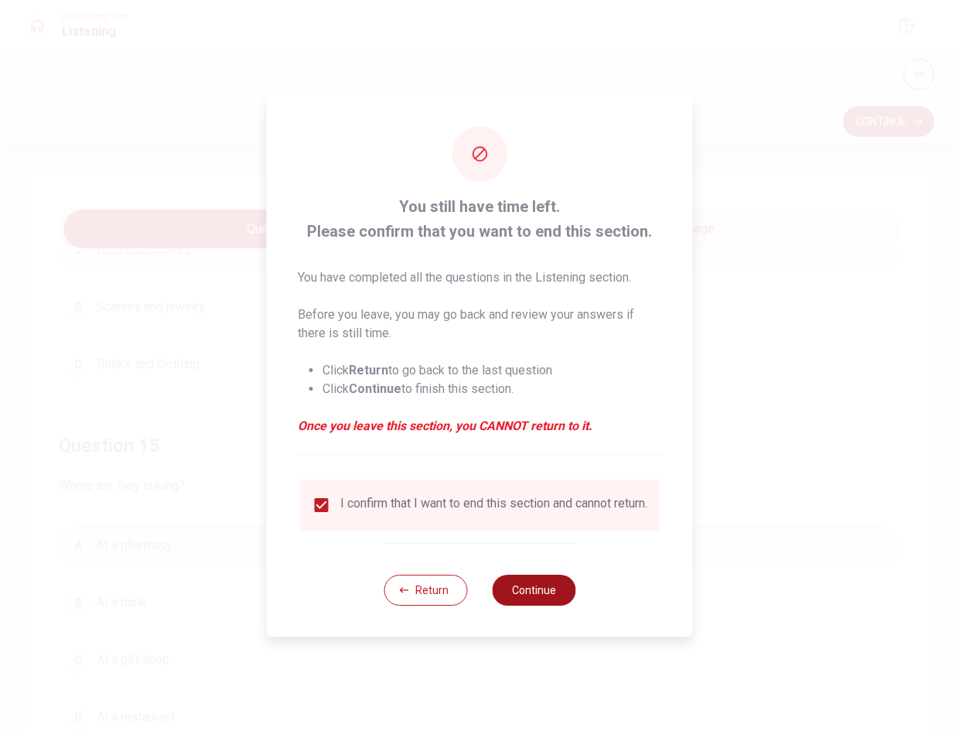
click at [526, 593] on button "Continue" at bounding box center [534, 590] width 84 height 31
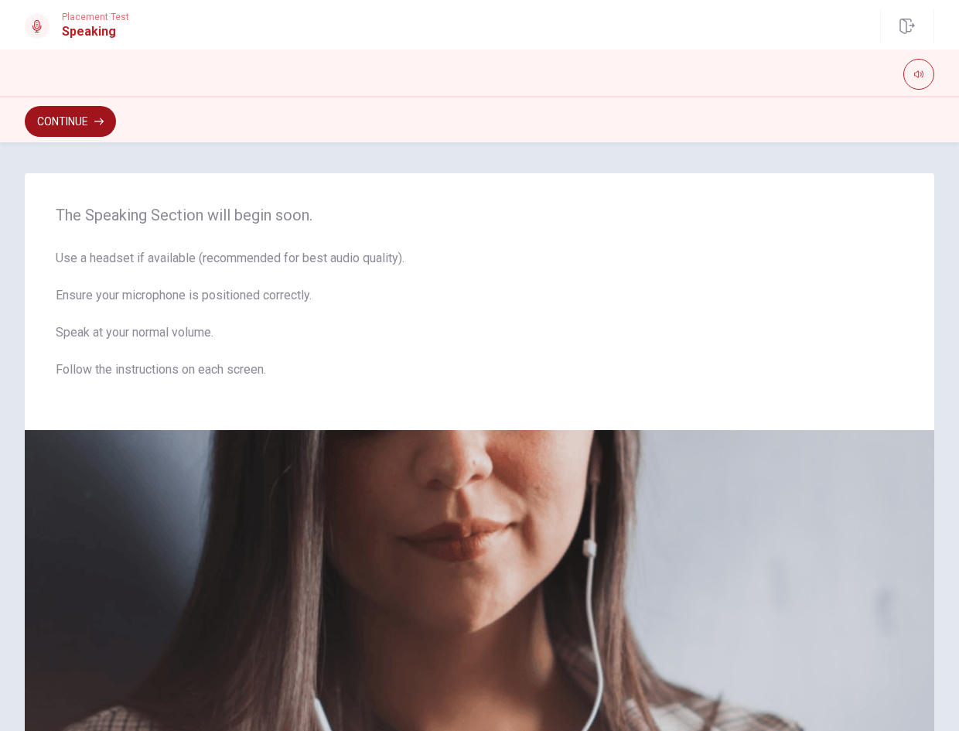
click at [98, 126] on button "Continue" at bounding box center [70, 121] width 91 height 31
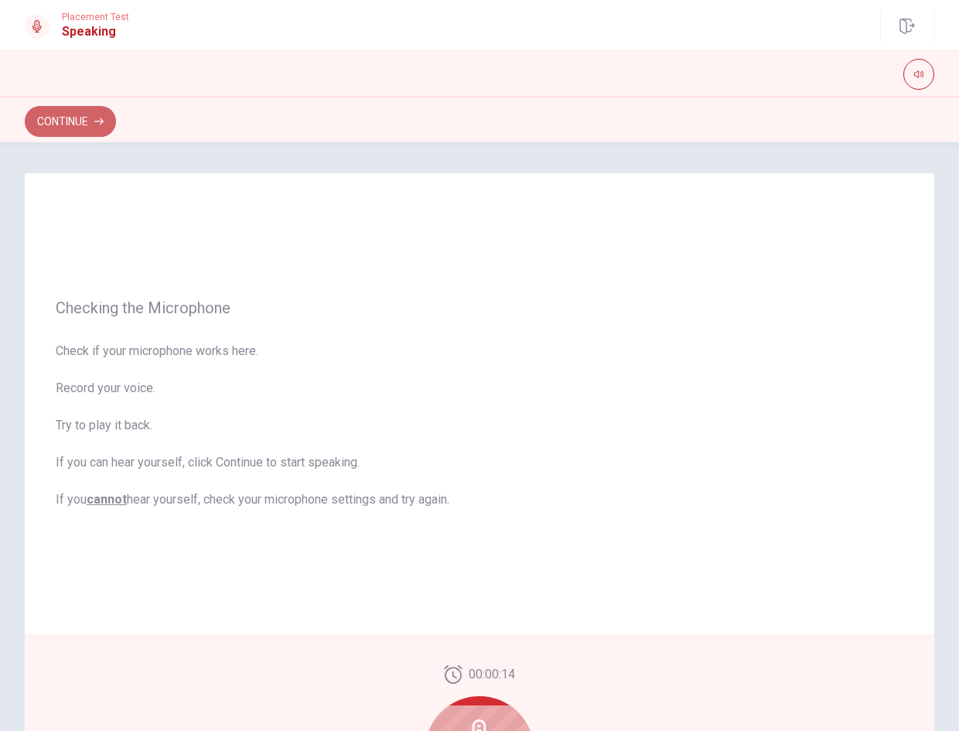
click at [90, 126] on button "Continue" at bounding box center [70, 121] width 91 height 31
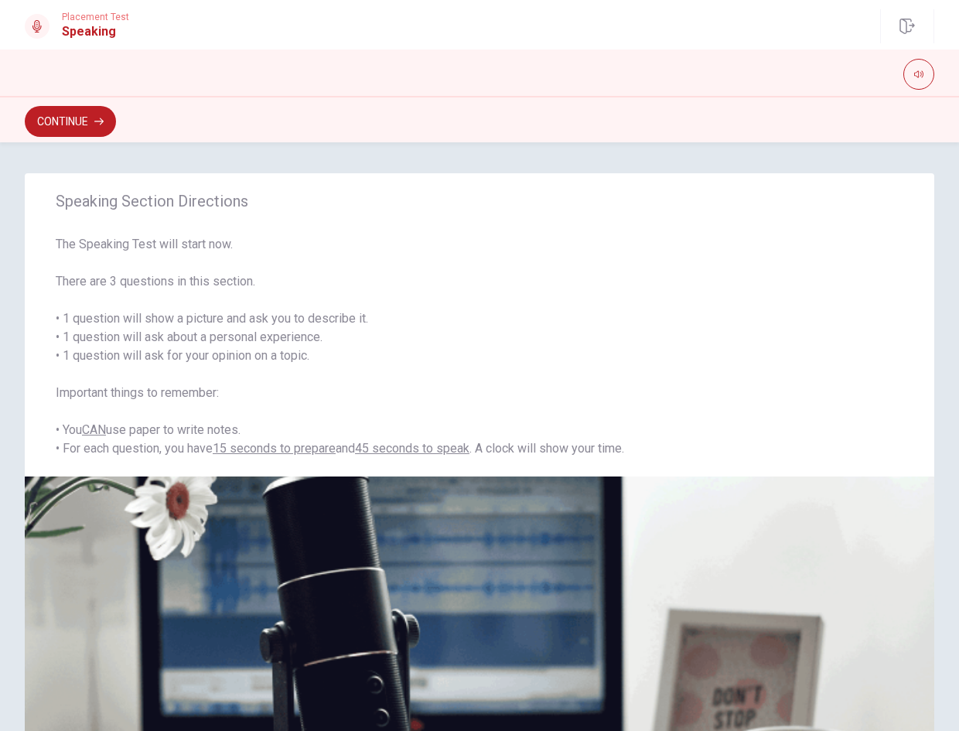
click at [87, 125] on button "Continue" at bounding box center [70, 121] width 91 height 31
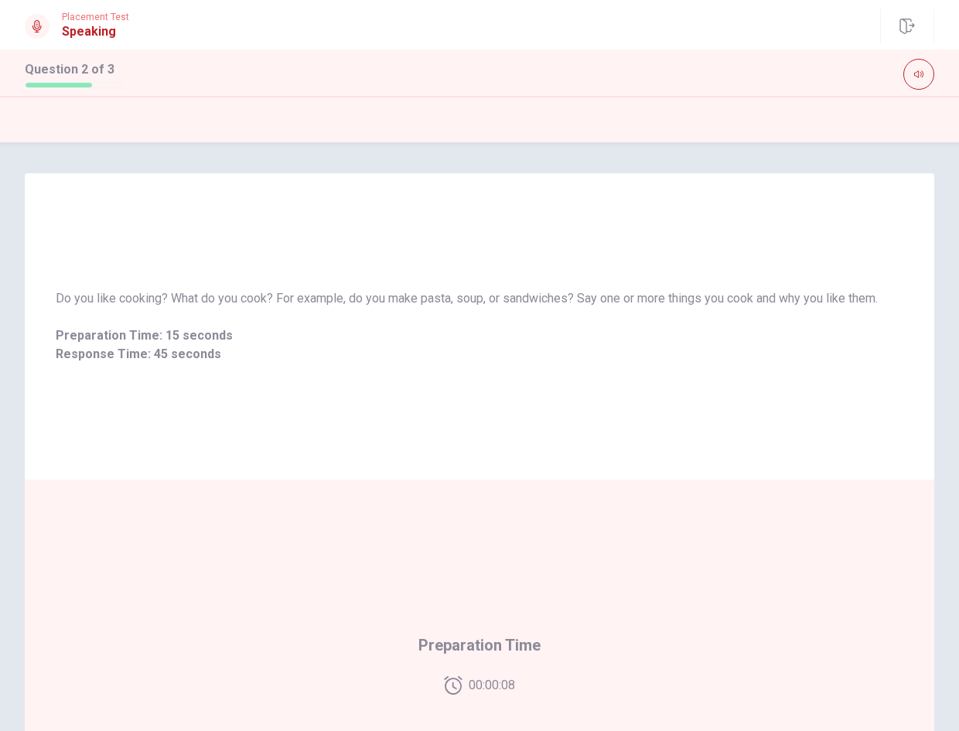
drag, startPoint x: 907, startPoint y: 22, endPoint x: 815, endPoint y: 96, distance: 118.3
click at [907, 22] on icon "button" at bounding box center [907, 26] width 15 height 15
